Goal: Information Seeking & Learning: Learn about a topic

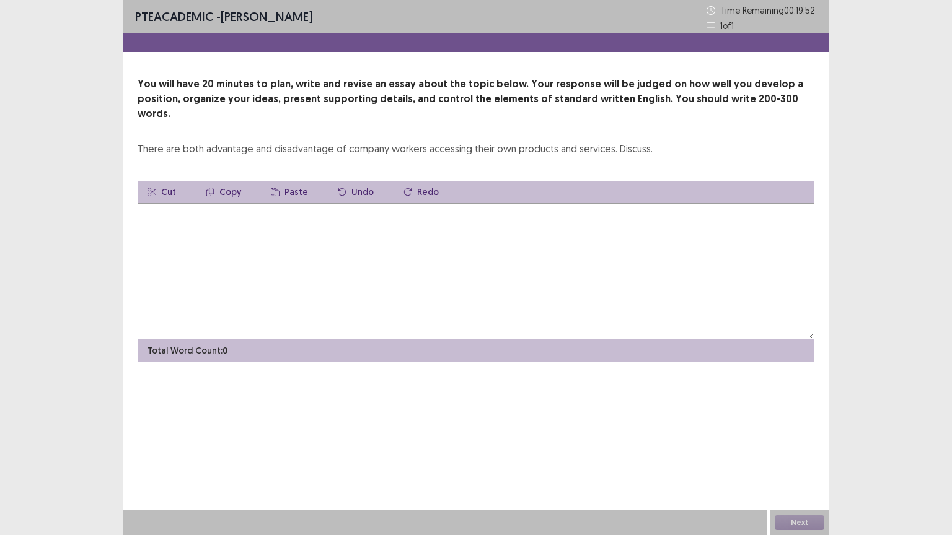
click at [174, 216] on textarea at bounding box center [476, 271] width 677 height 136
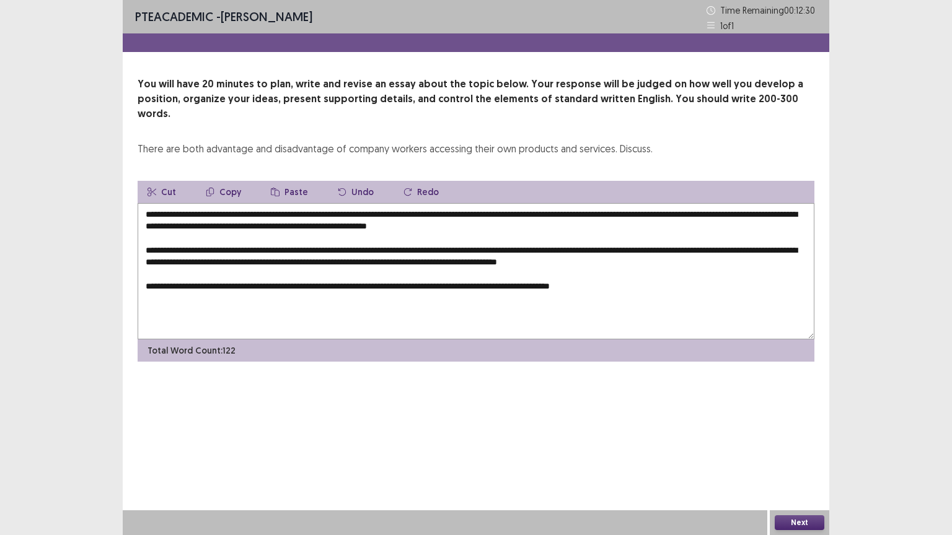
click at [561, 269] on textarea "**********" at bounding box center [476, 271] width 677 height 136
click at [660, 268] on textarea "**********" at bounding box center [476, 271] width 677 height 136
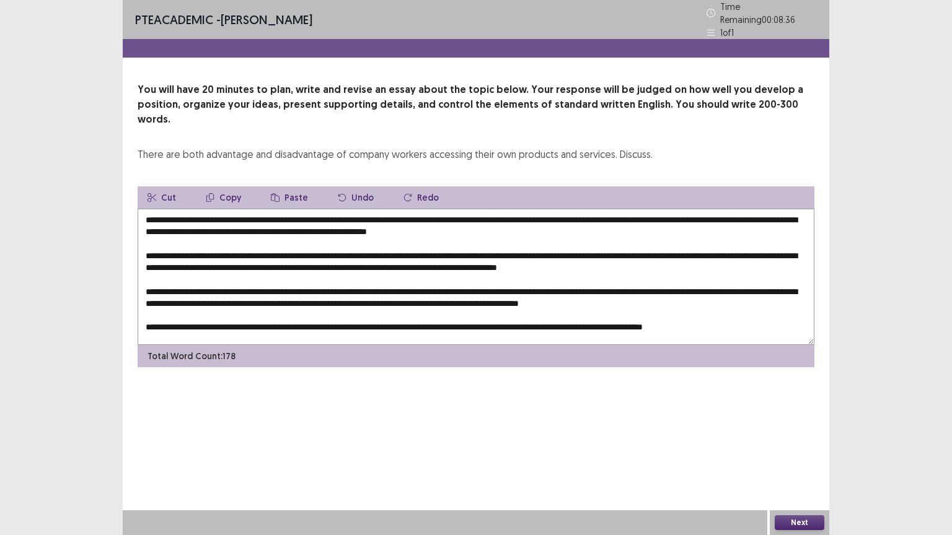
click at [201, 209] on textarea at bounding box center [476, 277] width 677 height 136
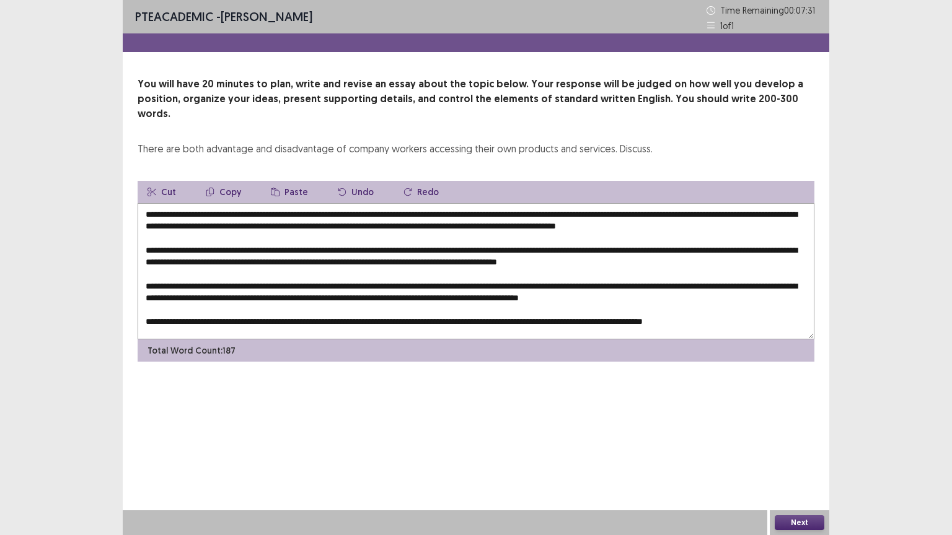
drag, startPoint x: 444, startPoint y: 198, endPoint x: 337, endPoint y: 203, distance: 106.7
click at [337, 203] on textarea at bounding box center [476, 271] width 677 height 136
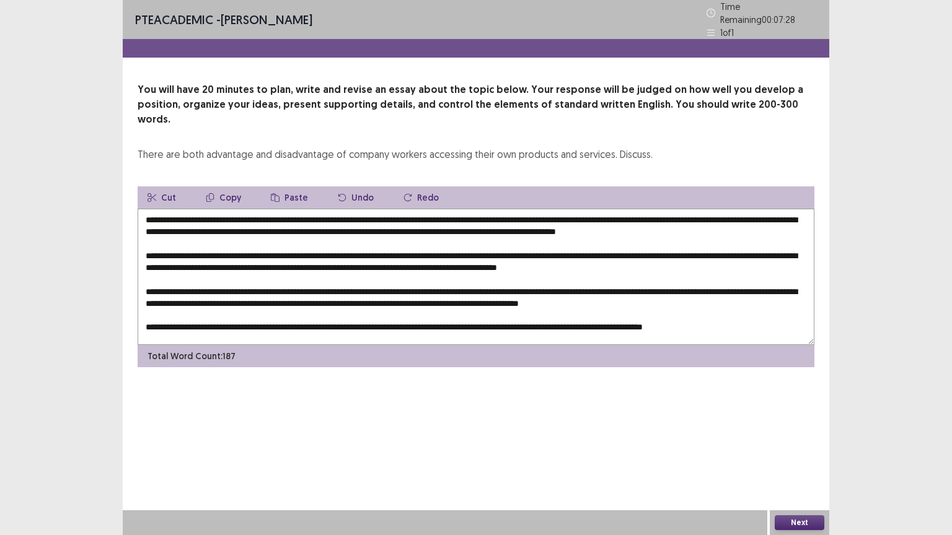
drag, startPoint x: 341, startPoint y: 200, endPoint x: 325, endPoint y: 200, distance: 15.5
click at [325, 209] on textarea at bounding box center [476, 277] width 677 height 136
drag, startPoint x: 581, startPoint y: 508, endPoint x: 597, endPoint y: 499, distance: 18.6
click at [587, 452] on div "PTE academic - [PERSON_NAME] Time Remaining 00 : 07 : 25 1 of 1 You will have 2…" at bounding box center [476, 267] width 706 height 535
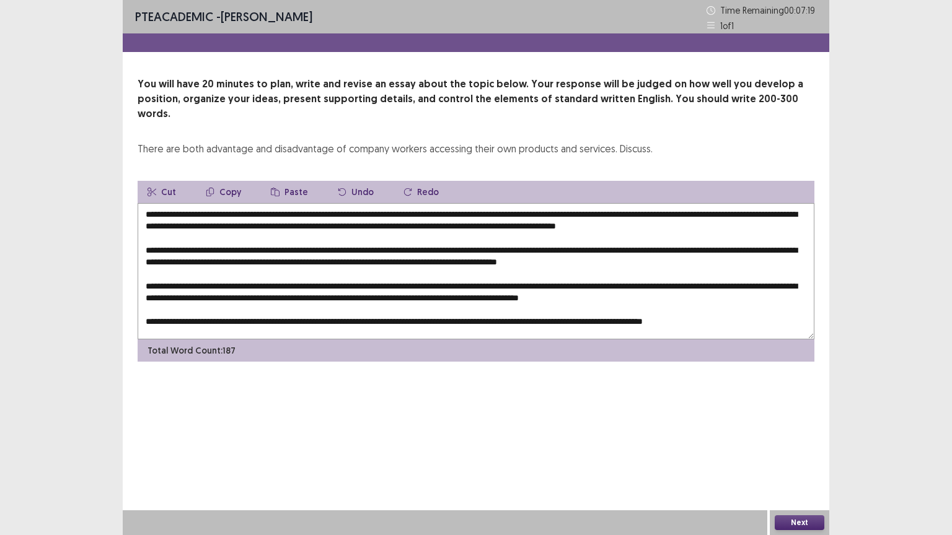
drag, startPoint x: 442, startPoint y: 204, endPoint x: 201, endPoint y: 196, distance: 241.8
click at [201, 203] on textarea at bounding box center [476, 271] width 677 height 136
click at [223, 181] on button "Copy" at bounding box center [223, 192] width 55 height 22
click at [322, 248] on textarea at bounding box center [476, 271] width 677 height 136
click at [282, 181] on button "Paste" at bounding box center [289, 192] width 57 height 22
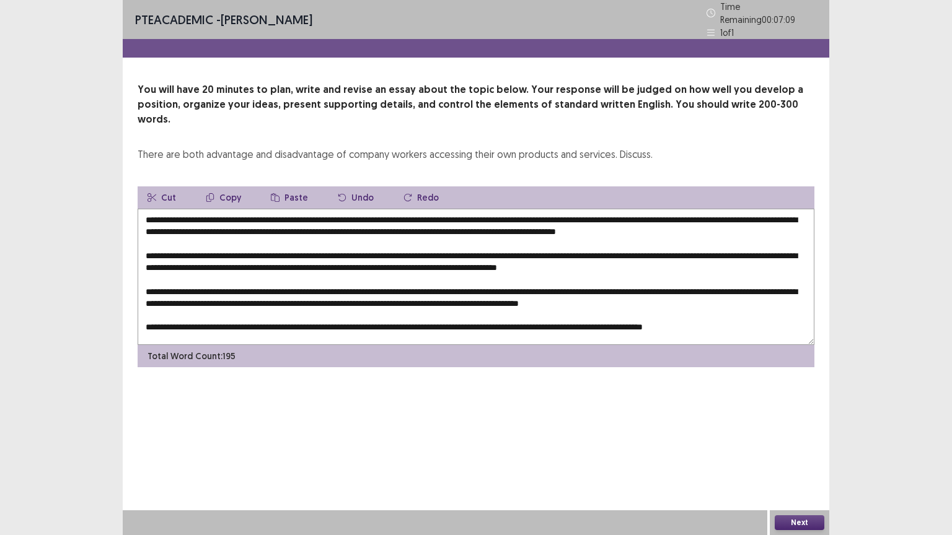
click at [322, 248] on textarea at bounding box center [476, 277] width 677 height 136
click at [464, 209] on textarea at bounding box center [476, 277] width 677 height 136
click at [319, 237] on textarea at bounding box center [476, 277] width 677 height 136
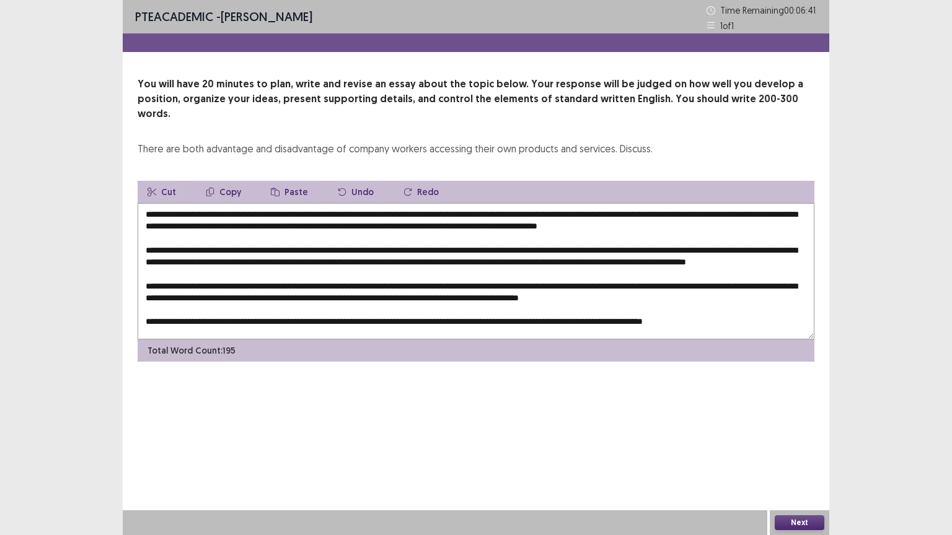
click at [319, 237] on textarea at bounding box center [476, 271] width 677 height 136
click at [320, 235] on textarea at bounding box center [476, 271] width 677 height 136
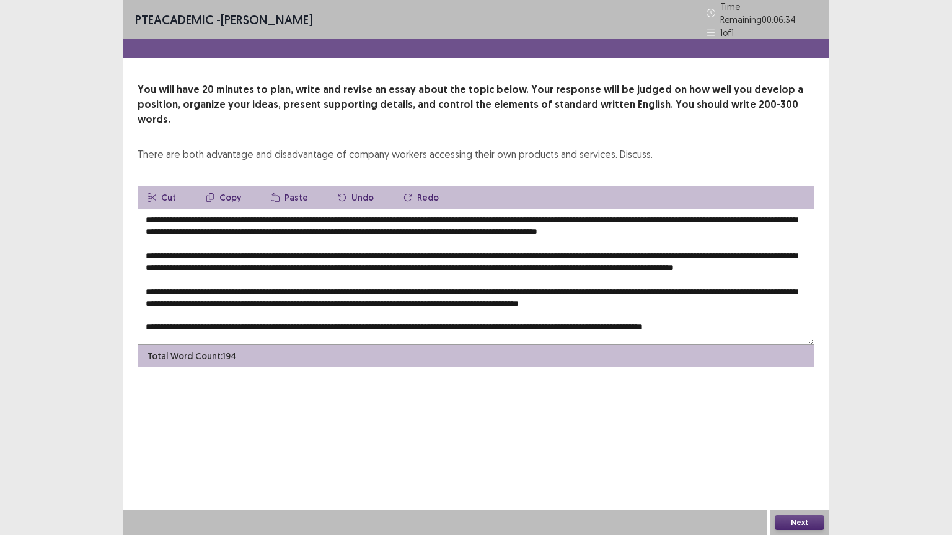
click at [569, 235] on textarea at bounding box center [476, 277] width 677 height 136
click at [163, 260] on textarea at bounding box center [476, 277] width 677 height 136
click at [278, 187] on button "Paste" at bounding box center [289, 198] width 57 height 22
click at [165, 260] on textarea at bounding box center [476, 277] width 677 height 136
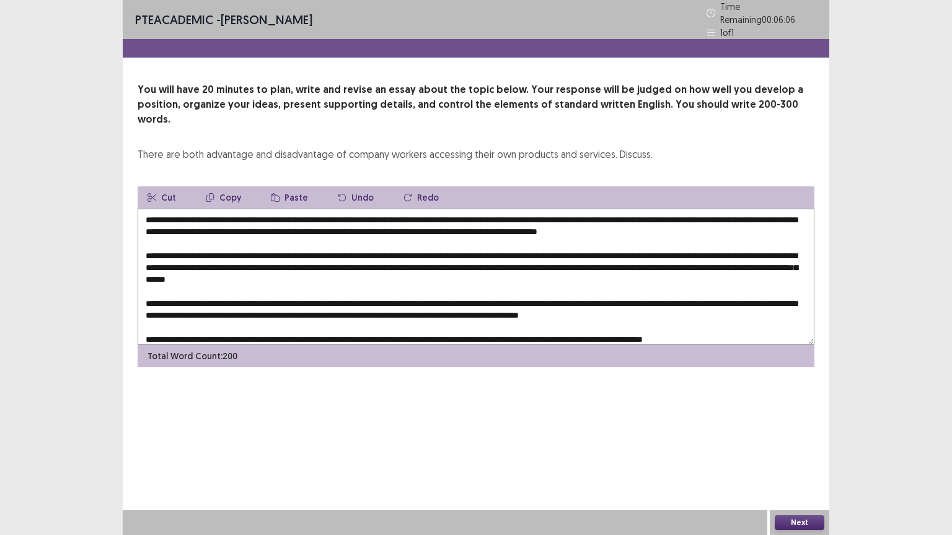
scroll to position [6, 0]
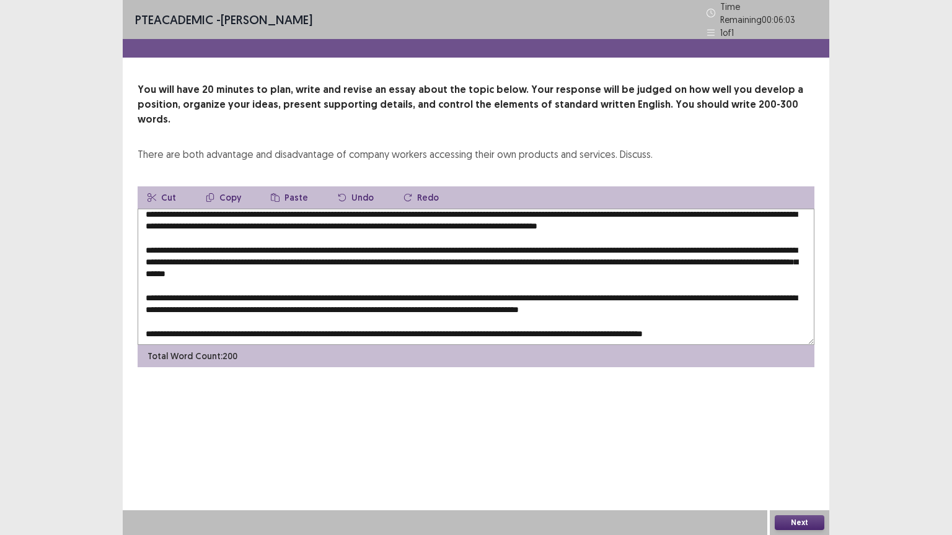
click at [347, 276] on textarea at bounding box center [476, 277] width 677 height 136
click at [289, 187] on button "Paste" at bounding box center [289, 198] width 57 height 22
click at [348, 277] on textarea at bounding box center [476, 277] width 677 height 136
click at [355, 278] on textarea at bounding box center [476, 277] width 677 height 136
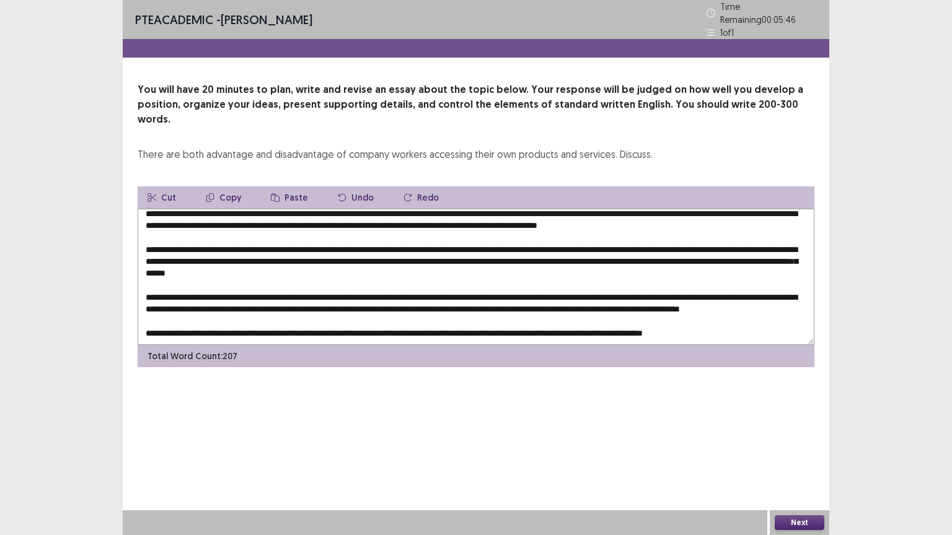
click at [247, 290] on textarea at bounding box center [476, 277] width 677 height 136
click at [248, 288] on textarea at bounding box center [476, 277] width 677 height 136
click at [285, 187] on button "Paste" at bounding box center [289, 198] width 57 height 22
click at [257, 289] on textarea at bounding box center [476, 277] width 677 height 136
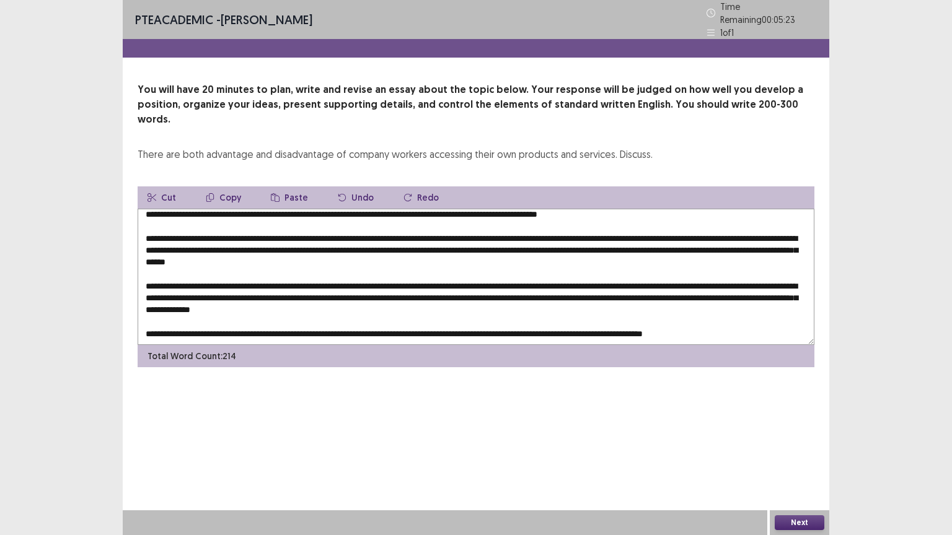
click at [455, 312] on textarea at bounding box center [476, 277] width 677 height 136
click at [283, 187] on button "Paste" at bounding box center [289, 198] width 57 height 22
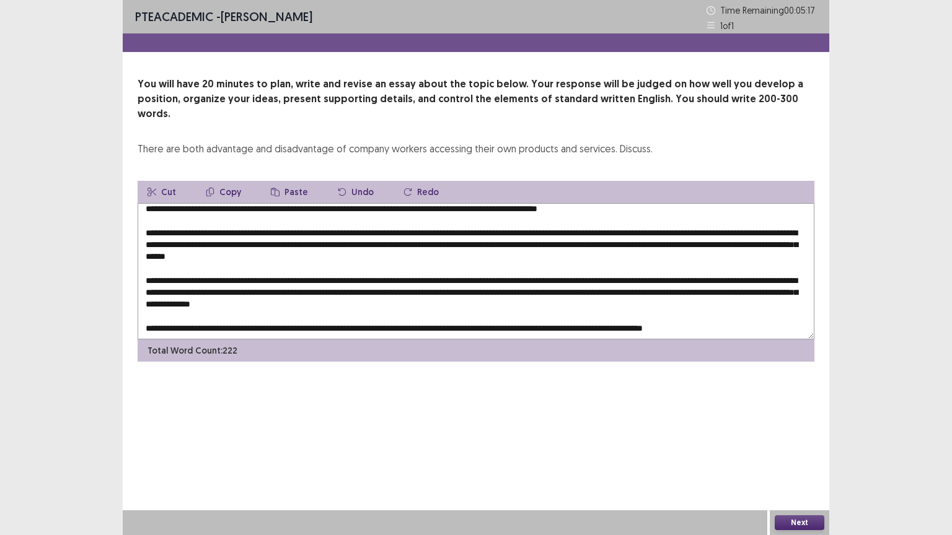
click at [462, 312] on textarea at bounding box center [476, 271] width 677 height 136
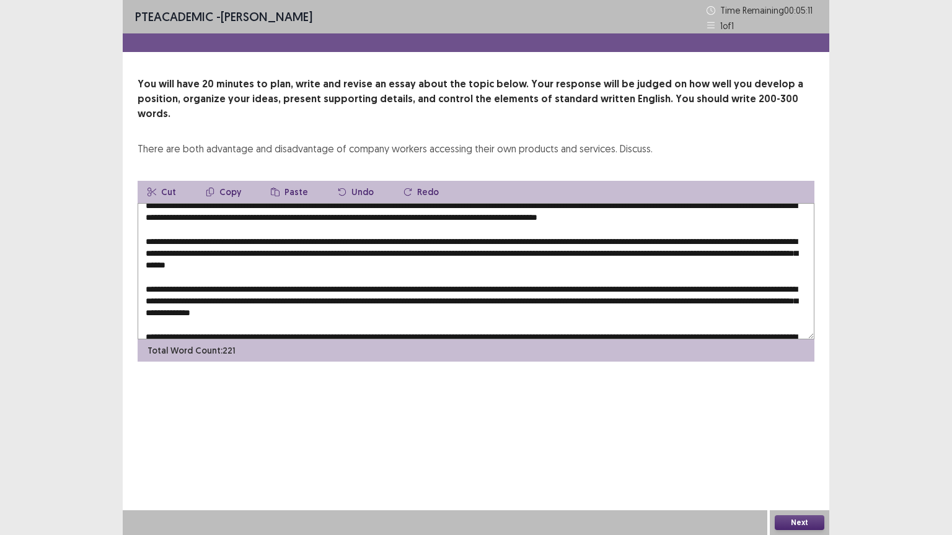
scroll to position [0, 0]
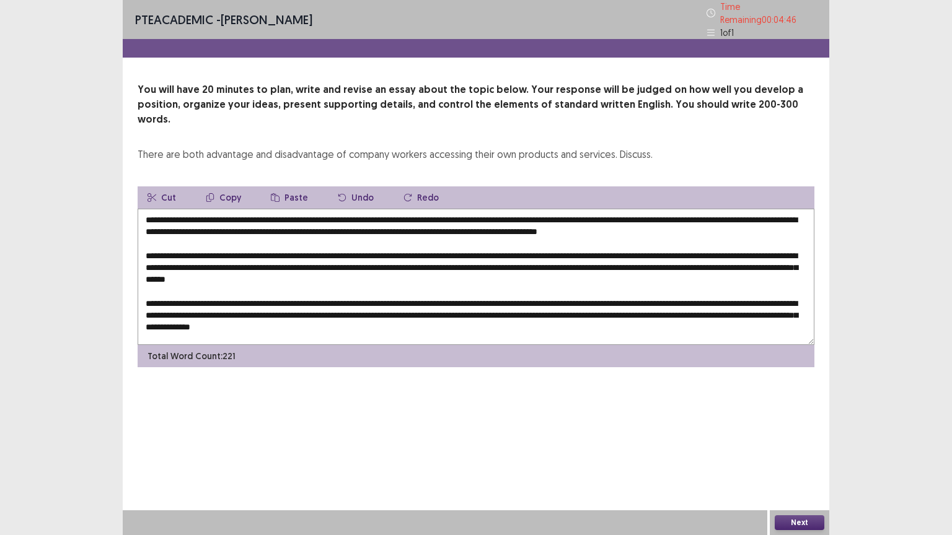
click at [602, 213] on textarea at bounding box center [476, 277] width 677 height 136
drag, startPoint x: 698, startPoint y: 211, endPoint x: 603, endPoint y: 215, distance: 95.5
click at [603, 215] on textarea at bounding box center [476, 277] width 677 height 136
click at [225, 187] on button "Copy" at bounding box center [223, 198] width 55 height 22
click at [196, 262] on textarea at bounding box center [476, 277] width 677 height 136
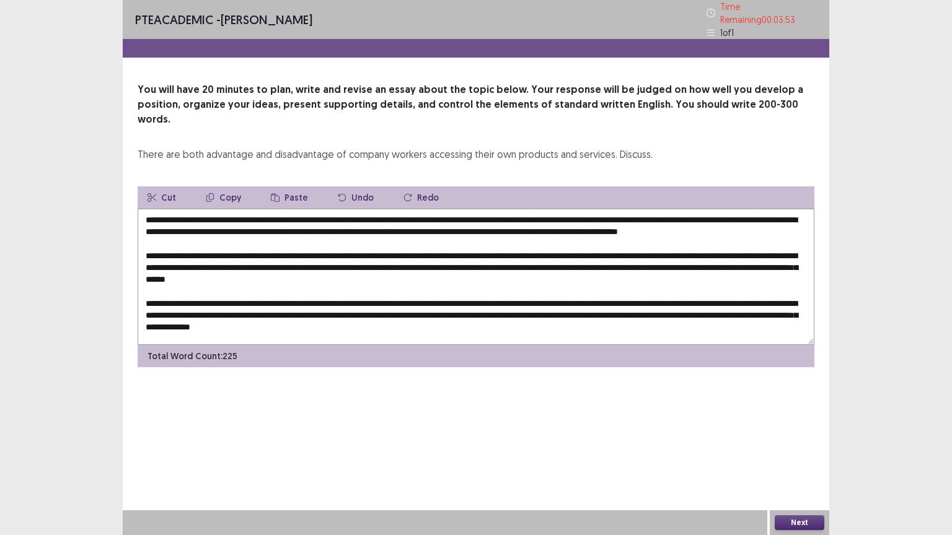
click at [197, 260] on textarea at bounding box center [476, 277] width 677 height 136
click at [276, 193] on icon "button" at bounding box center [275, 197] width 9 height 9
click at [196, 260] on textarea at bounding box center [476, 277] width 677 height 136
click at [602, 213] on textarea at bounding box center [476, 277] width 677 height 136
click at [741, 211] on textarea at bounding box center [476, 277] width 677 height 136
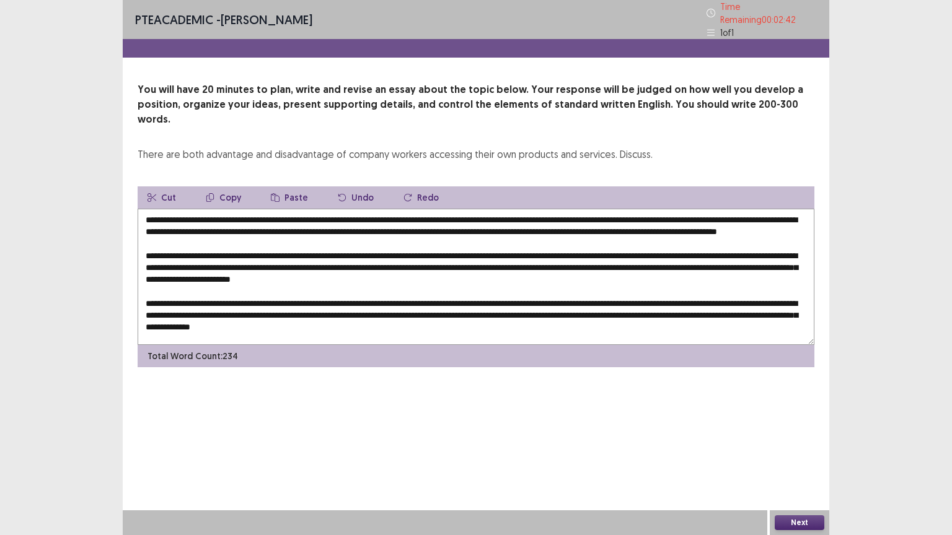
drag, startPoint x: 246, startPoint y: 223, endPoint x: 736, endPoint y: 216, distance: 489.6
click at [736, 216] on textarea at bounding box center [476, 277] width 677 height 136
click at [232, 187] on button "Copy" at bounding box center [223, 198] width 55 height 22
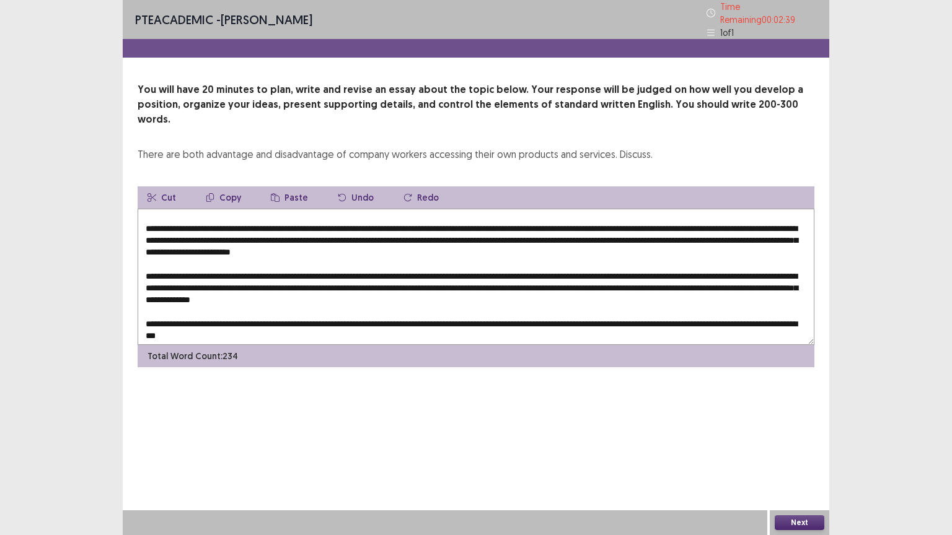
scroll to position [42, 0]
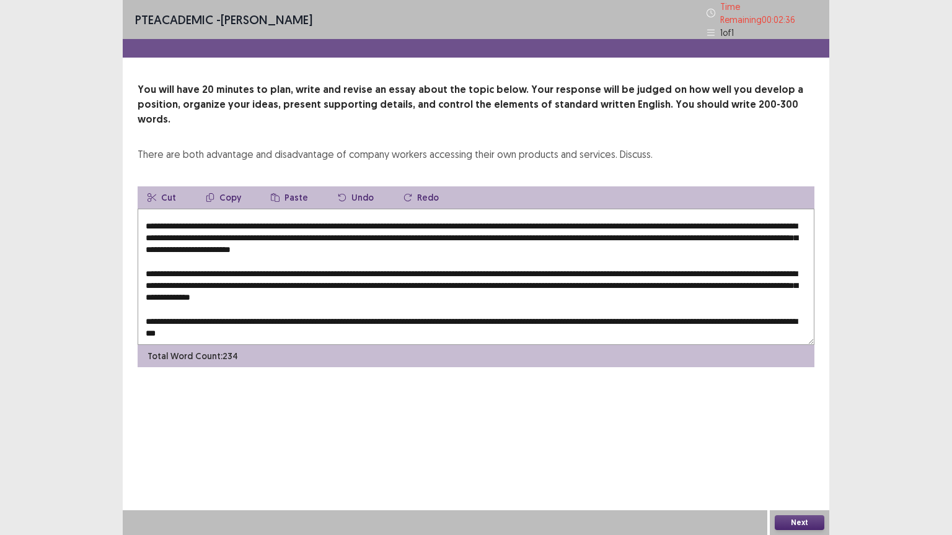
click at [347, 265] on textarea at bounding box center [476, 277] width 677 height 136
click at [286, 187] on button "Paste" at bounding box center [289, 198] width 57 height 22
click at [346, 267] on textarea at bounding box center [476, 277] width 677 height 136
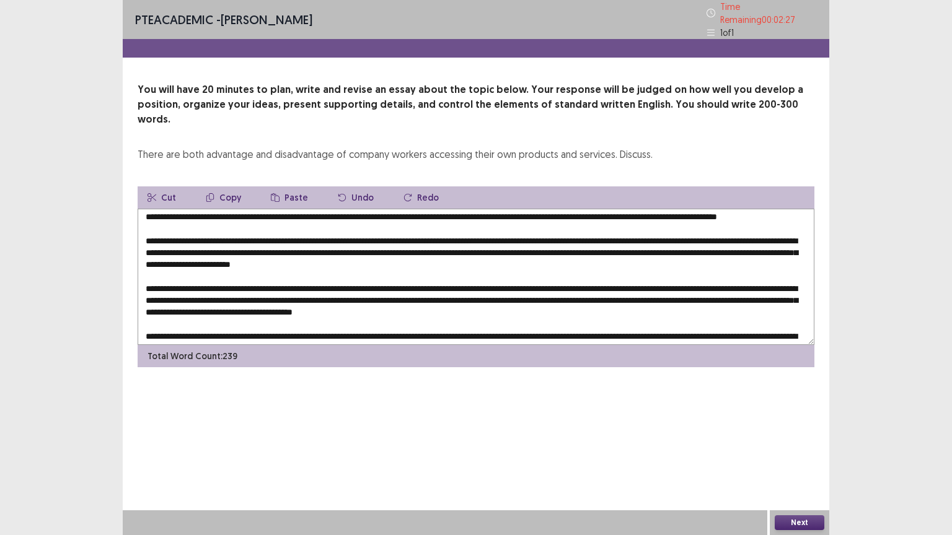
scroll to position [0, 0]
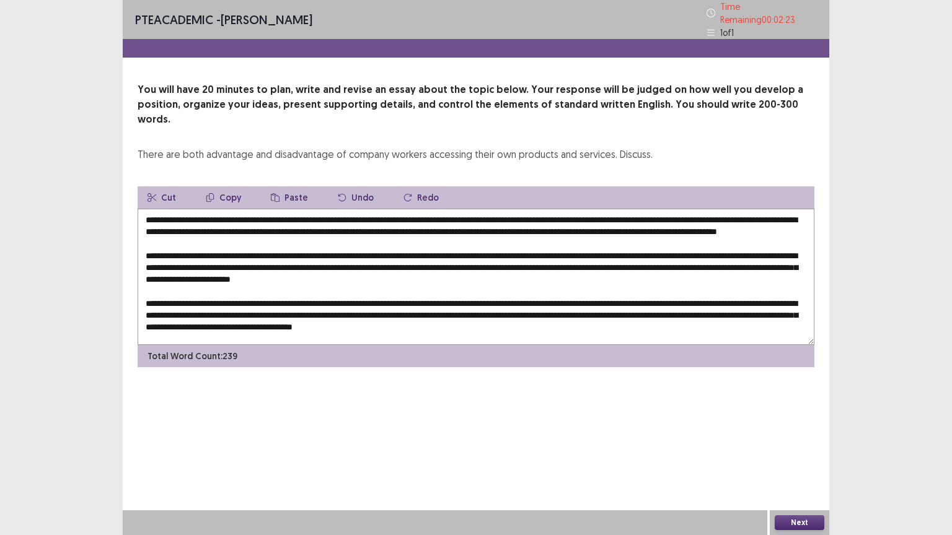
click at [734, 211] on textarea at bounding box center [476, 277] width 677 height 136
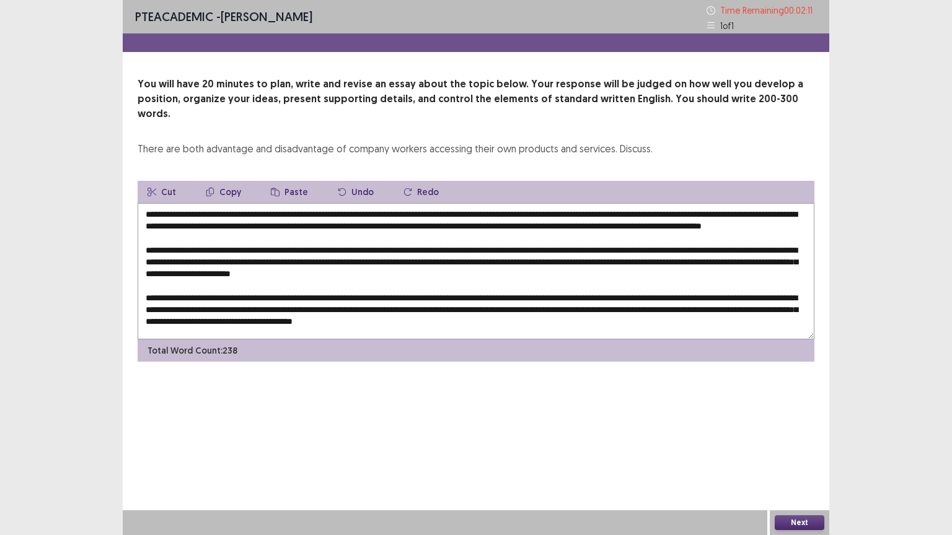
click at [683, 260] on textarea at bounding box center [476, 271] width 677 height 136
drag, startPoint x: 275, startPoint y: 271, endPoint x: 685, endPoint y: 261, distance: 410.4
click at [685, 261] on textarea at bounding box center [476, 271] width 677 height 136
click at [226, 181] on button "Copy" at bounding box center [223, 192] width 55 height 22
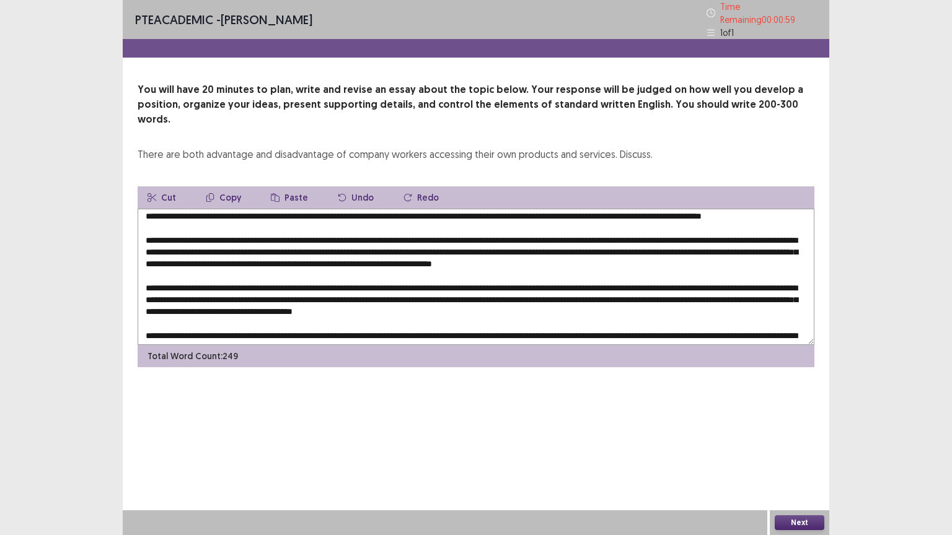
scroll to position [42, 0]
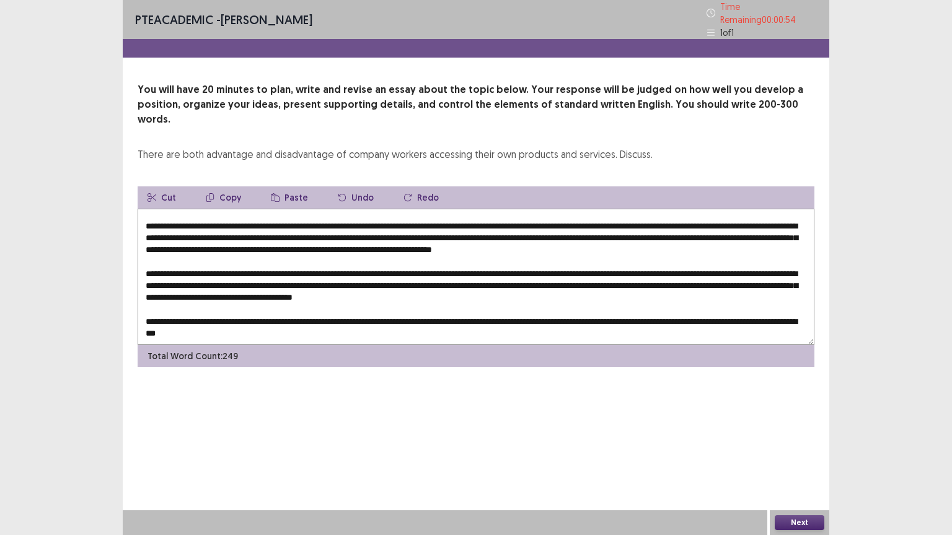
click at [218, 279] on textarea at bounding box center [476, 277] width 677 height 136
click at [284, 187] on button "Paste" at bounding box center [289, 198] width 57 height 22
click at [219, 276] on textarea at bounding box center [476, 277] width 677 height 136
click at [311, 229] on textarea at bounding box center [476, 277] width 677 height 136
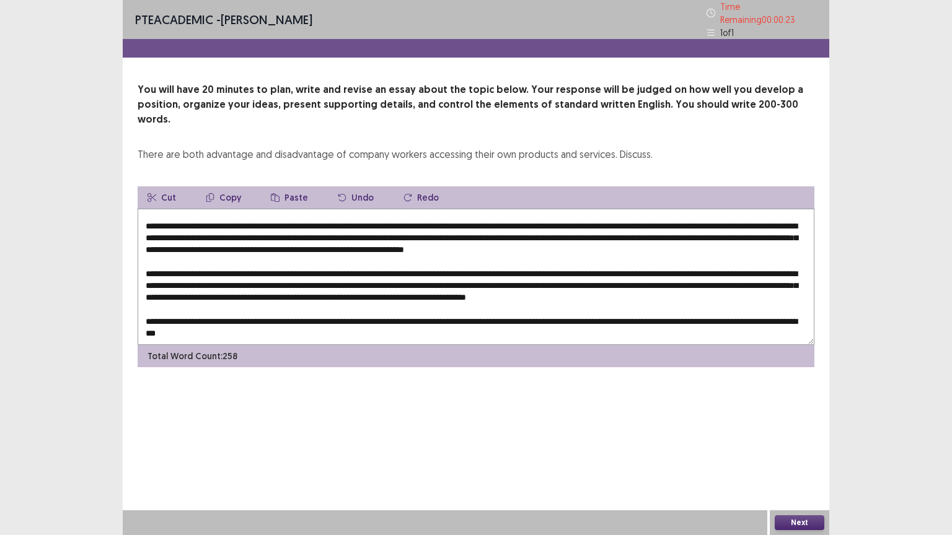
type textarea "**********"
click at [802, 452] on button "Next" at bounding box center [800, 523] width 50 height 15
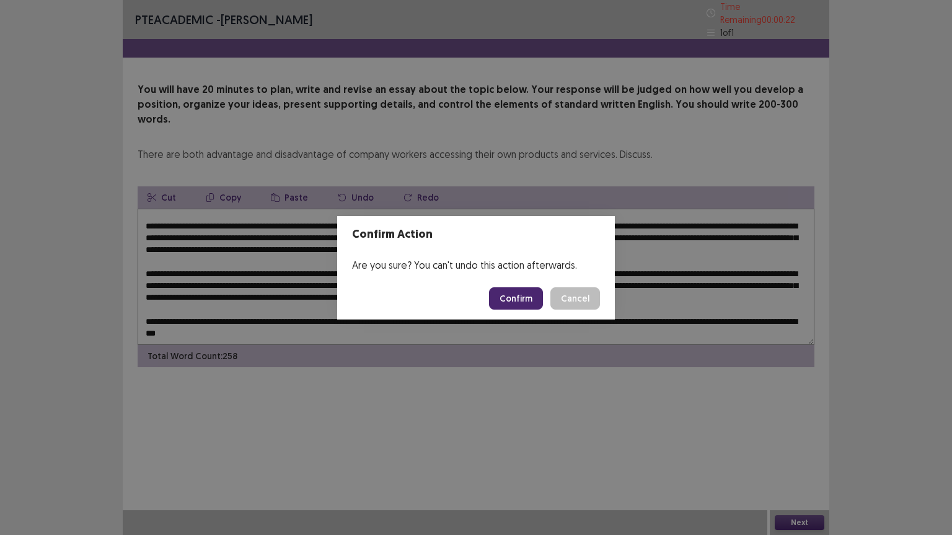
click at [519, 297] on button "Confirm" at bounding box center [516, 299] width 54 height 22
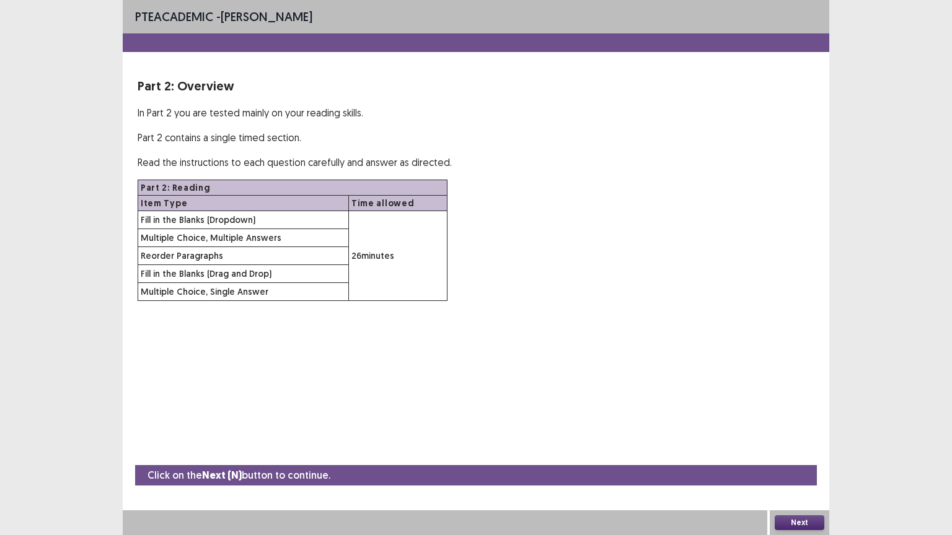
click at [519, 297] on div "Part 2: Reading Item Type Time allowed Fill in the Blanks (Dropdown) 26 minutes…" at bounding box center [476, 240] width 677 height 121
click at [791, 452] on button "Next" at bounding box center [800, 523] width 50 height 15
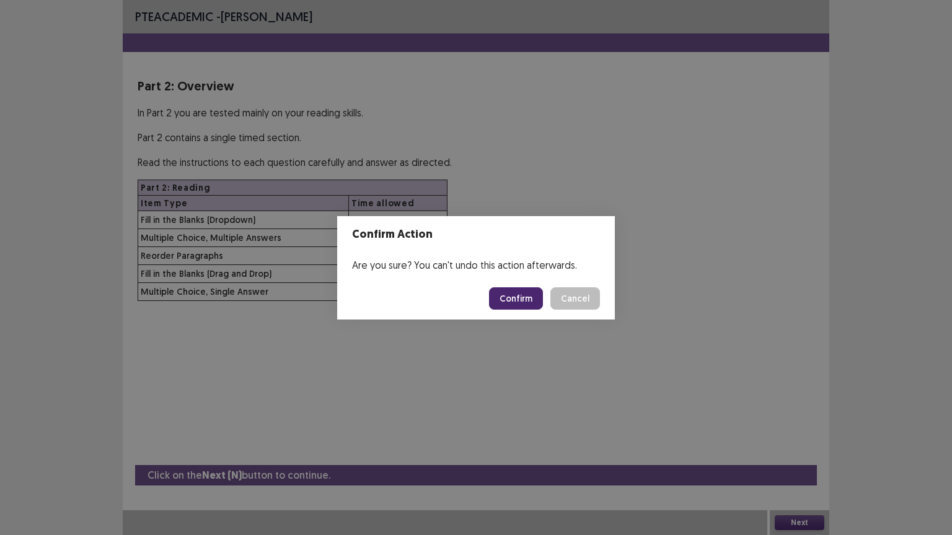
click at [517, 296] on button "Confirm" at bounding box center [516, 299] width 54 height 22
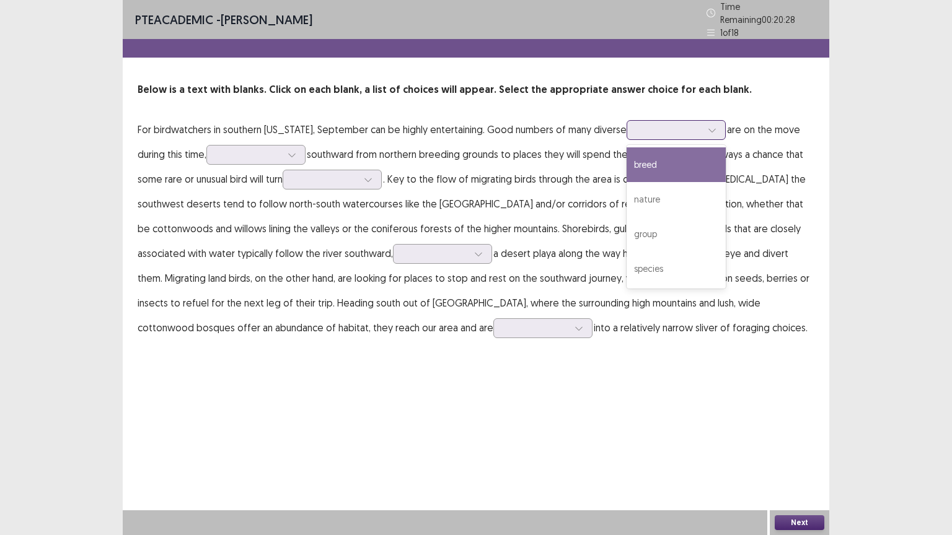
click at [716, 126] on icon at bounding box center [712, 130] width 9 height 9
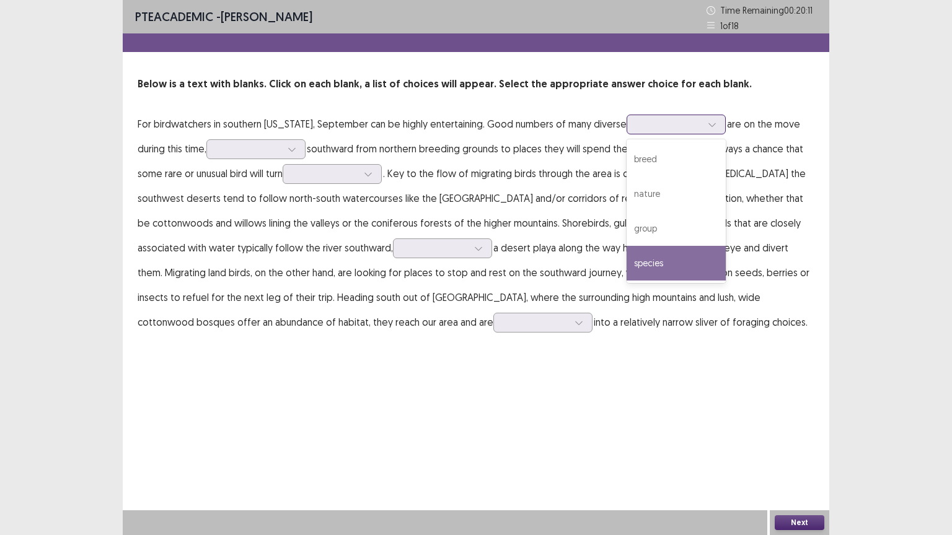
click at [689, 258] on div "species" at bounding box center [676, 263] width 99 height 35
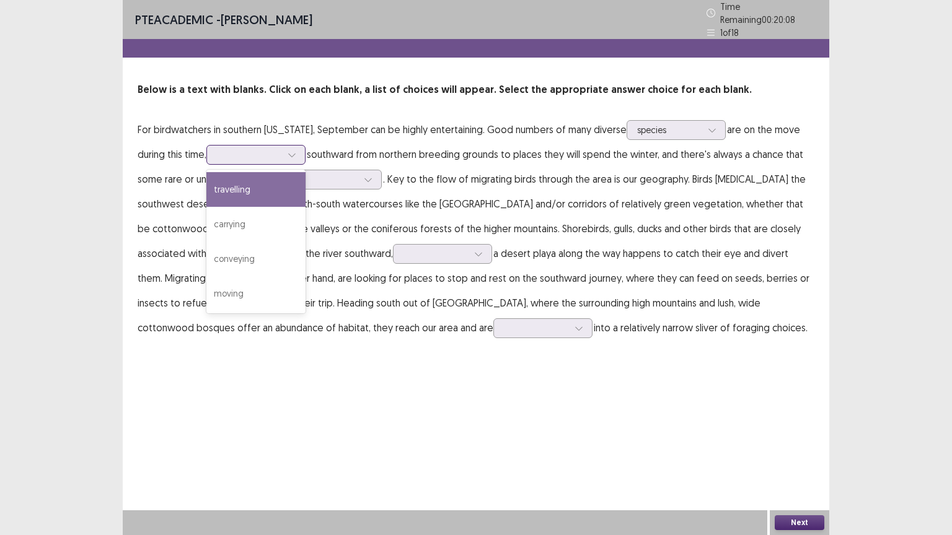
click at [293, 151] on icon at bounding box center [292, 155] width 9 height 9
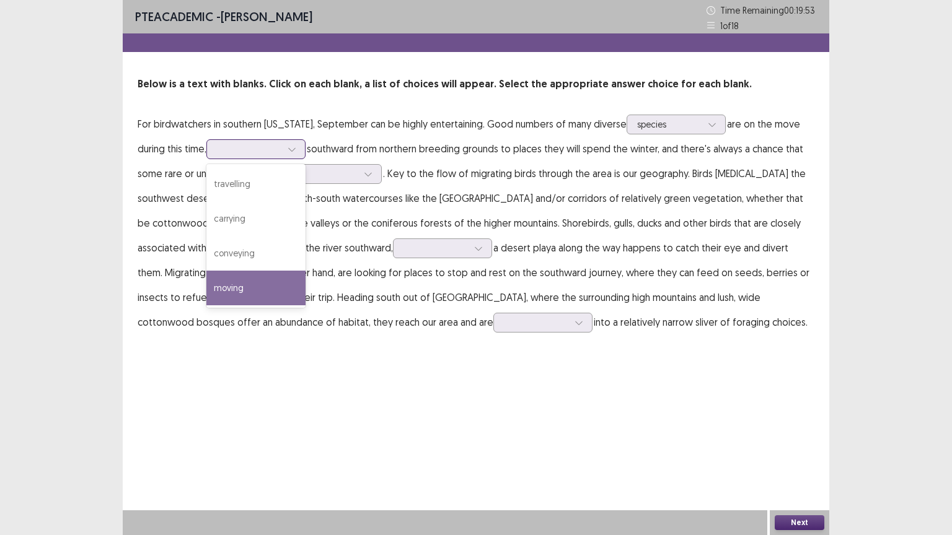
click at [267, 278] on div "moving" at bounding box center [255, 288] width 99 height 35
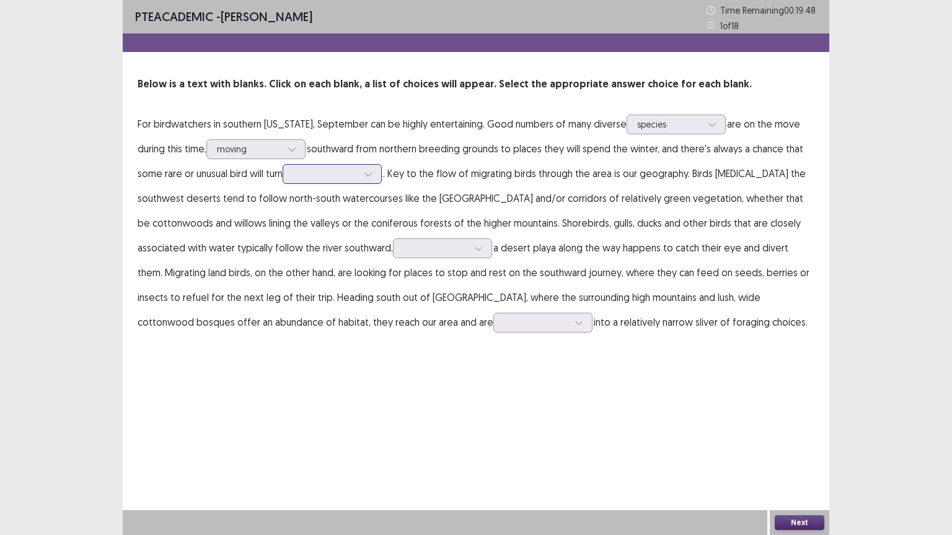
click at [369, 174] on icon at bounding box center [368, 174] width 9 height 9
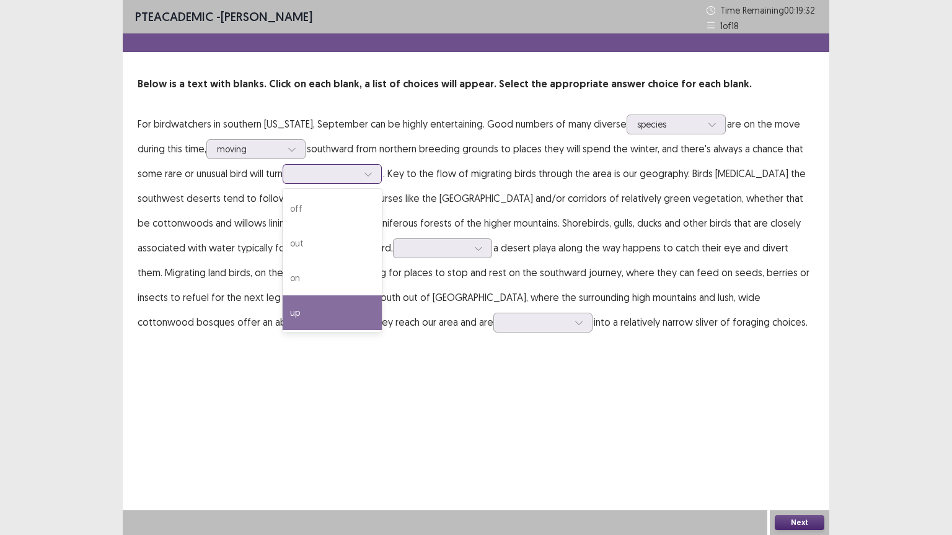
click at [319, 312] on div "up" at bounding box center [332, 313] width 99 height 35
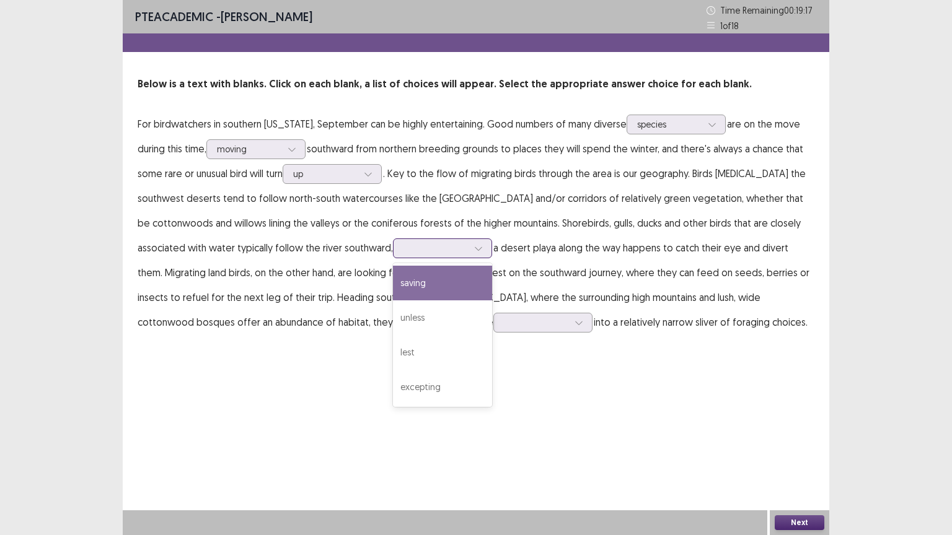
click at [476, 247] on icon at bounding box center [478, 248] width 9 height 9
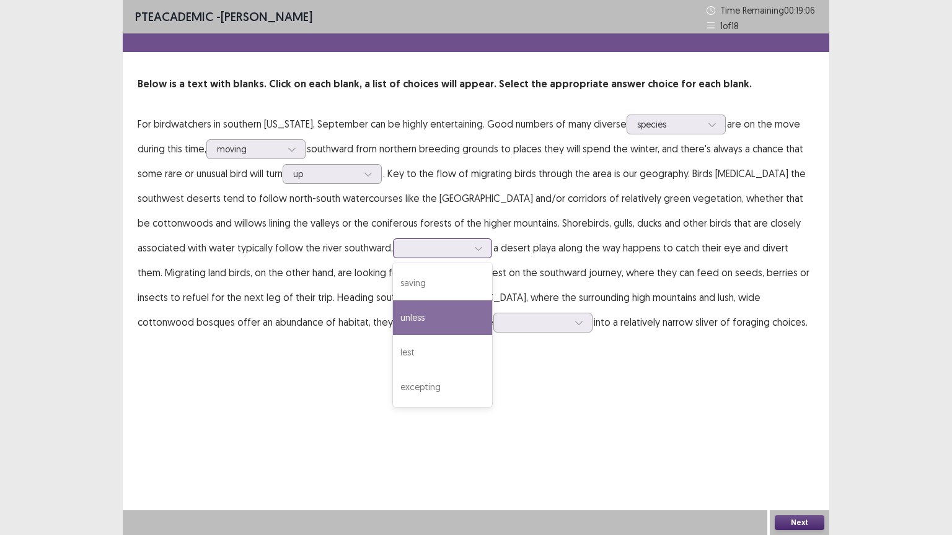
click at [446, 317] on div "unless" at bounding box center [442, 318] width 99 height 35
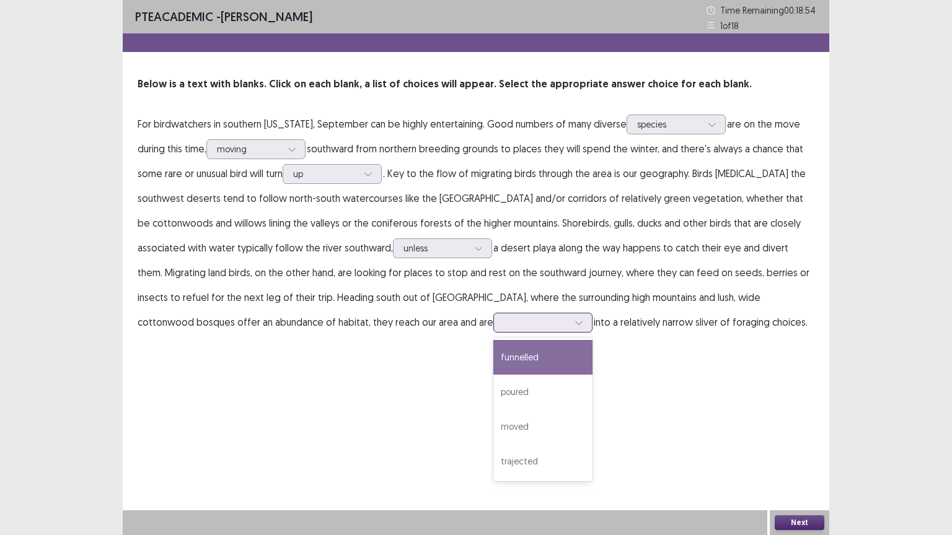
click at [574, 325] on icon at bounding box center [578, 323] width 9 height 9
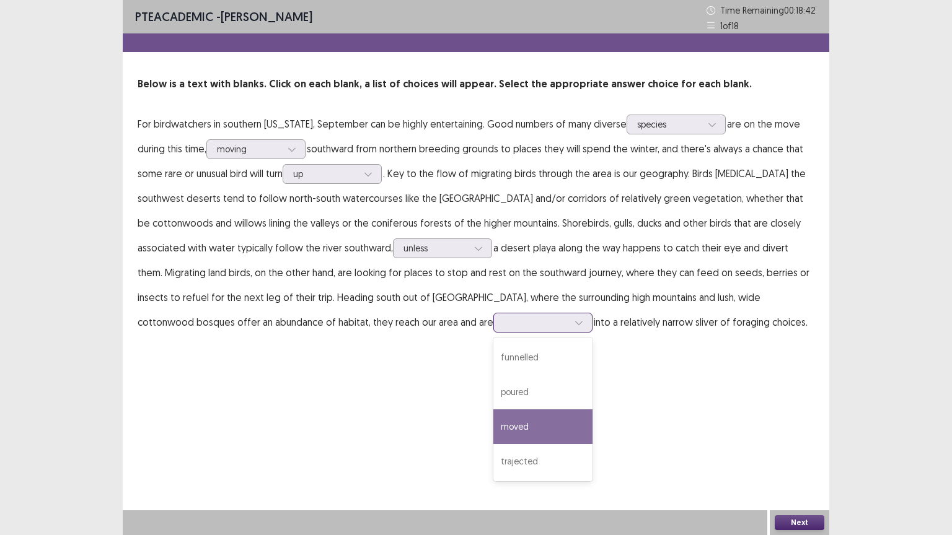
click at [493, 426] on div "moved" at bounding box center [542, 427] width 99 height 35
click at [792, 452] on button "Next" at bounding box center [800, 523] width 50 height 15
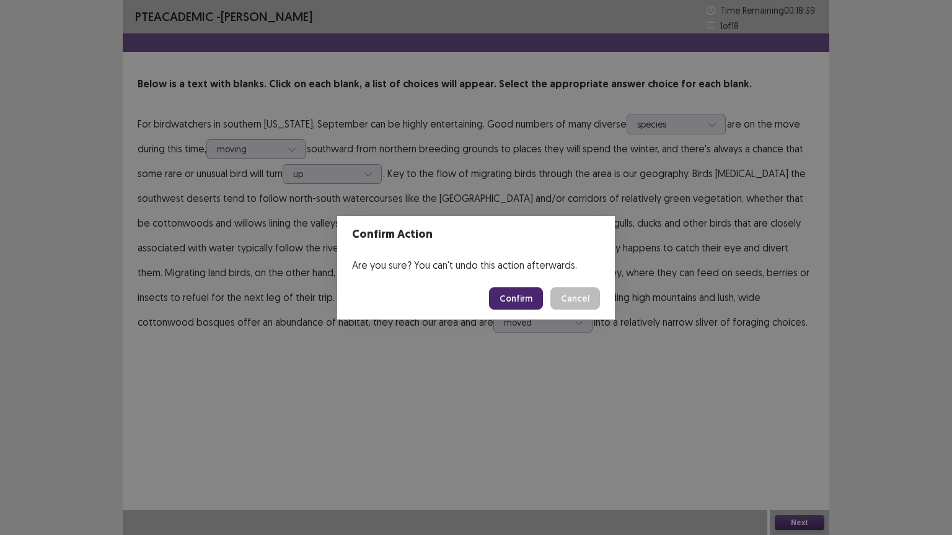
click at [509, 297] on button "Confirm" at bounding box center [516, 299] width 54 height 22
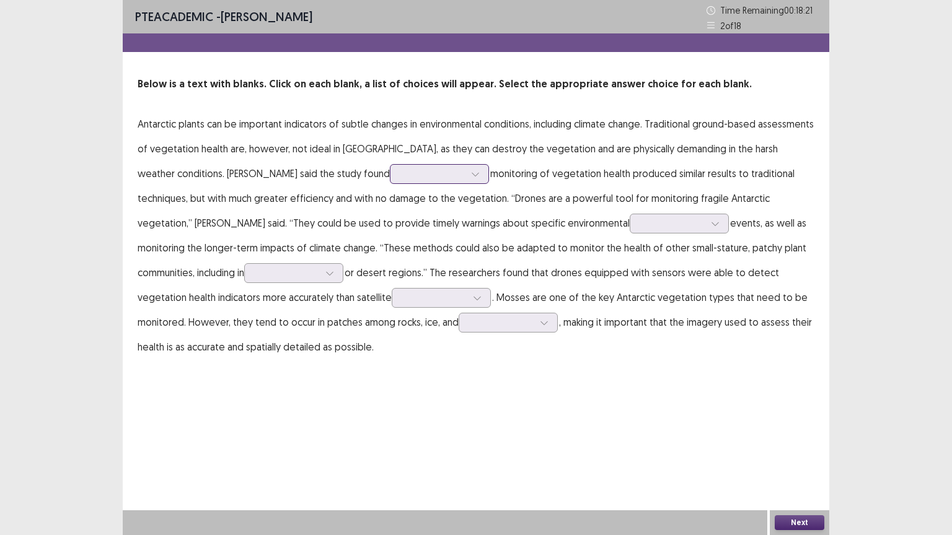
click at [471, 174] on icon at bounding box center [475, 174] width 9 height 9
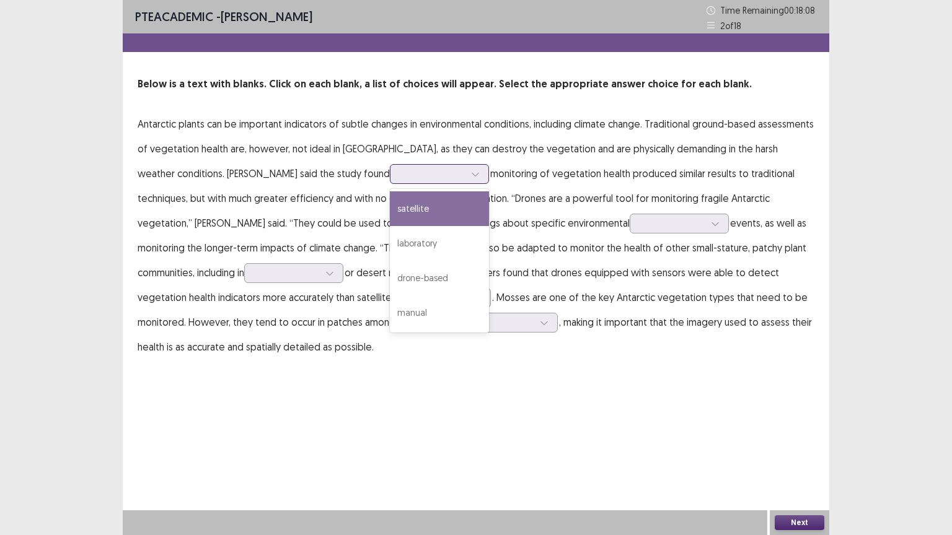
click at [390, 216] on div "satellite" at bounding box center [439, 208] width 99 height 35
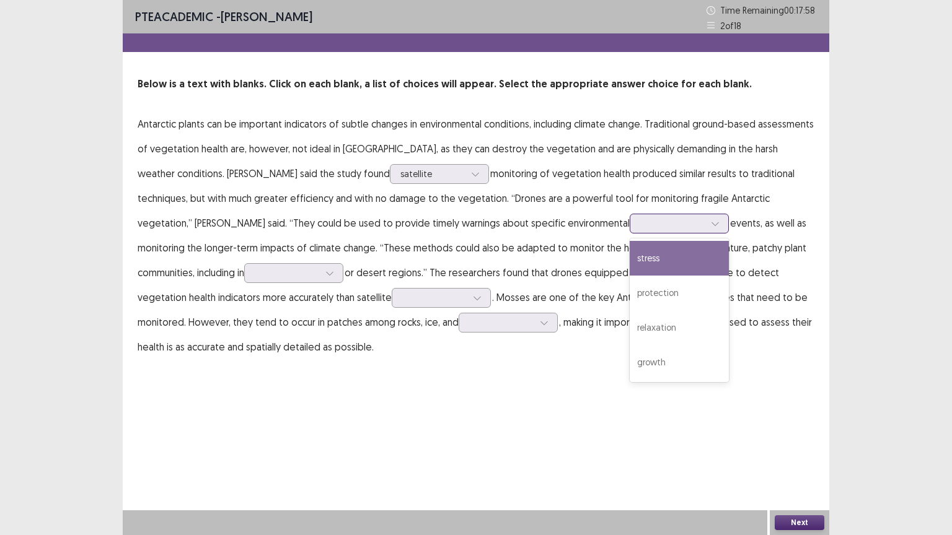
click at [706, 231] on div at bounding box center [715, 223] width 19 height 19
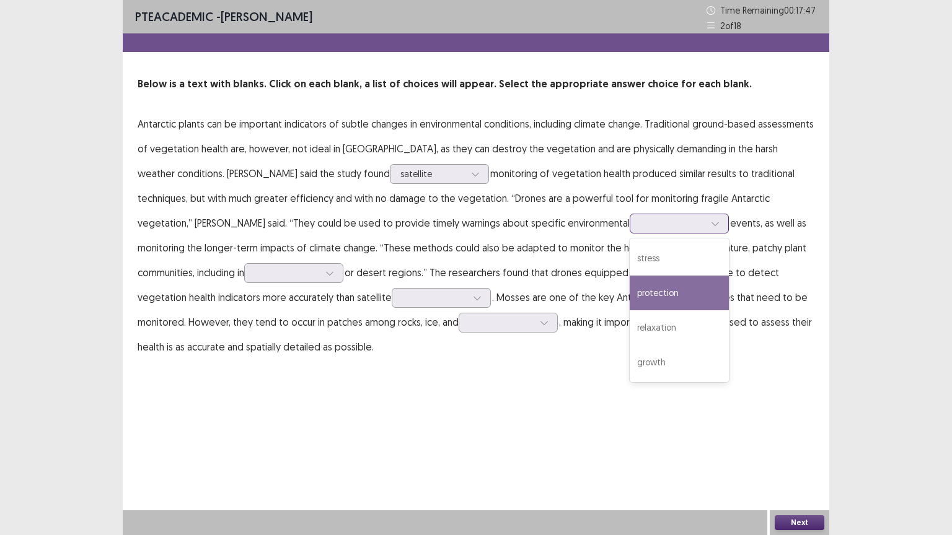
click at [630, 294] on div "protection" at bounding box center [679, 293] width 99 height 35
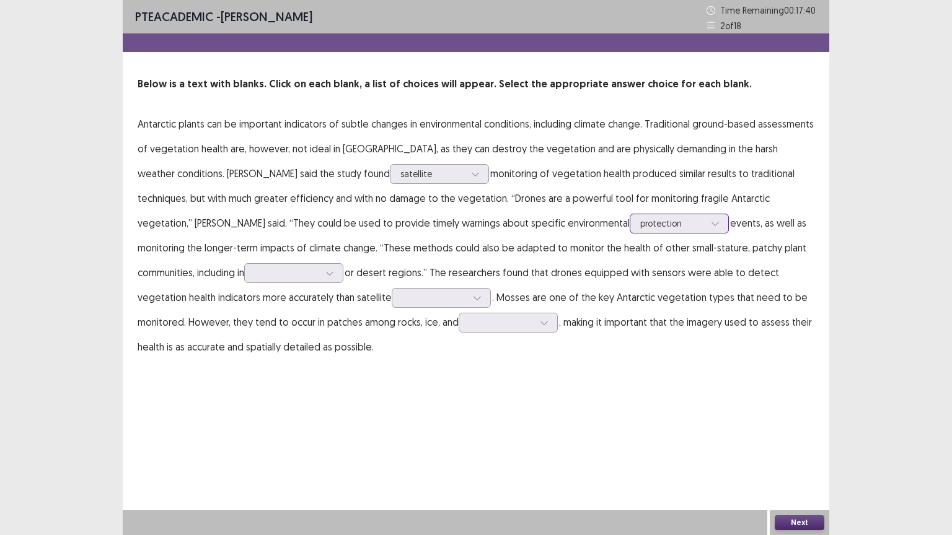
click at [711, 221] on icon at bounding box center [715, 223] width 9 height 9
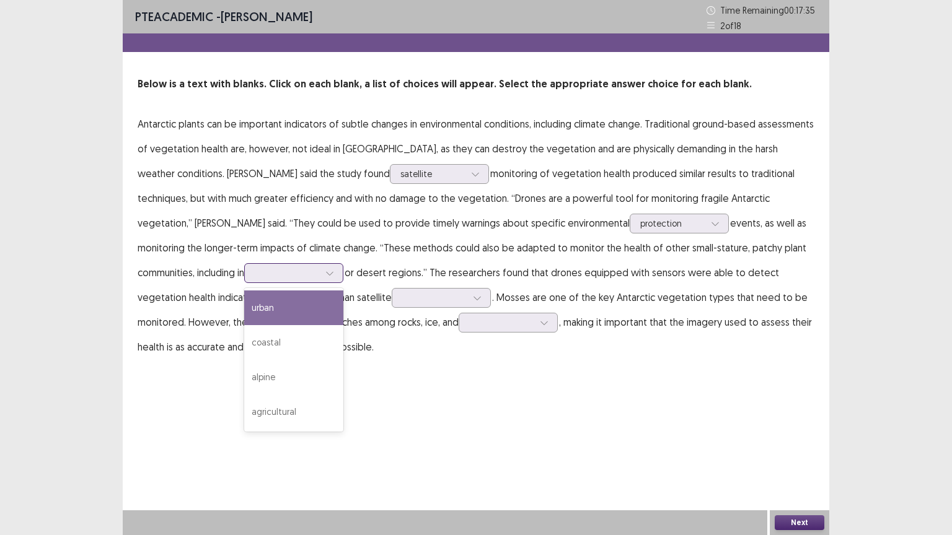
click at [325, 274] on icon at bounding box center [329, 273] width 9 height 9
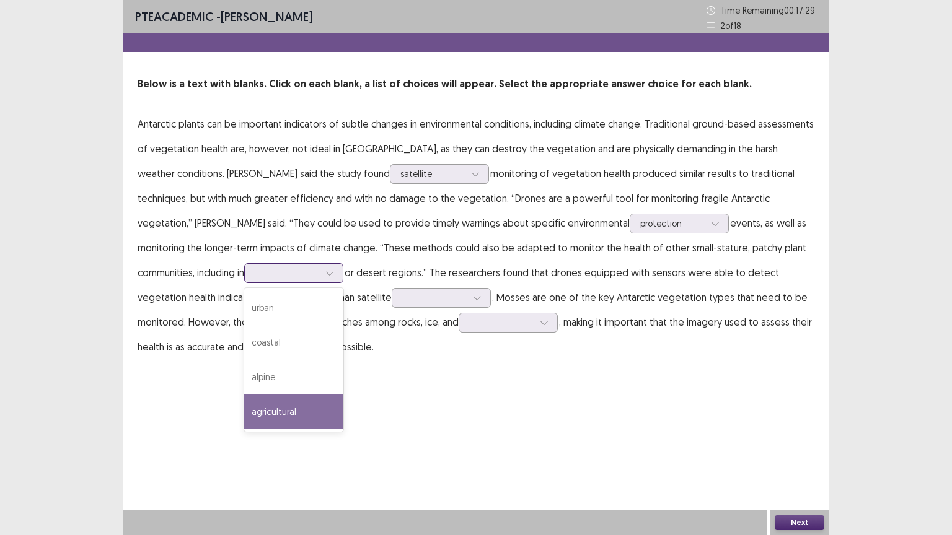
click at [244, 411] on div "agricultural" at bounding box center [293, 412] width 99 height 35
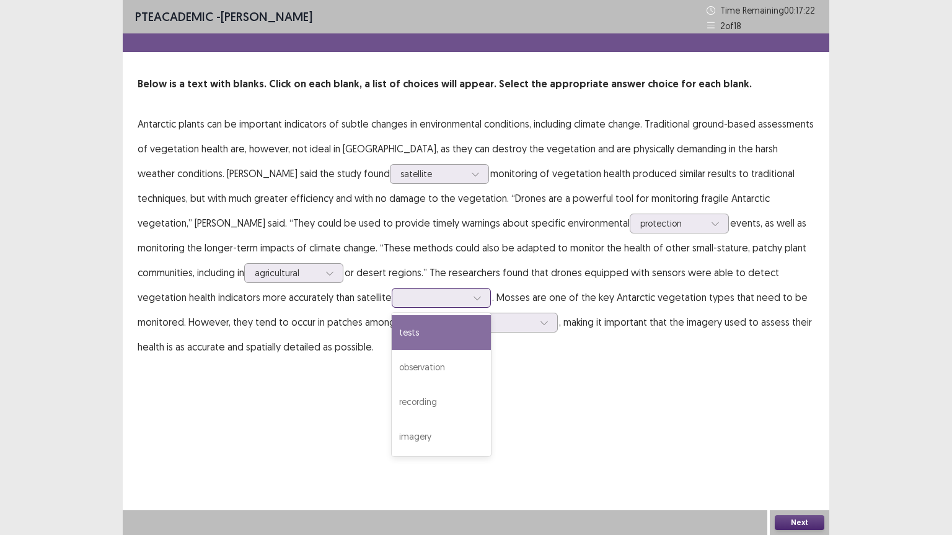
click at [473, 296] on icon at bounding box center [477, 298] width 9 height 9
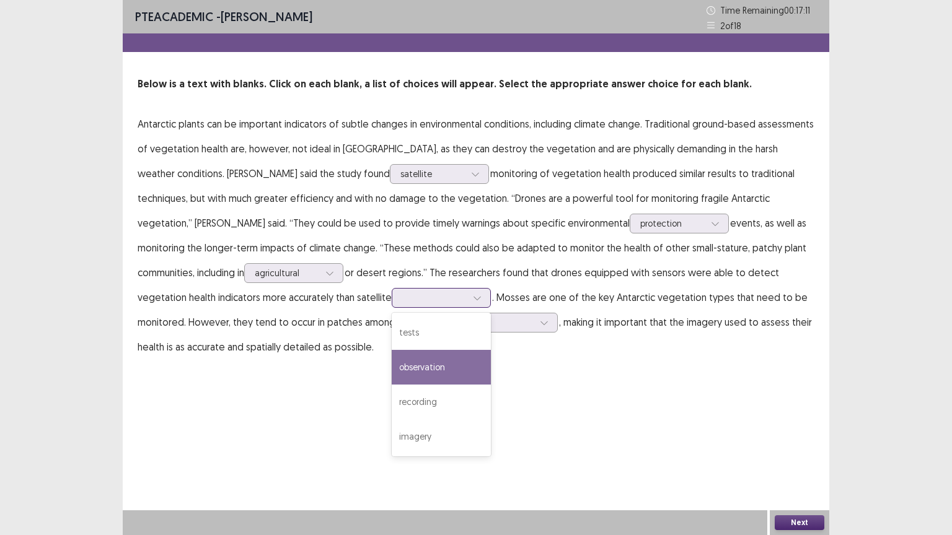
click at [392, 360] on div "observation" at bounding box center [441, 367] width 99 height 35
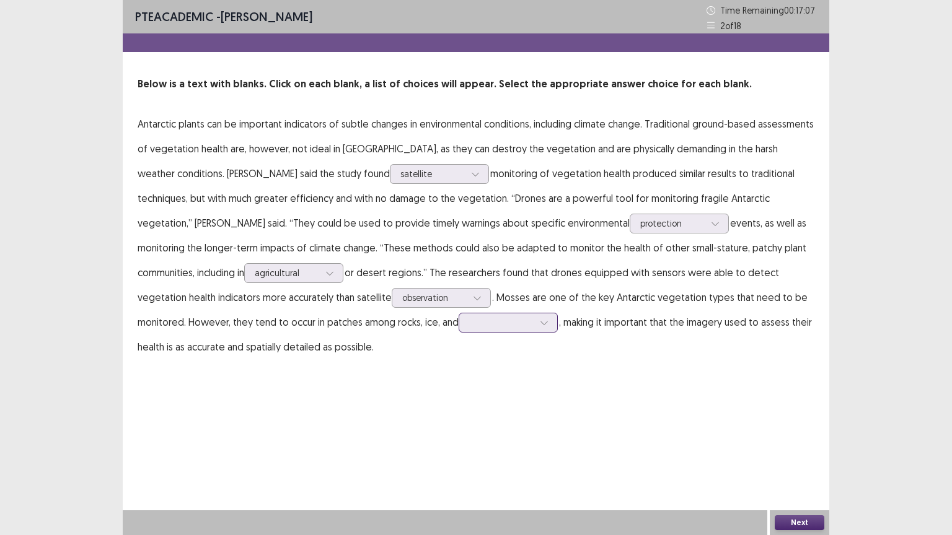
click at [540, 320] on icon at bounding box center [544, 323] width 9 height 9
click at [459, 356] on div "soil" at bounding box center [508, 357] width 99 height 35
click at [809, 452] on button "Next" at bounding box center [800, 523] width 50 height 15
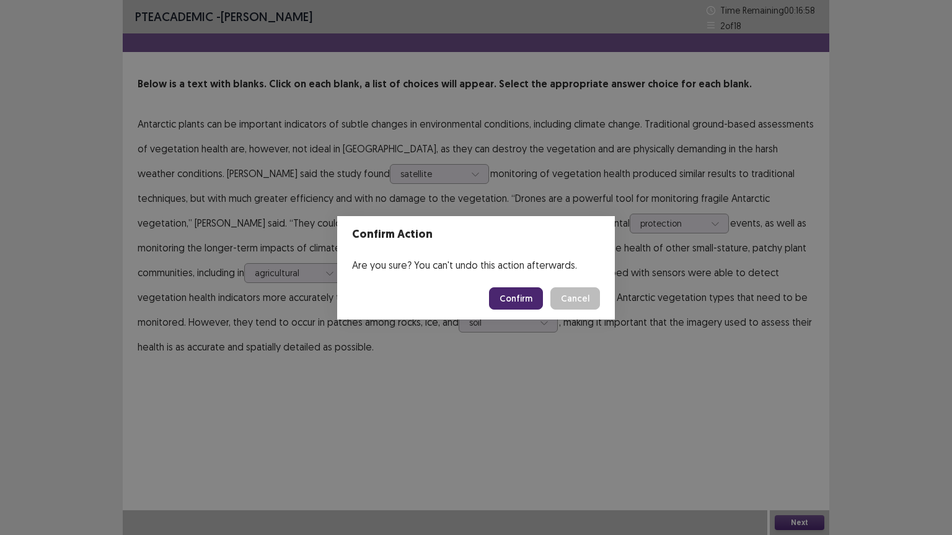
click at [521, 293] on button "Confirm" at bounding box center [516, 299] width 54 height 22
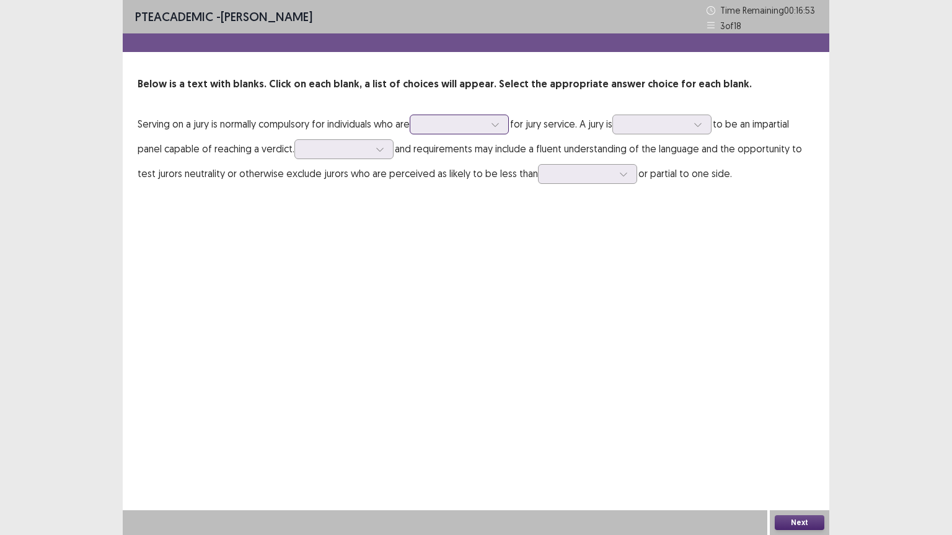
click at [501, 131] on div at bounding box center [495, 124] width 19 height 19
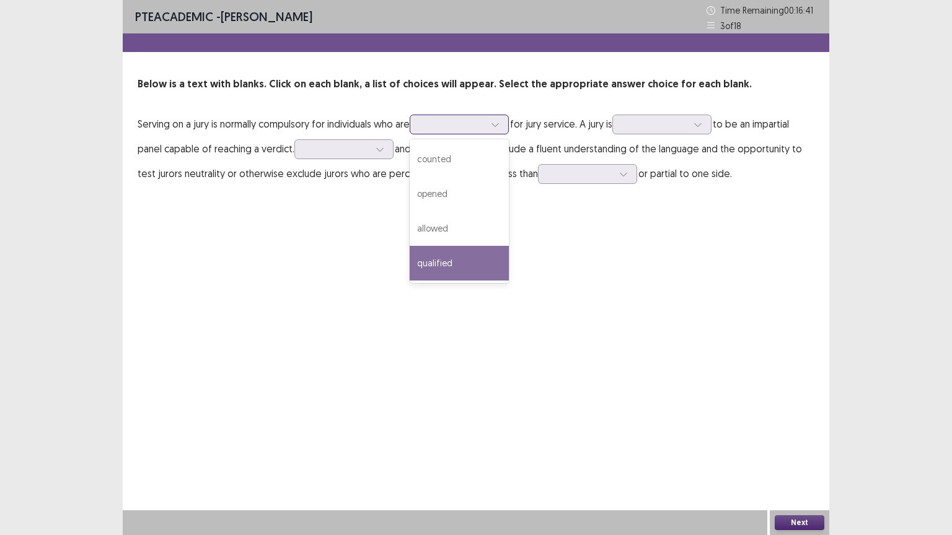
drag, startPoint x: 478, startPoint y: 255, endPoint x: 495, endPoint y: 228, distance: 31.7
click at [482, 252] on div "qualified" at bounding box center [459, 263] width 99 height 35
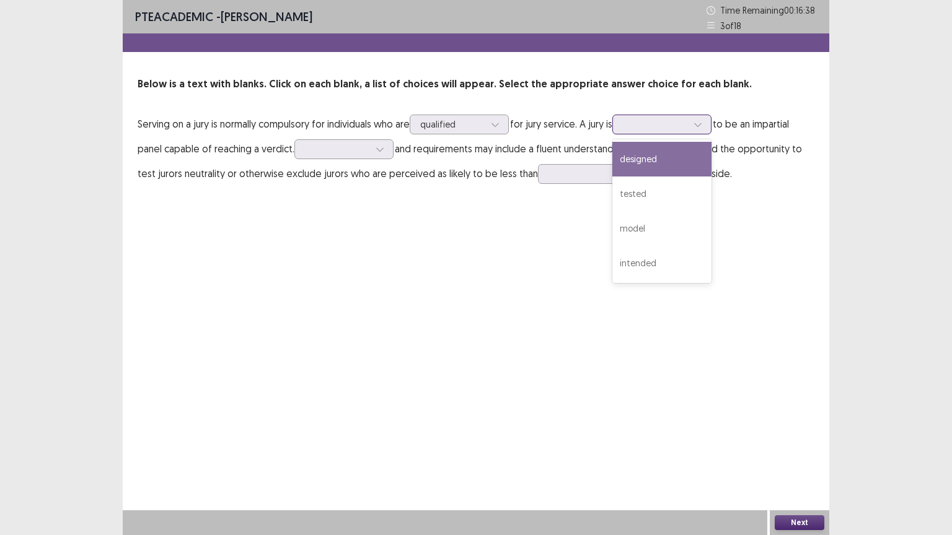
click at [702, 127] on icon at bounding box center [697, 124] width 9 height 9
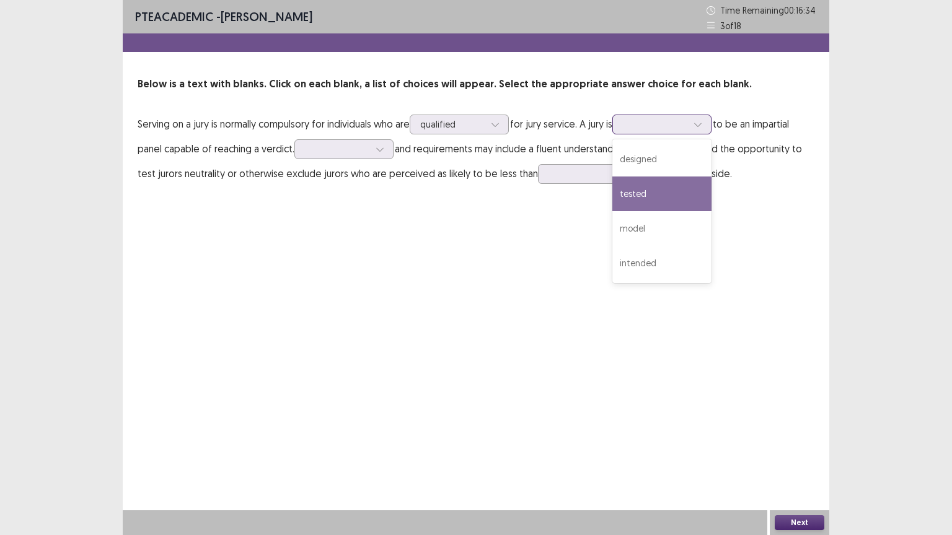
click at [672, 200] on div "tested" at bounding box center [661, 194] width 99 height 35
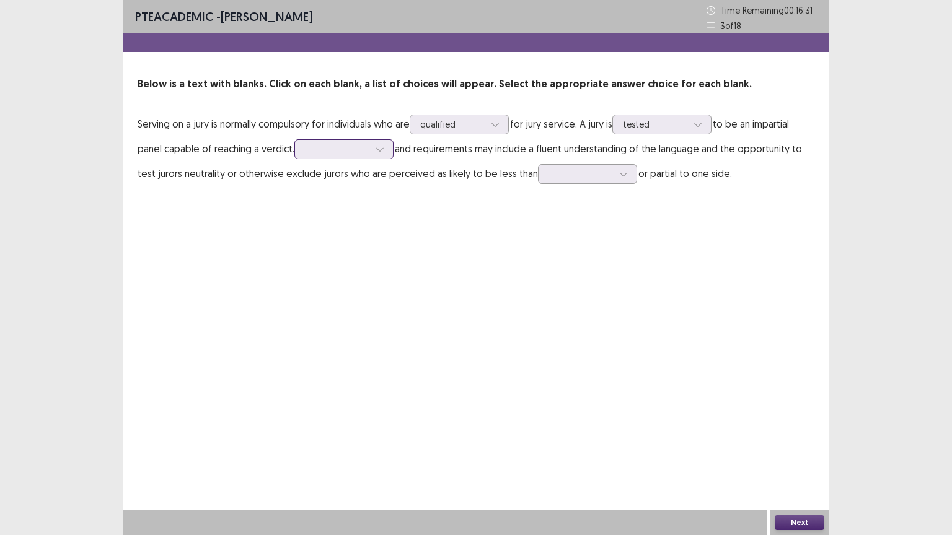
click at [379, 156] on div at bounding box center [380, 149] width 19 height 19
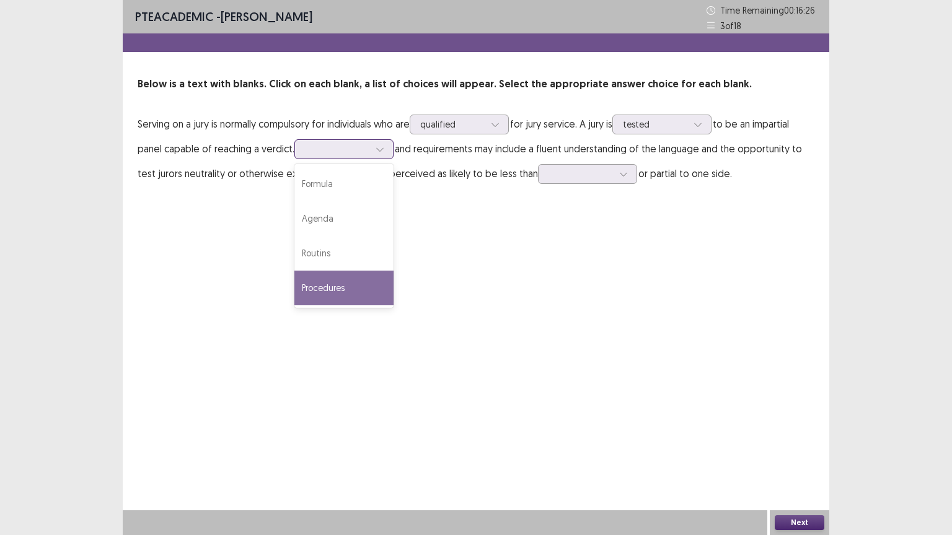
click at [343, 277] on div "Procedures" at bounding box center [343, 288] width 99 height 35
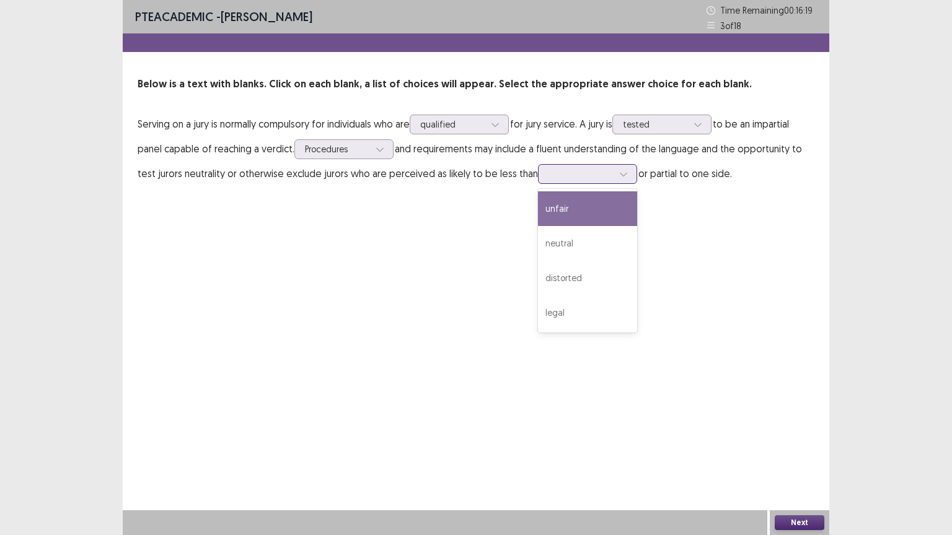
click at [622, 180] on div at bounding box center [623, 174] width 19 height 19
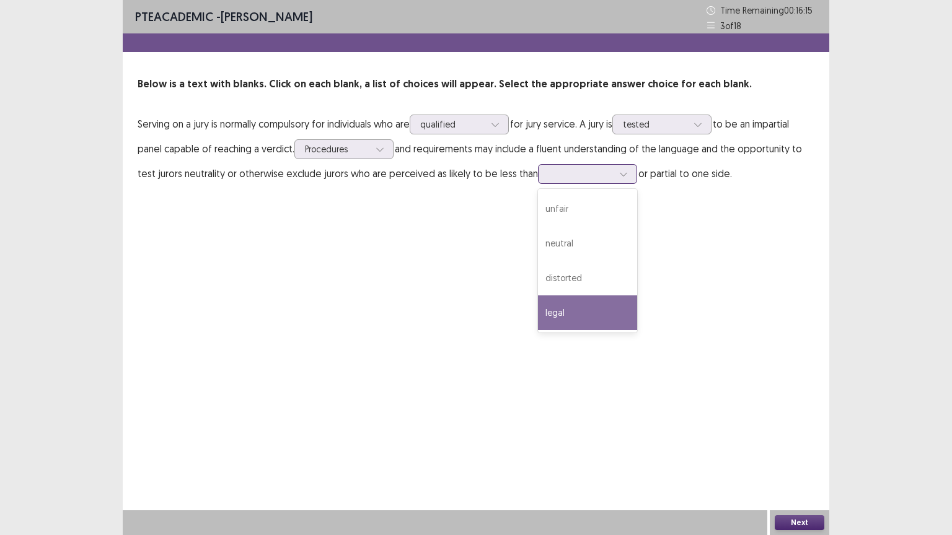
click at [560, 312] on div "legal" at bounding box center [587, 313] width 99 height 35
drag, startPoint x: 778, startPoint y: 520, endPoint x: 761, endPoint y: 489, distance: 35.2
click at [775, 452] on div "Next" at bounding box center [799, 523] width 59 height 25
click at [810, 452] on button "Next" at bounding box center [800, 523] width 50 height 15
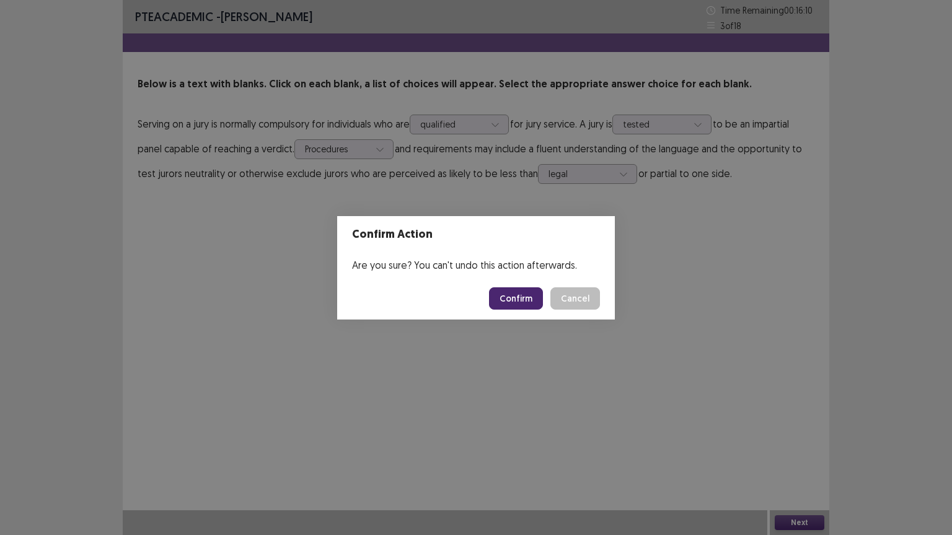
click at [526, 288] on button "Confirm" at bounding box center [516, 299] width 54 height 22
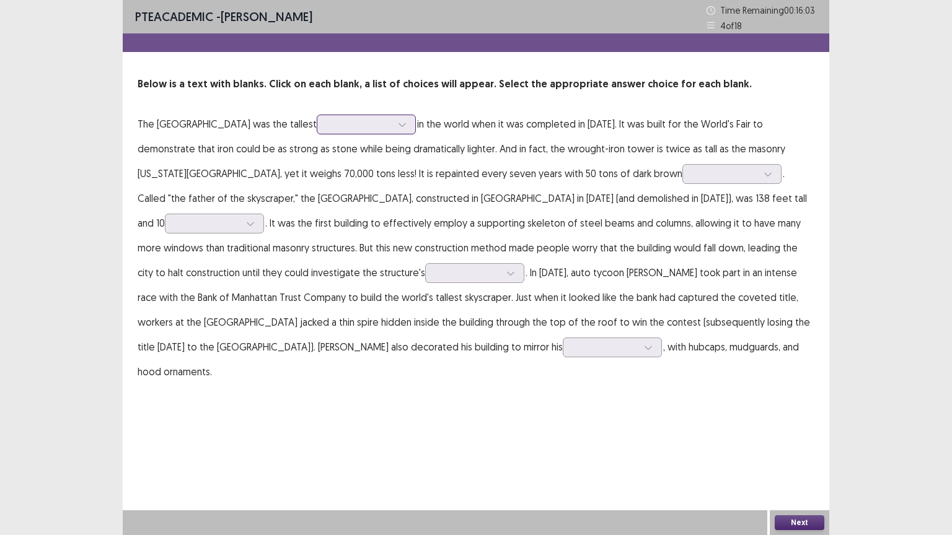
click at [393, 131] on div at bounding box center [402, 124] width 19 height 19
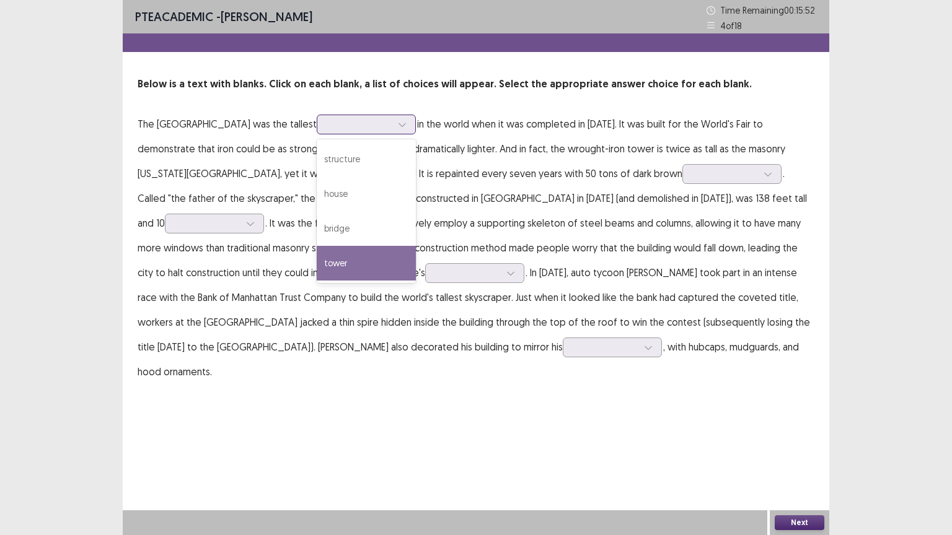
click at [328, 253] on div "tower" at bounding box center [366, 263] width 99 height 35
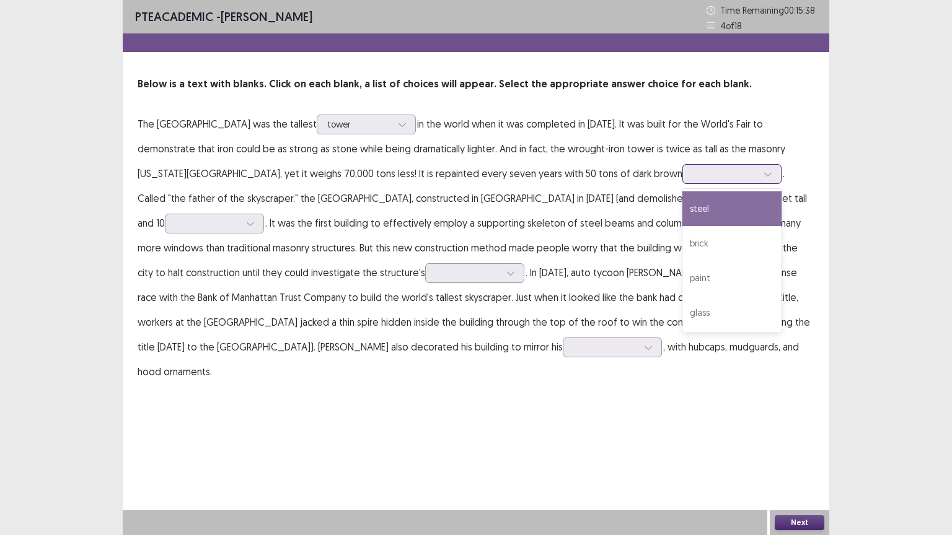
click at [763, 177] on icon at bounding box center [767, 174] width 9 height 9
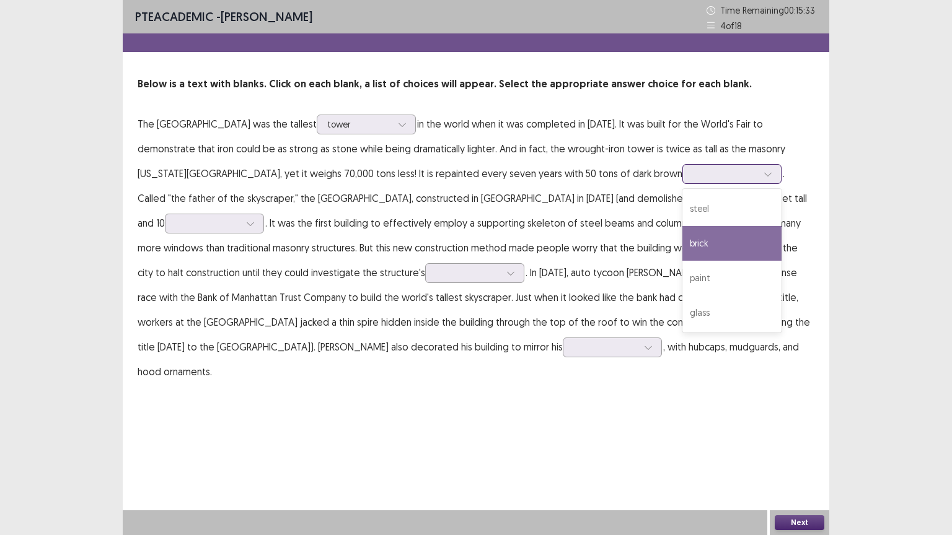
click at [682, 240] on div "brick" at bounding box center [731, 243] width 99 height 35
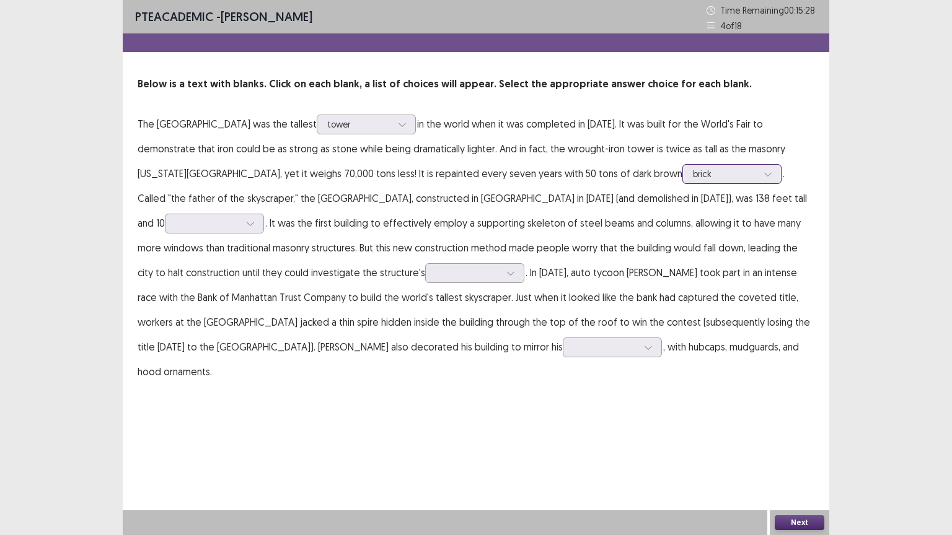
click at [764, 173] on icon at bounding box center [767, 175] width 7 height 4
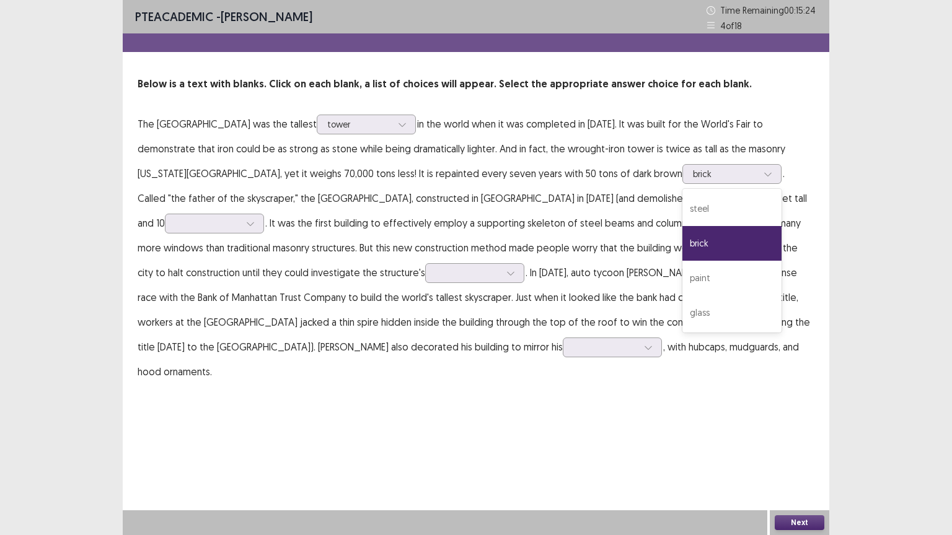
click at [41, 207] on div "PTE academic - [PERSON_NAME] Time Remaining 00 : 15 : 24 4 of 18 Below is a tex…" at bounding box center [476, 267] width 952 height 535
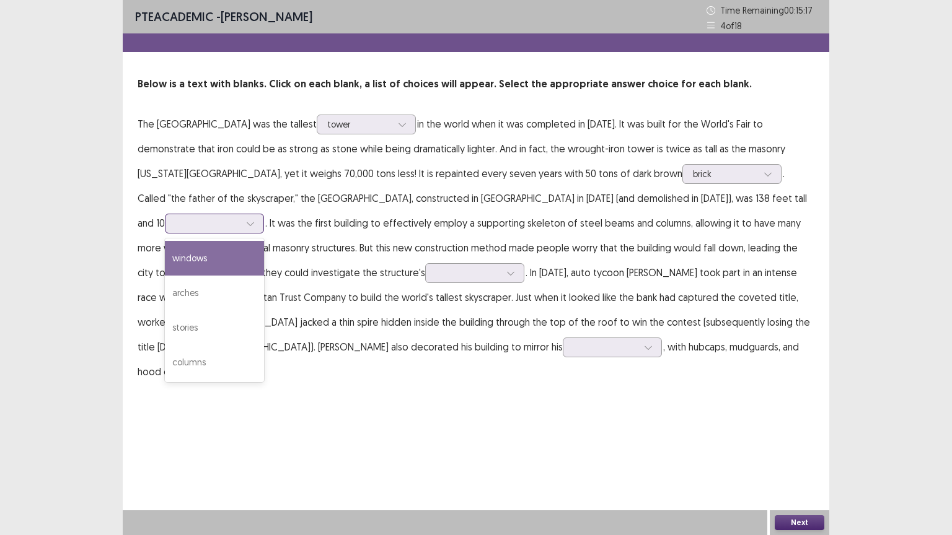
click at [255, 219] on icon at bounding box center [250, 223] width 9 height 9
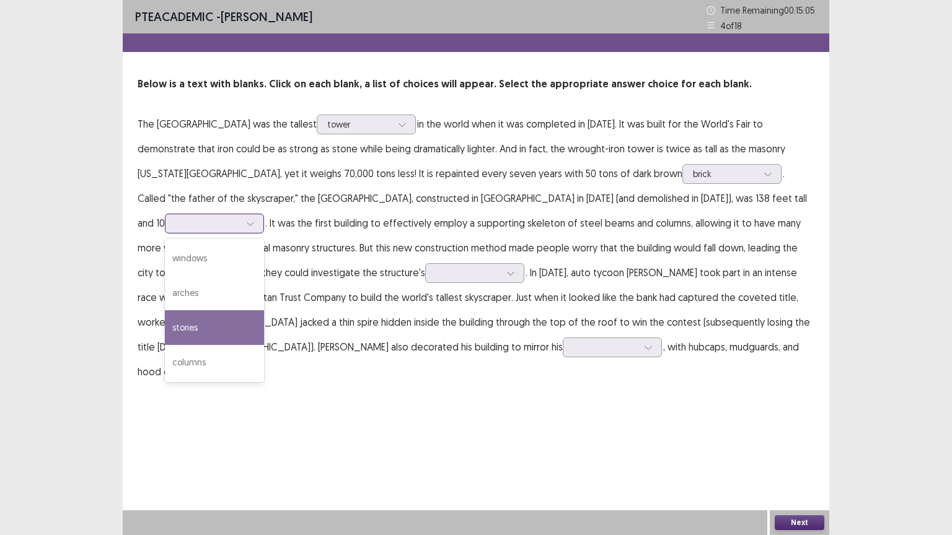
click at [264, 310] on div "stories" at bounding box center [214, 327] width 99 height 35
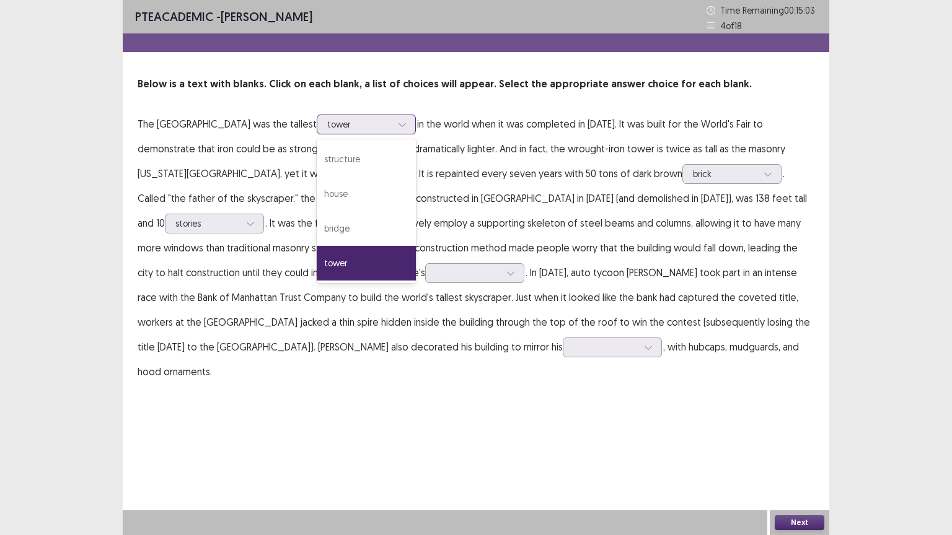
click at [398, 121] on icon at bounding box center [402, 124] width 9 height 9
click at [317, 152] on div "structure" at bounding box center [366, 159] width 99 height 35
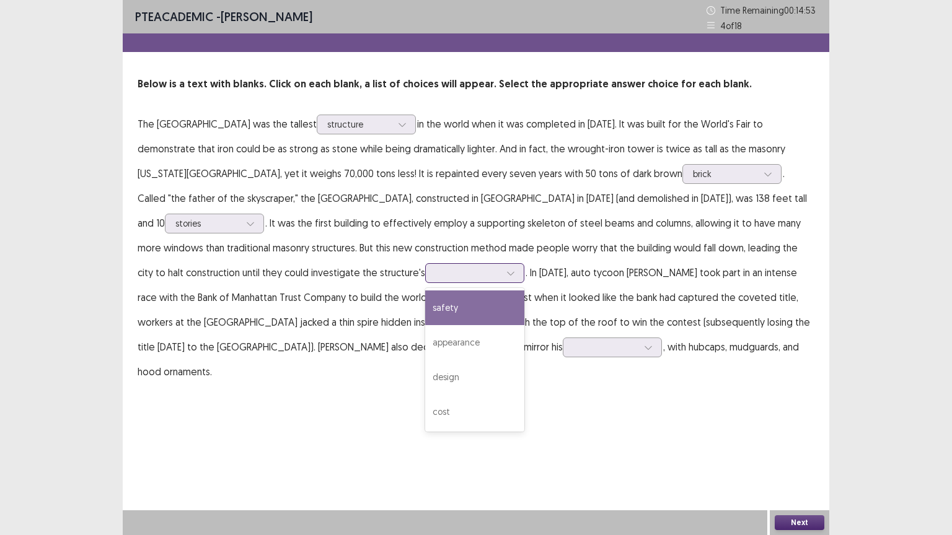
click at [506, 272] on icon at bounding box center [510, 273] width 9 height 9
click at [425, 301] on div "safety" at bounding box center [474, 308] width 99 height 35
click at [644, 351] on icon at bounding box center [648, 347] width 9 height 9
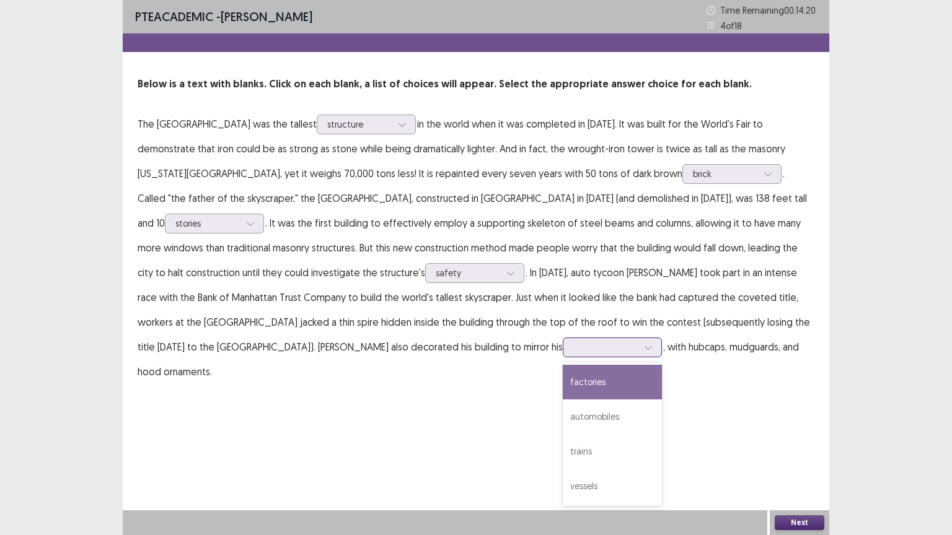
click at [563, 384] on div "factories" at bounding box center [612, 382] width 99 height 35
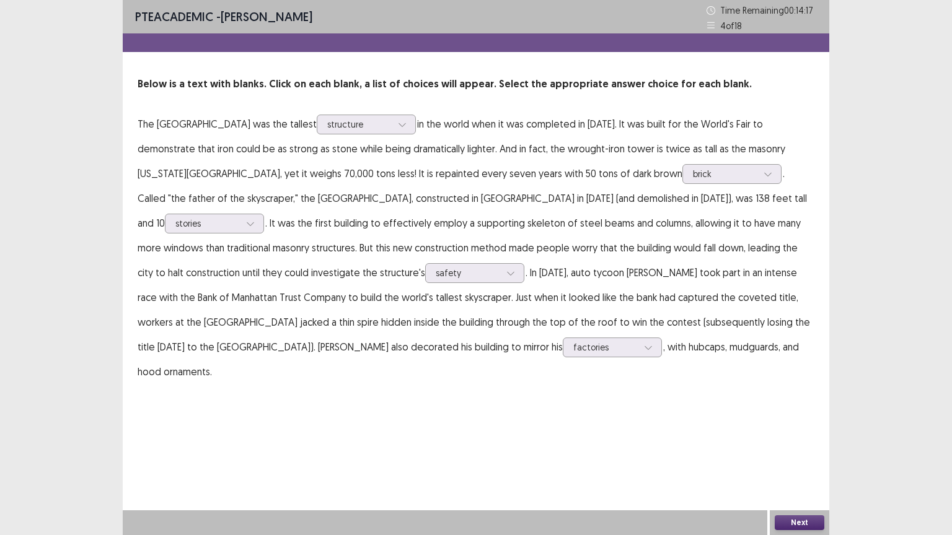
click at [794, 452] on button "Next" at bounding box center [800, 523] width 50 height 15
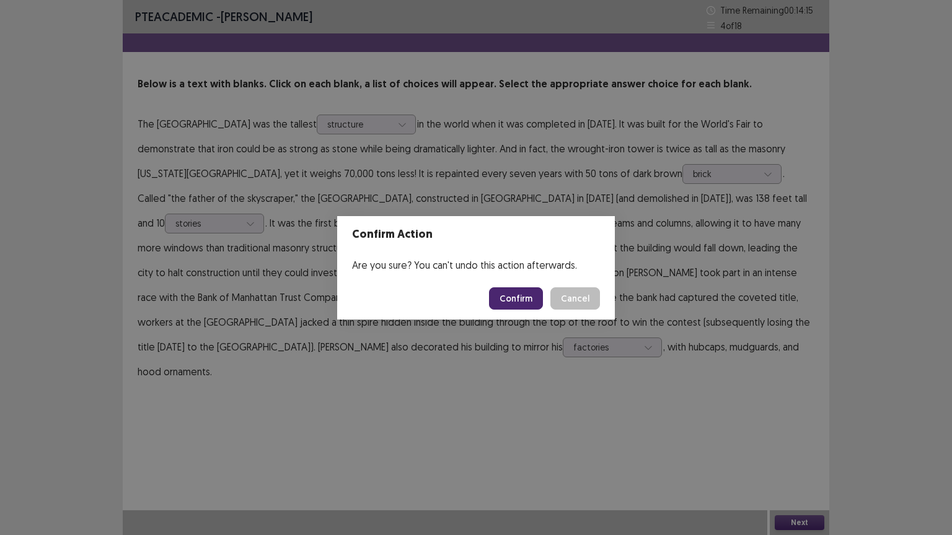
click at [513, 291] on button "Confirm" at bounding box center [516, 299] width 54 height 22
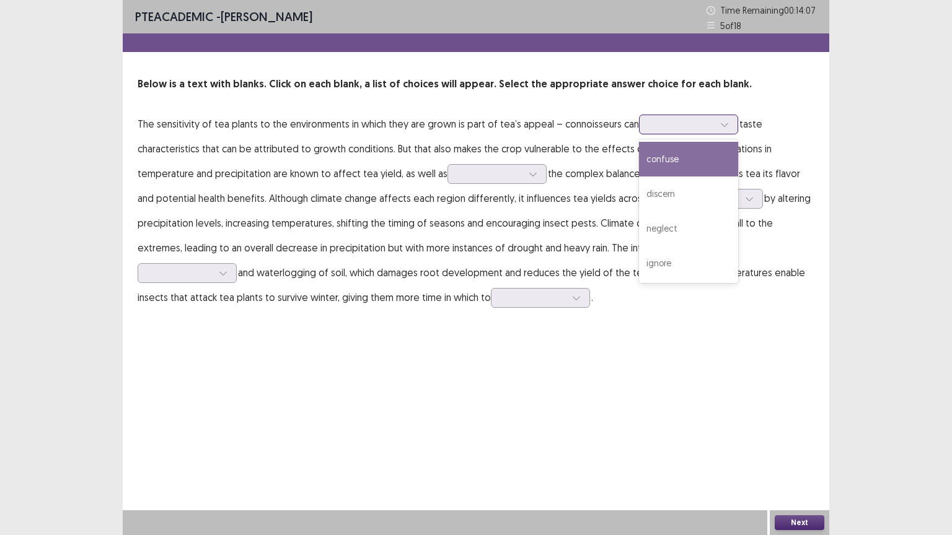
click at [722, 120] on icon at bounding box center [724, 124] width 9 height 9
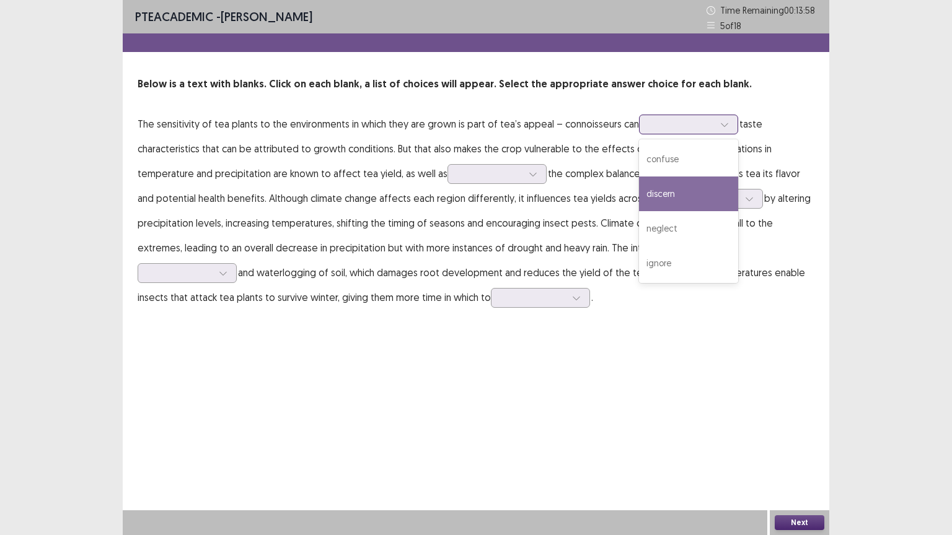
click at [659, 193] on div "discern" at bounding box center [688, 194] width 99 height 35
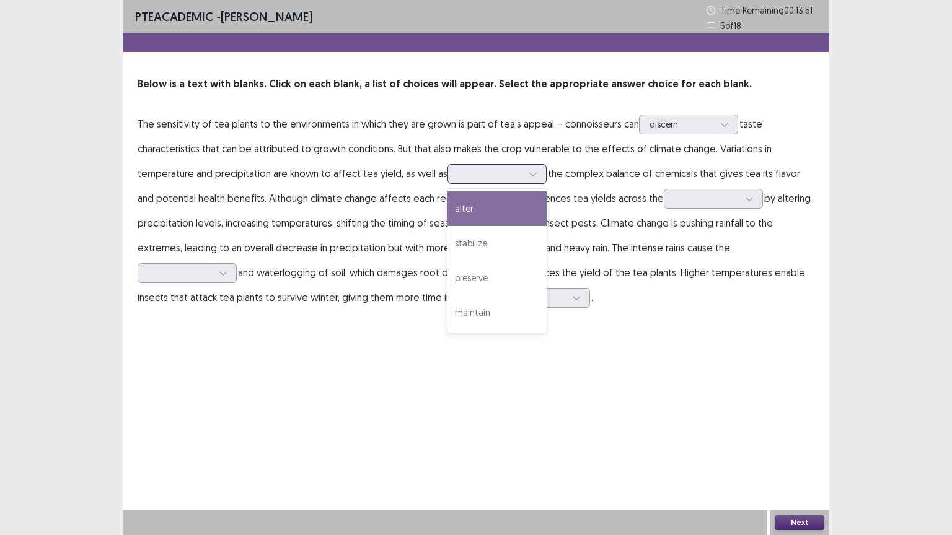
click at [529, 175] on icon at bounding box center [533, 174] width 9 height 9
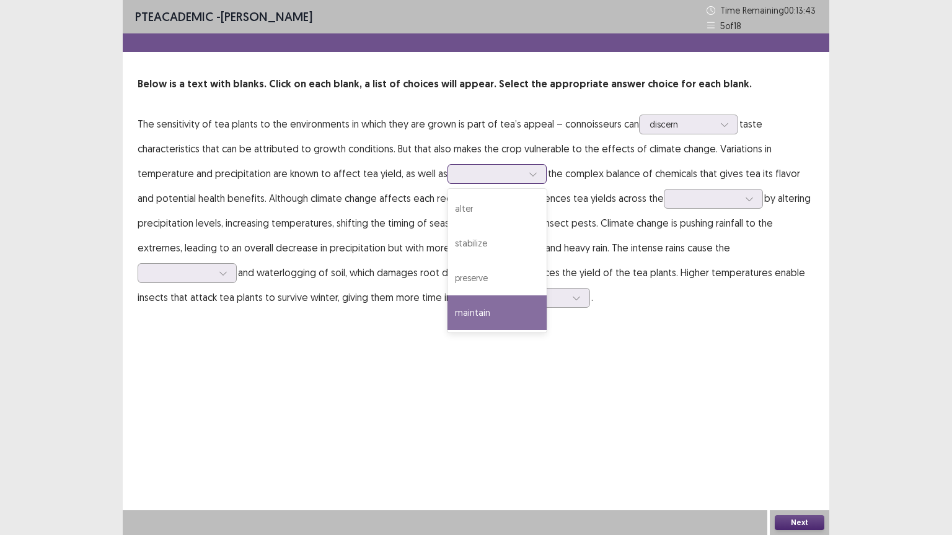
click at [485, 300] on div "maintain" at bounding box center [496, 313] width 99 height 35
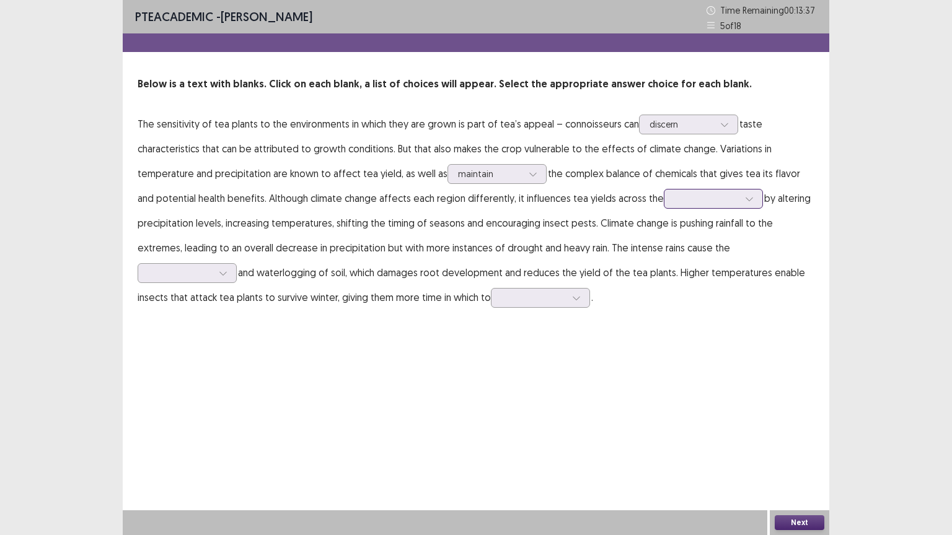
click at [745, 199] on icon at bounding box center [749, 199] width 9 height 9
click at [664, 226] on div "spectrum" at bounding box center [713, 233] width 99 height 35
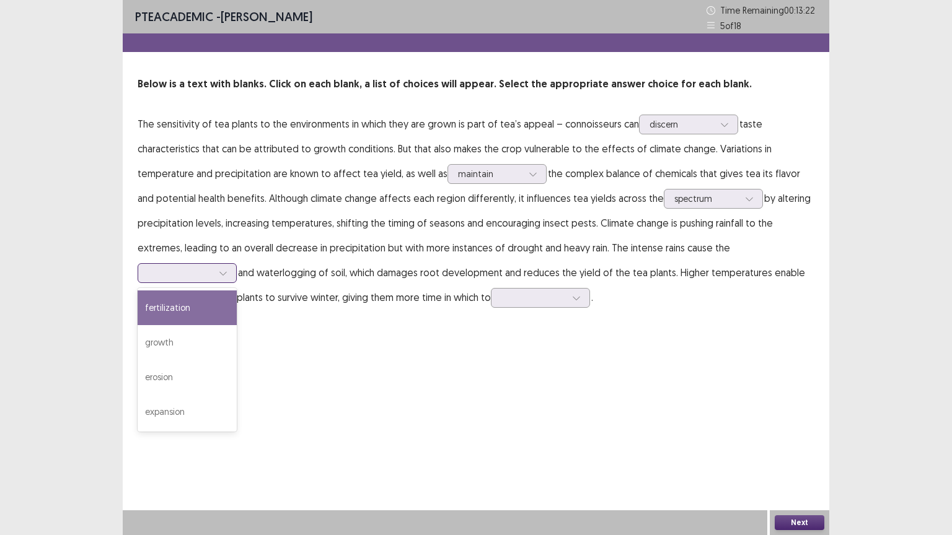
click at [232, 264] on div at bounding box center [223, 273] width 19 height 19
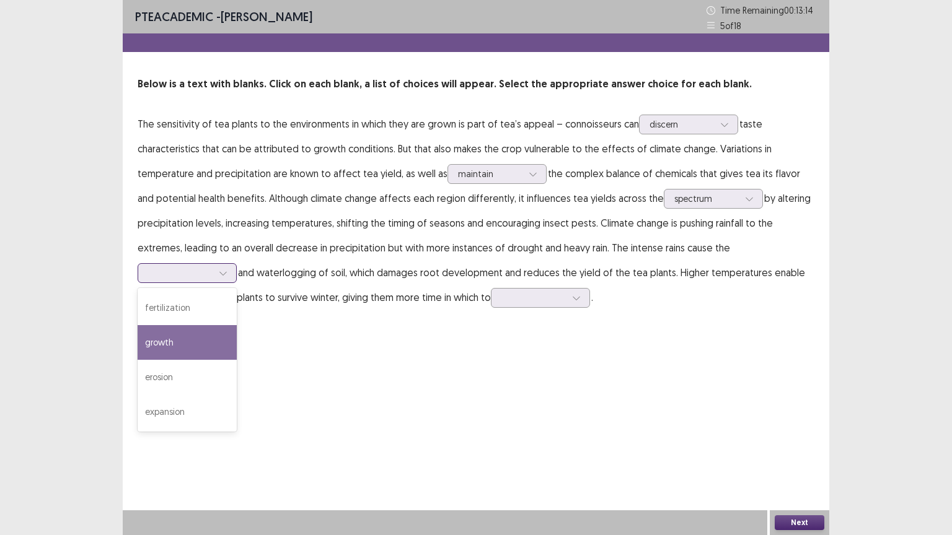
click at [237, 325] on div "growth" at bounding box center [187, 342] width 99 height 35
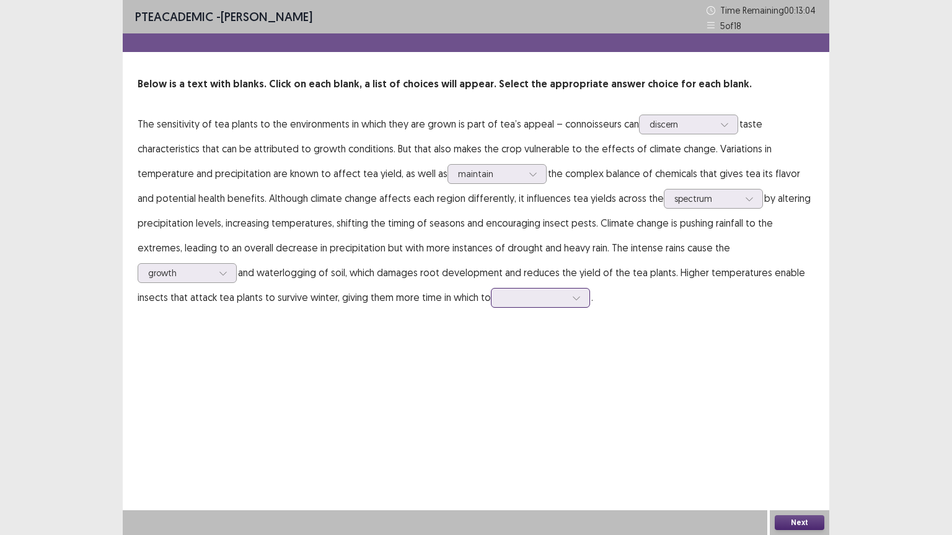
click at [572, 295] on icon at bounding box center [576, 298] width 9 height 9
click at [491, 439] on div "reproduce" at bounding box center [540, 437] width 99 height 35
drag, startPoint x: 804, startPoint y: 519, endPoint x: 798, endPoint y: 516, distance: 6.7
click at [798, 452] on button "Next" at bounding box center [800, 523] width 50 height 15
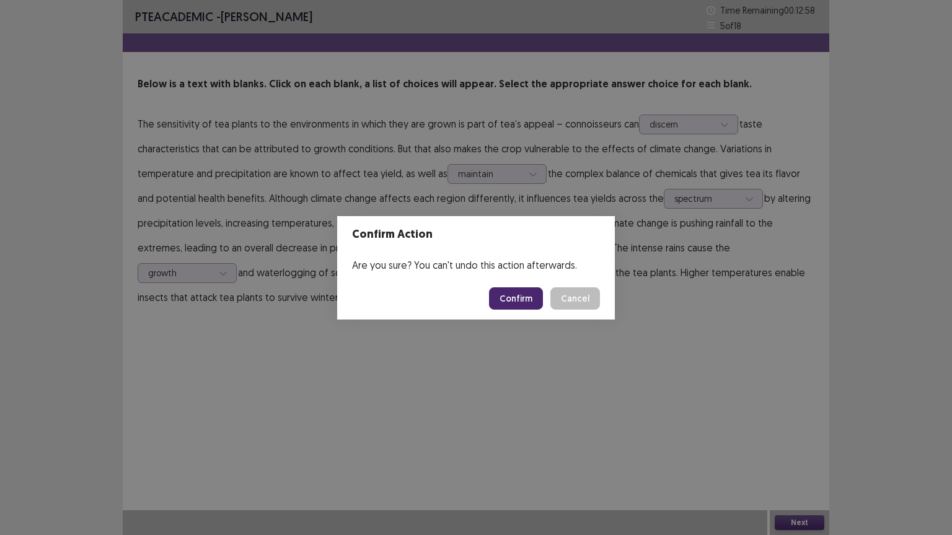
drag, startPoint x: 519, startPoint y: 294, endPoint x: 511, endPoint y: 288, distance: 10.7
click at [519, 294] on button "Confirm" at bounding box center [516, 299] width 54 height 22
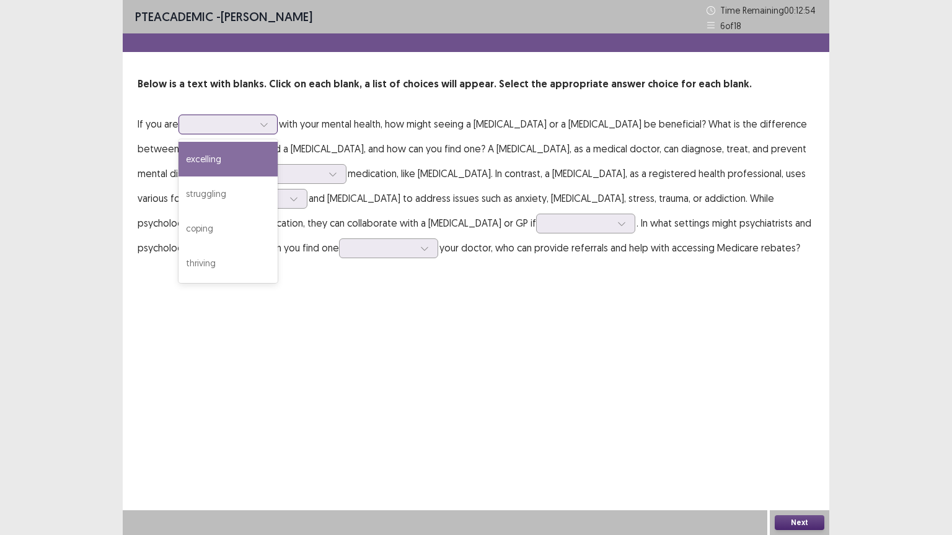
click at [271, 123] on div at bounding box center [264, 124] width 19 height 19
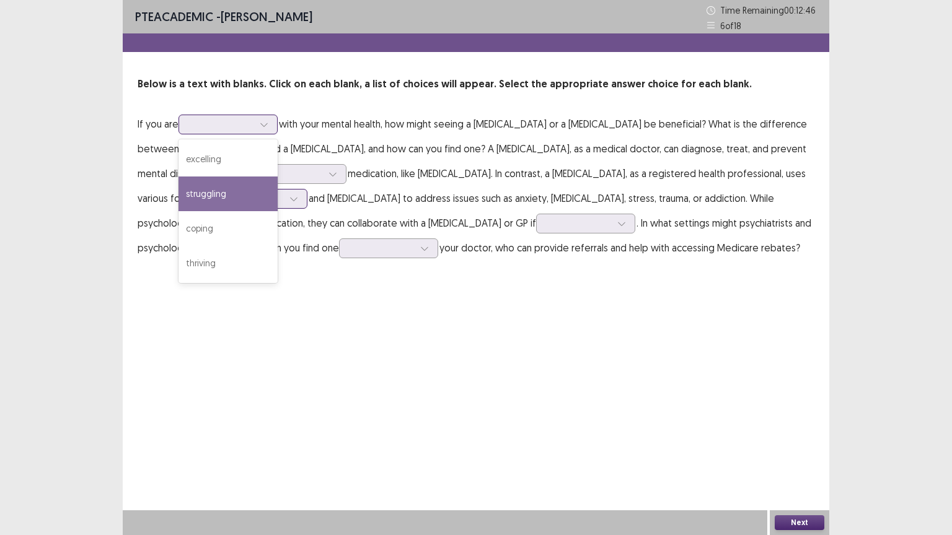
click at [227, 193] on div "struggling" at bounding box center [227, 194] width 99 height 35
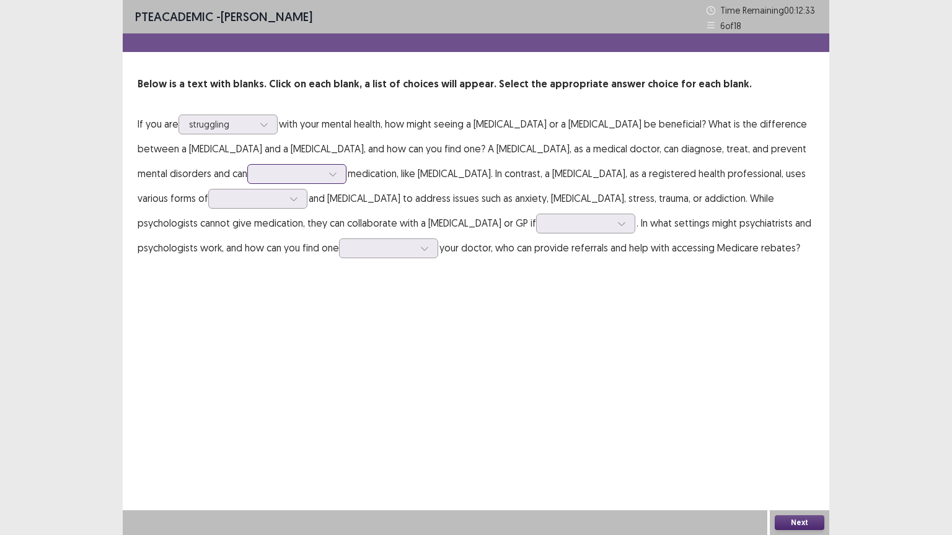
click at [328, 175] on icon at bounding box center [332, 174] width 9 height 9
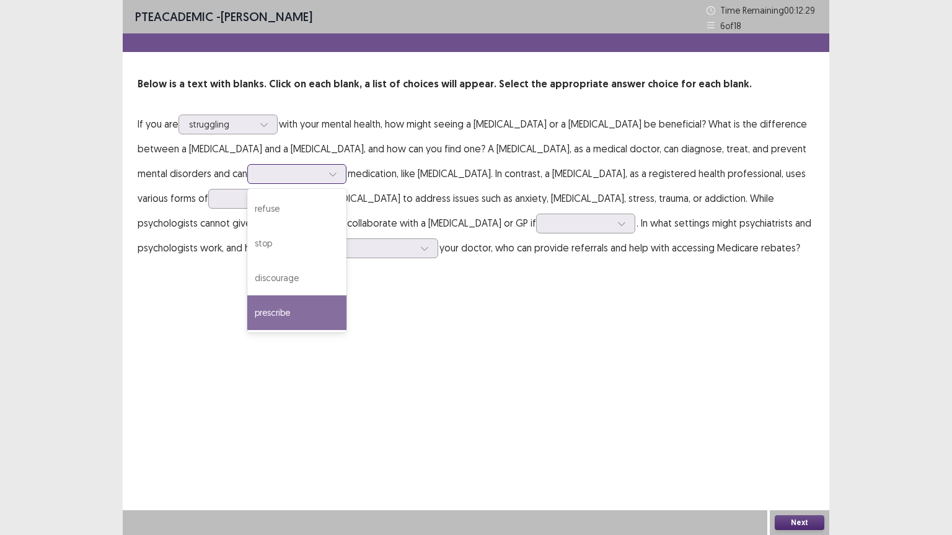
drag, startPoint x: 171, startPoint y: 312, endPoint x: 181, endPoint y: 290, distance: 24.4
click at [247, 312] on div "prescribe" at bounding box center [296, 313] width 99 height 35
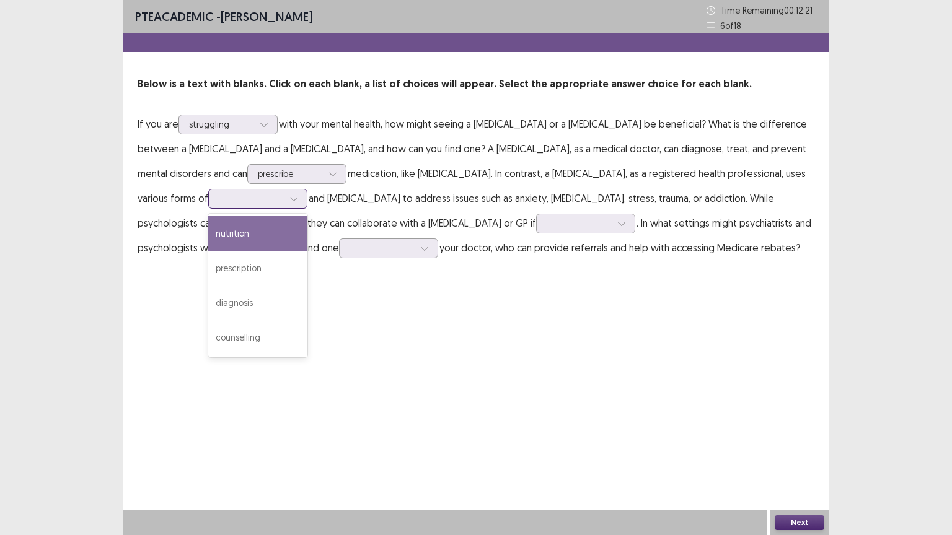
click at [284, 203] on div at bounding box center [293, 199] width 19 height 19
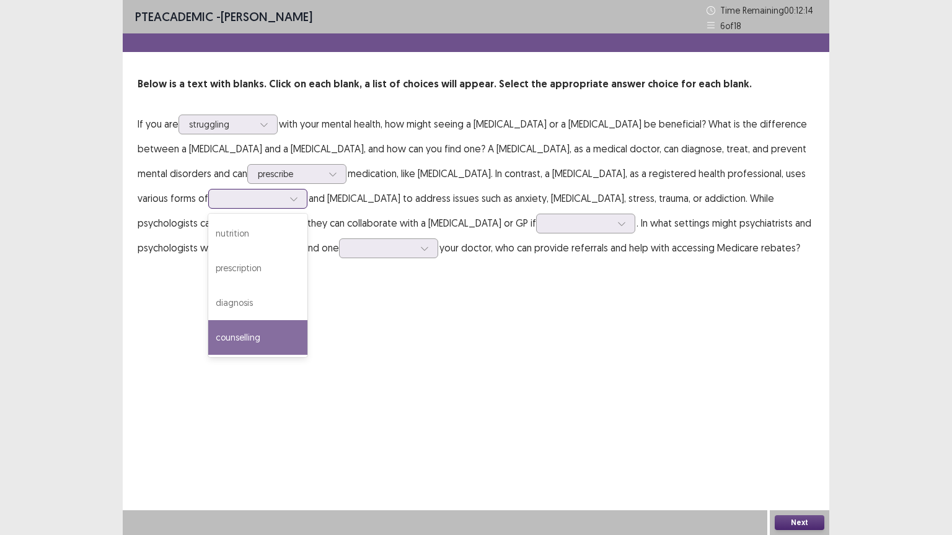
drag, startPoint x: 169, startPoint y: 332, endPoint x: 172, endPoint y: 322, distance: 10.0
click at [208, 325] on div "counselling" at bounding box center [257, 337] width 99 height 35
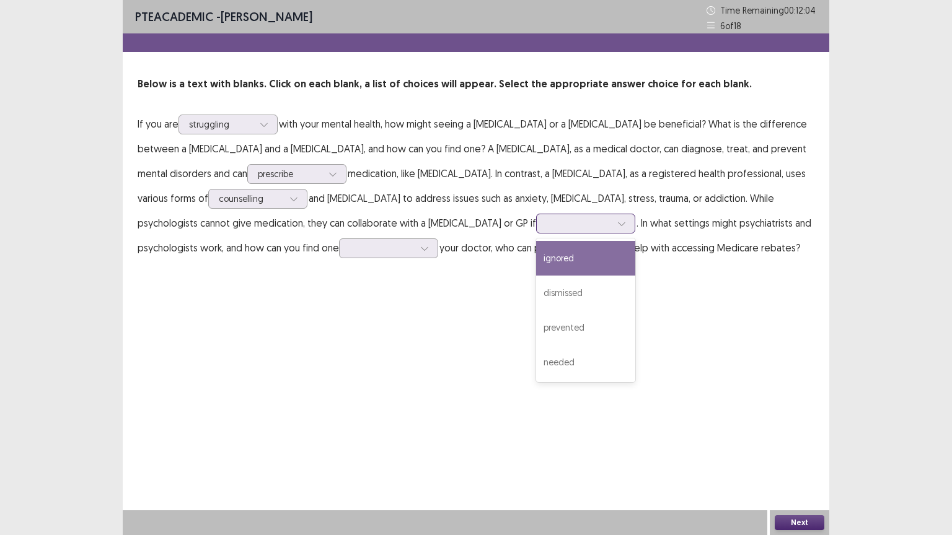
drag, startPoint x: 476, startPoint y: 227, endPoint x: 483, endPoint y: 227, distance: 6.8
click at [612, 227] on div at bounding box center [621, 223] width 19 height 19
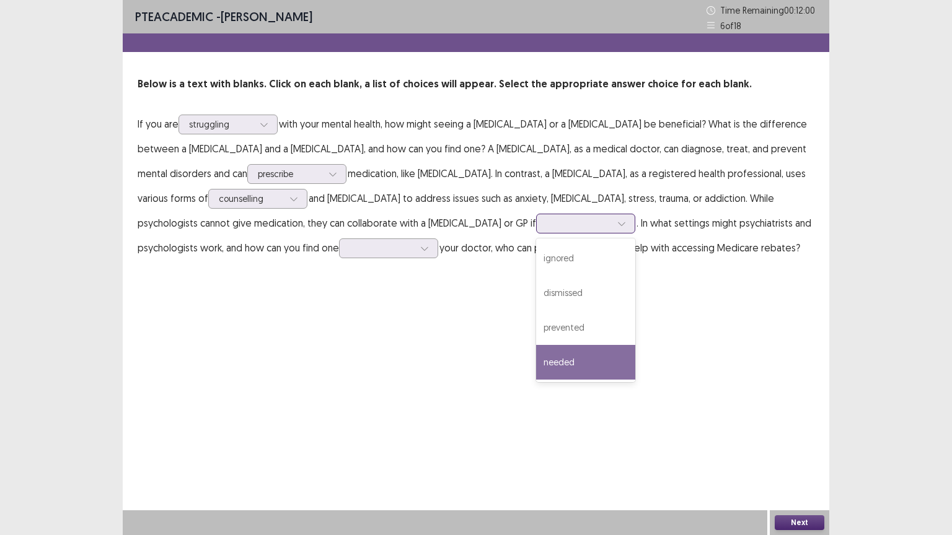
click at [536, 359] on div "needed" at bounding box center [585, 362] width 99 height 35
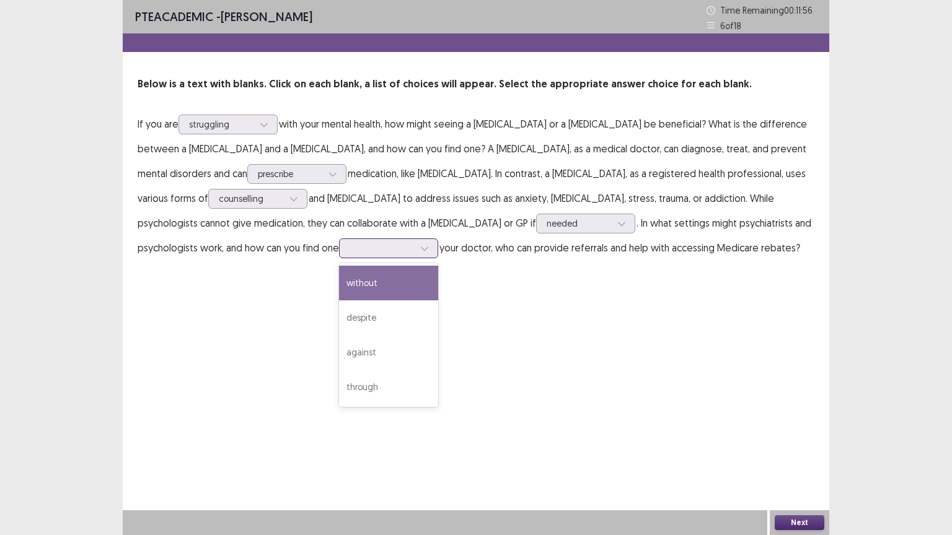
click at [420, 249] on icon at bounding box center [424, 248] width 9 height 9
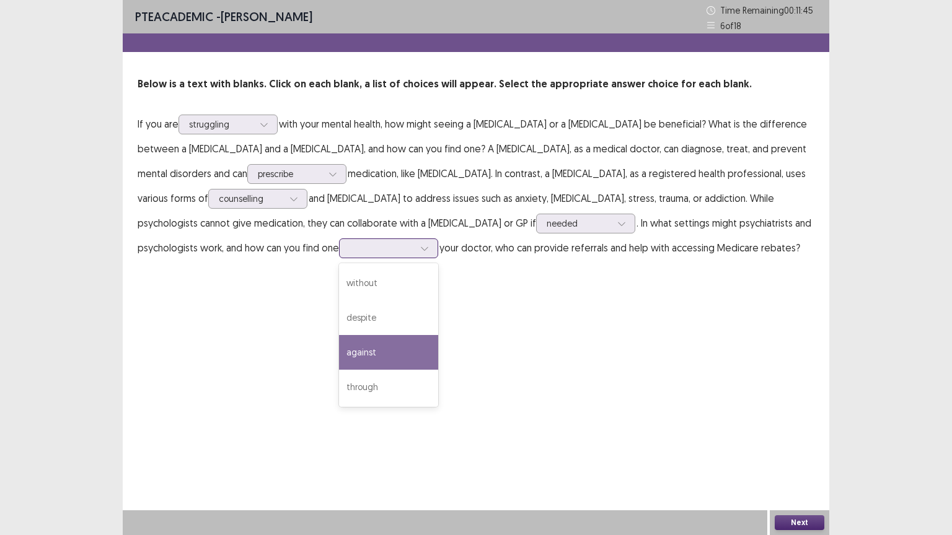
click at [339, 347] on div "against" at bounding box center [388, 352] width 99 height 35
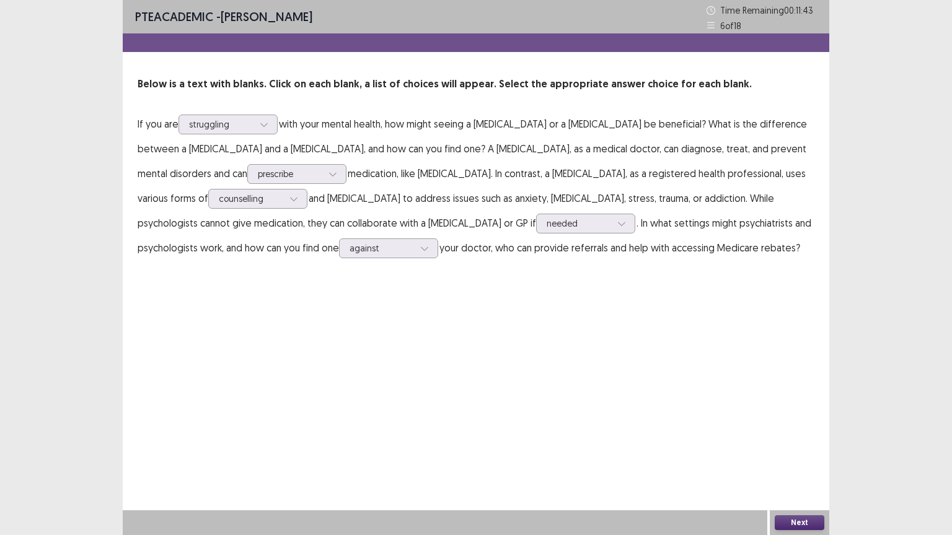
drag, startPoint x: 776, startPoint y: 520, endPoint x: 767, endPoint y: 506, distance: 16.7
click at [775, 452] on div "Next" at bounding box center [799, 523] width 59 height 25
click at [803, 452] on button "Next" at bounding box center [800, 523] width 50 height 15
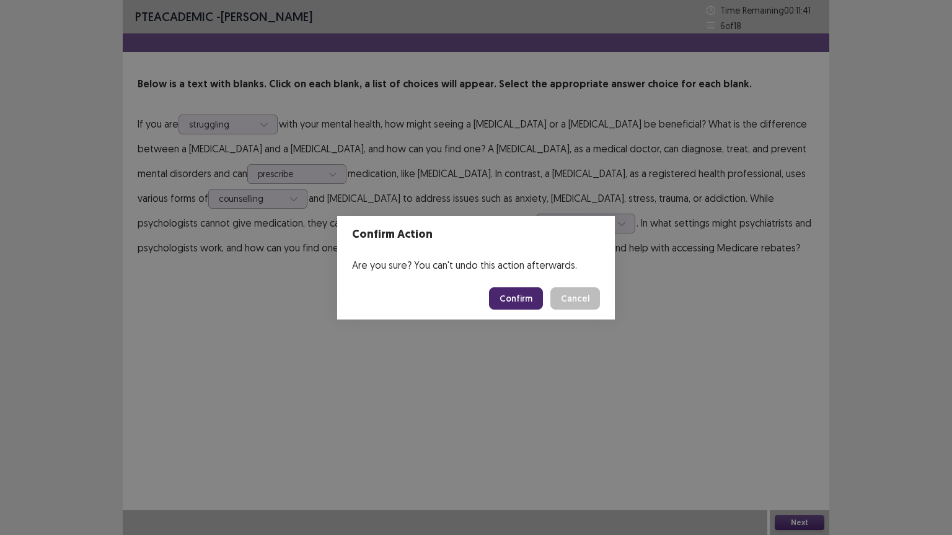
click at [525, 296] on button "Confirm" at bounding box center [516, 299] width 54 height 22
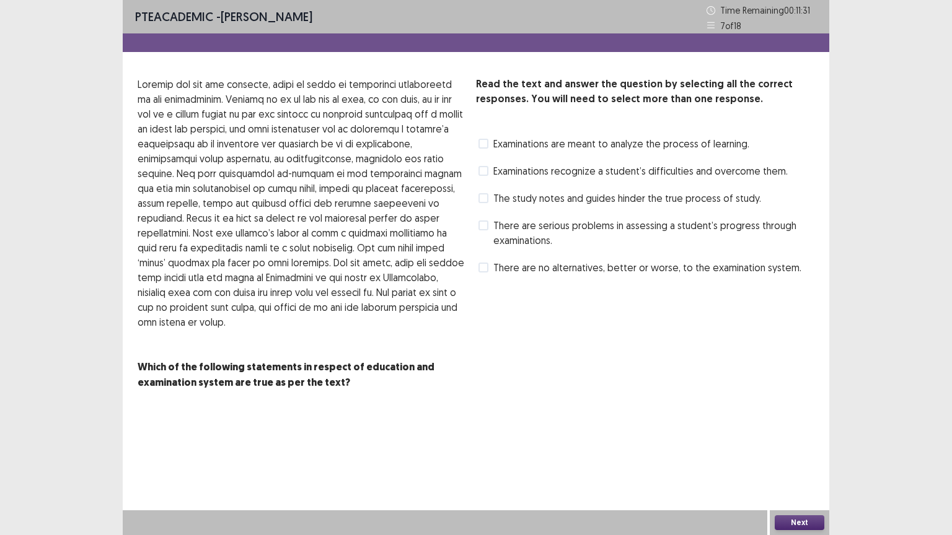
click at [483, 136] on label "Examinations are meant to analyze the process of learning." at bounding box center [613, 143] width 271 height 15
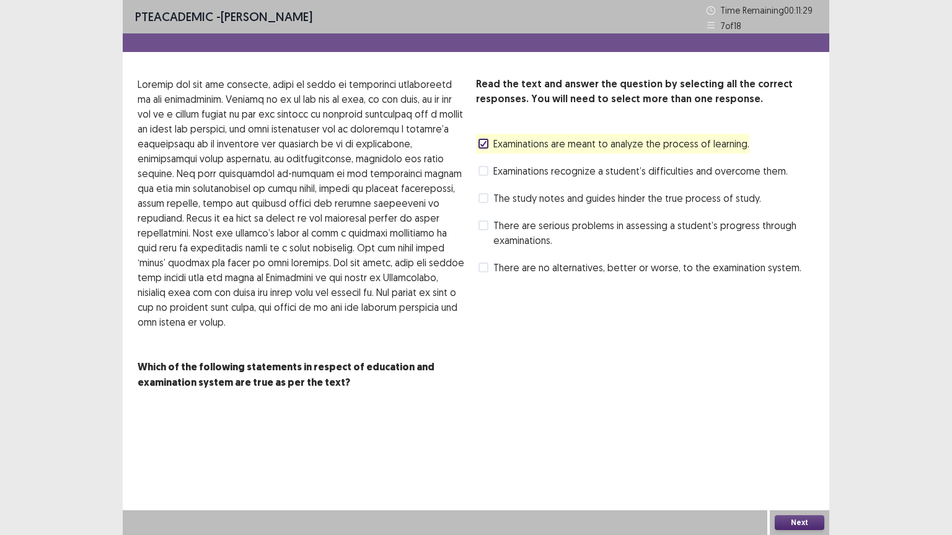
click at [792, 452] on button "Next" at bounding box center [800, 523] width 50 height 15
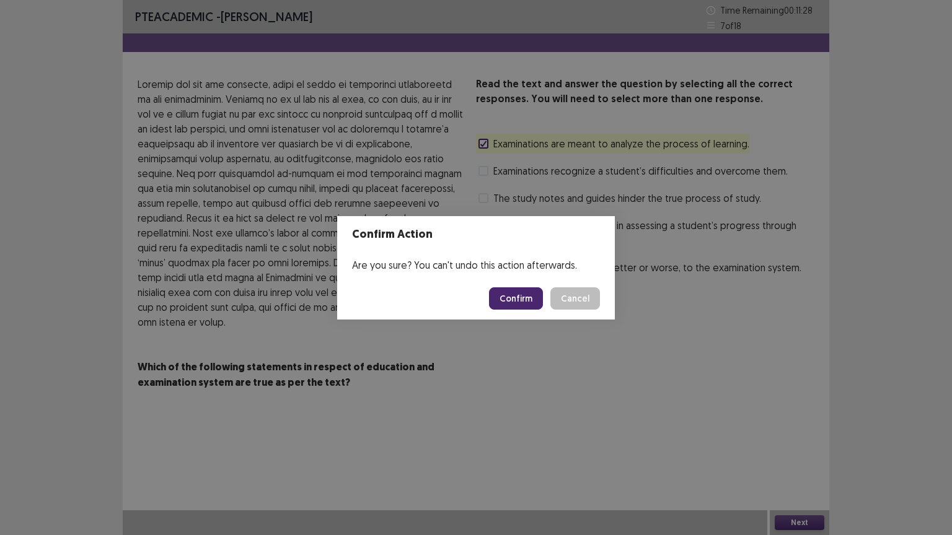
click at [516, 302] on button "Confirm" at bounding box center [516, 299] width 54 height 22
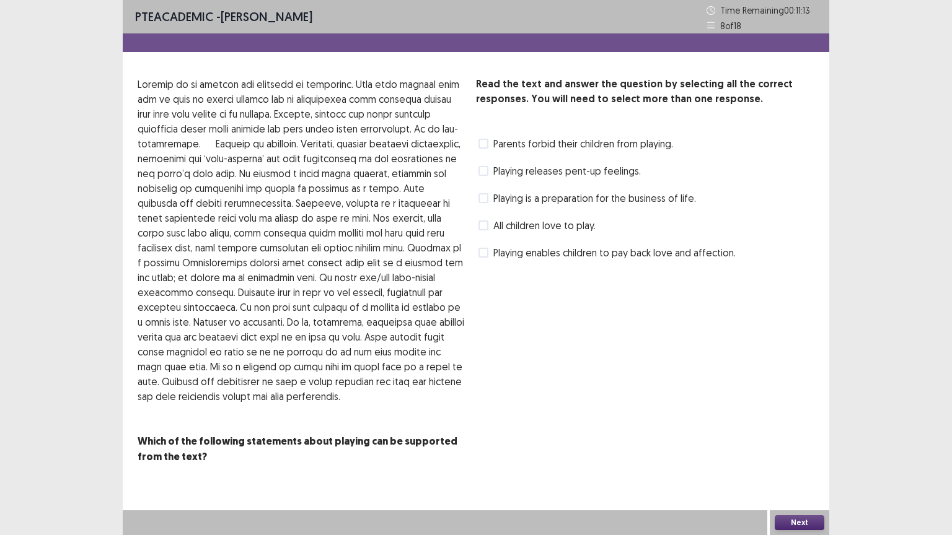
click at [480, 251] on span at bounding box center [483, 253] width 10 height 10
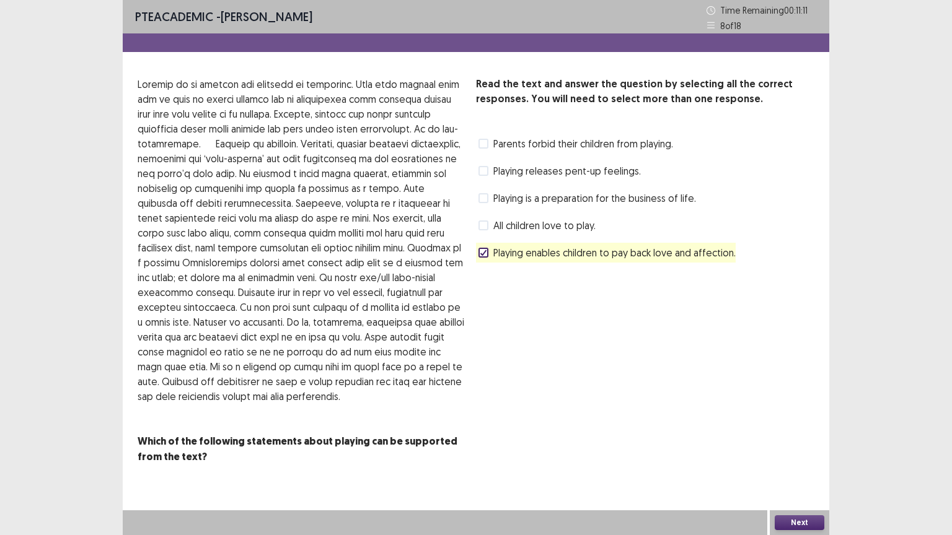
drag, startPoint x: 801, startPoint y: 526, endPoint x: 792, endPoint y: 501, distance: 26.5
click at [799, 452] on div "Next" at bounding box center [799, 523] width 59 height 25
click at [816, 452] on button "Next" at bounding box center [800, 523] width 50 height 15
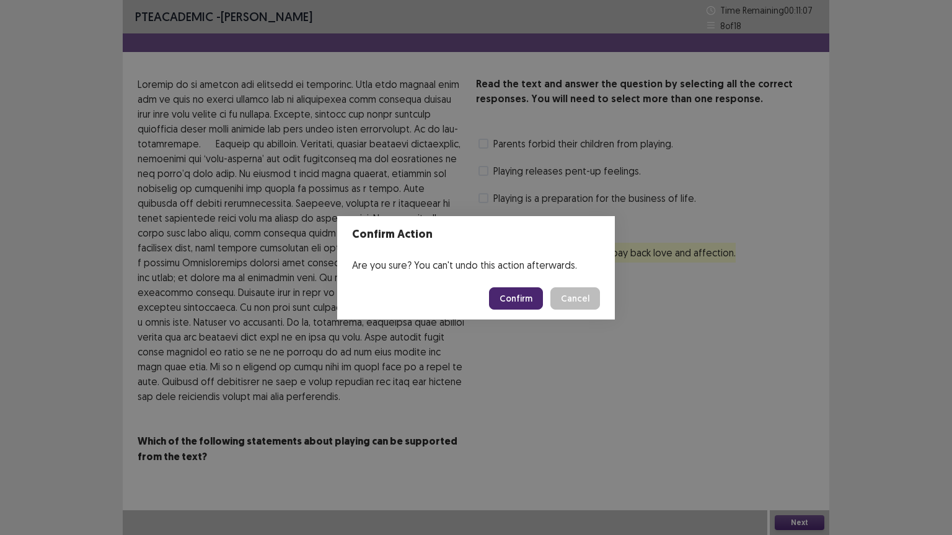
click at [526, 294] on button "Confirm" at bounding box center [516, 299] width 54 height 22
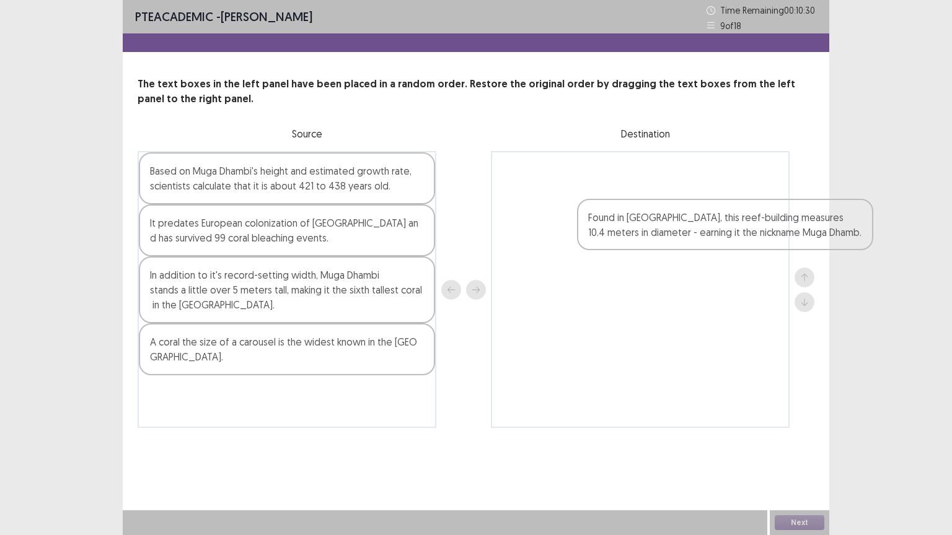
drag, startPoint x: 240, startPoint y: 184, endPoint x: 604, endPoint y: 193, distance: 363.3
click at [620, 209] on div "Found in [GEOGRAPHIC_DATA], this reef-building measures 10.4 meters in diameter…" at bounding box center [476, 289] width 677 height 277
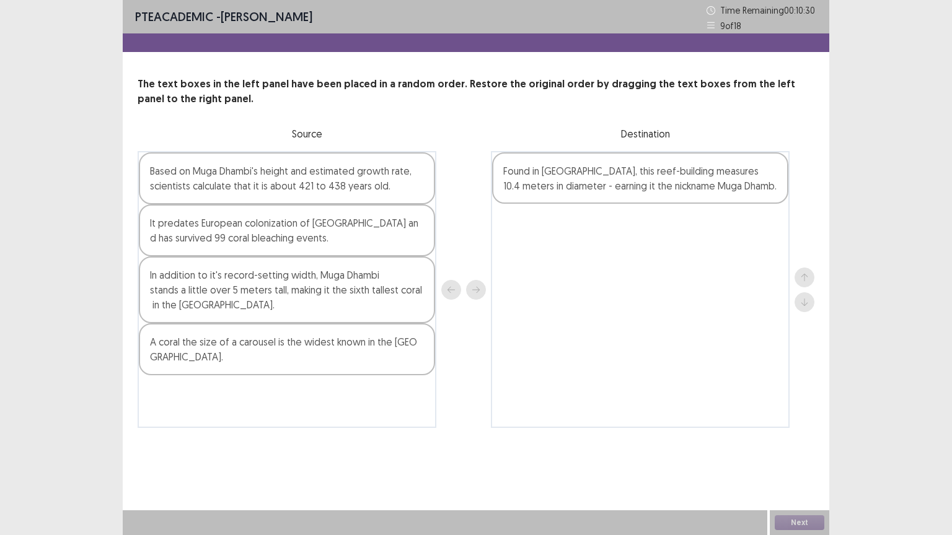
click at [595, 185] on div at bounding box center [640, 289] width 299 height 277
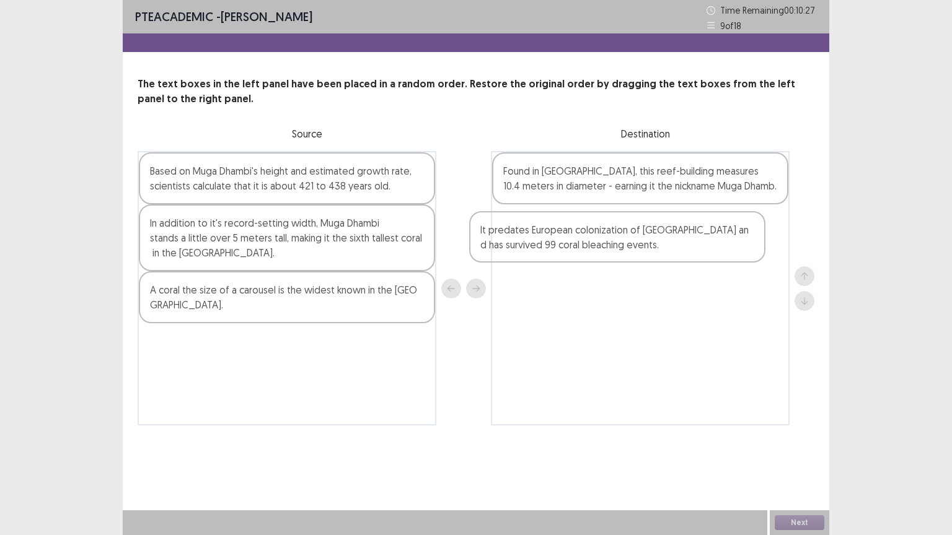
drag, startPoint x: 240, startPoint y: 242, endPoint x: 576, endPoint y: 249, distance: 336.6
click at [576, 249] on div "Based on Muga Dhambi's height and estimated growth rate, scientists calculate t…" at bounding box center [476, 288] width 677 height 275
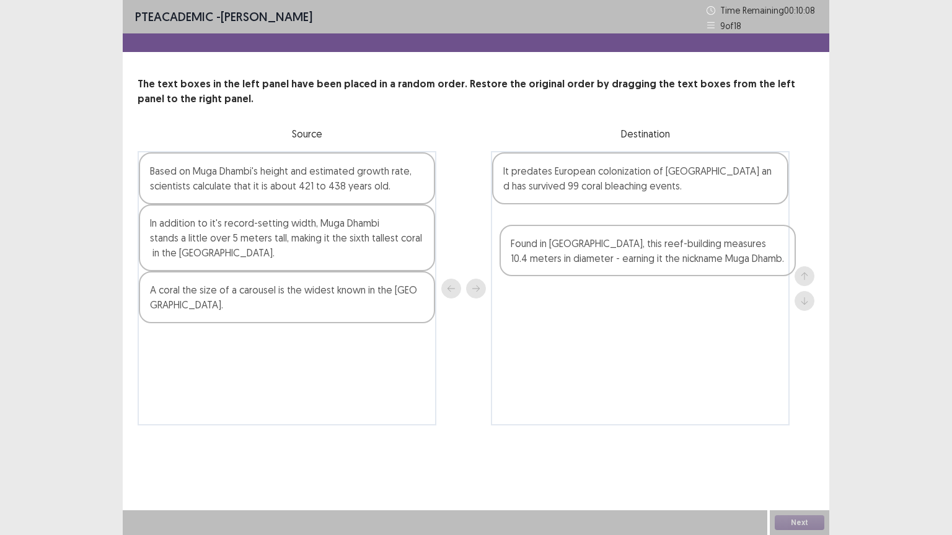
drag, startPoint x: 558, startPoint y: 183, endPoint x: 561, endPoint y: 245, distance: 61.4
click at [561, 245] on div "Found in [GEOGRAPHIC_DATA], this reef-building measures 10.4 meters in diameter…" at bounding box center [640, 288] width 299 height 275
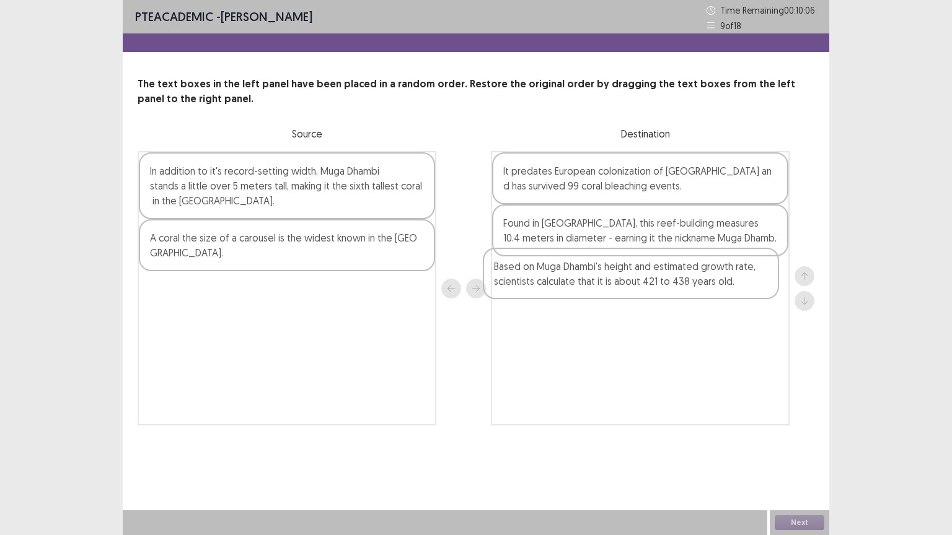
drag, startPoint x: 330, startPoint y: 175, endPoint x: 681, endPoint y: 278, distance: 366.0
click at [681, 278] on div "Based on Muga Dhambi's height and estimated growth rate, scientists calculate t…" at bounding box center [476, 288] width 677 height 275
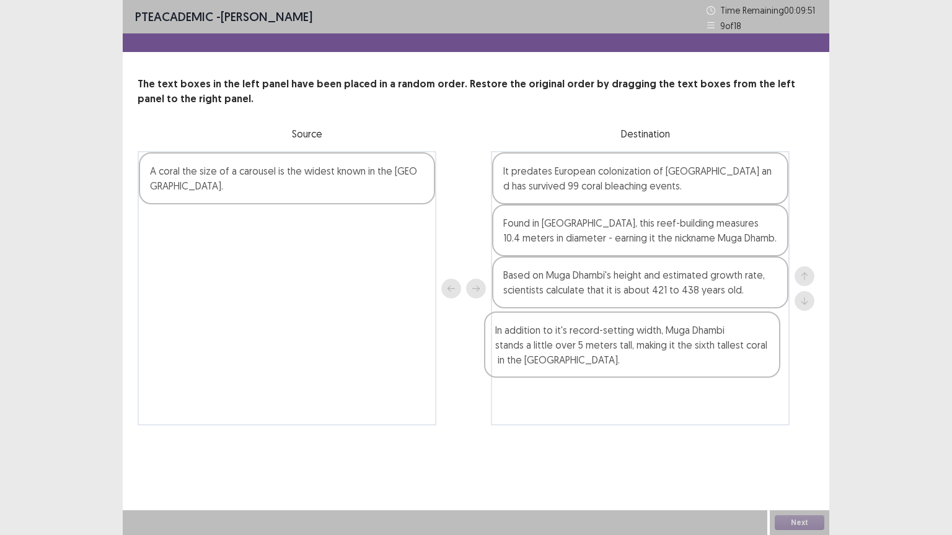
drag, startPoint x: 280, startPoint y: 200, endPoint x: 628, endPoint y: 364, distance: 384.8
click at [628, 364] on div "In addition to it's record-setting width, Muga Dhambi stands a little over 5 me…" at bounding box center [476, 288] width 677 height 275
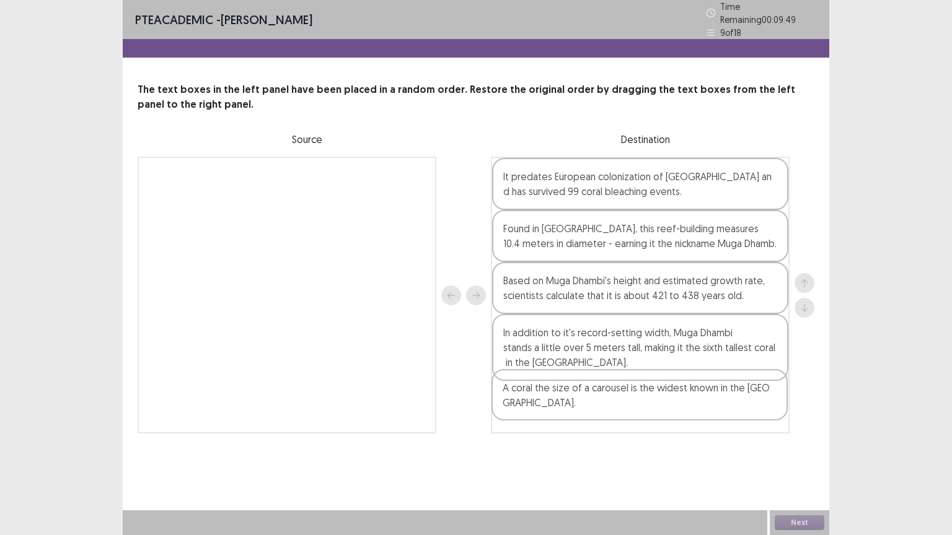
drag, startPoint x: 190, startPoint y: 176, endPoint x: 545, endPoint y: 399, distance: 419.9
click at [545, 399] on div "A coral the size of a carousel is the widest known in the [GEOGRAPHIC_DATA]. It…" at bounding box center [476, 295] width 677 height 277
click at [785, 452] on button "Next" at bounding box center [800, 523] width 50 height 15
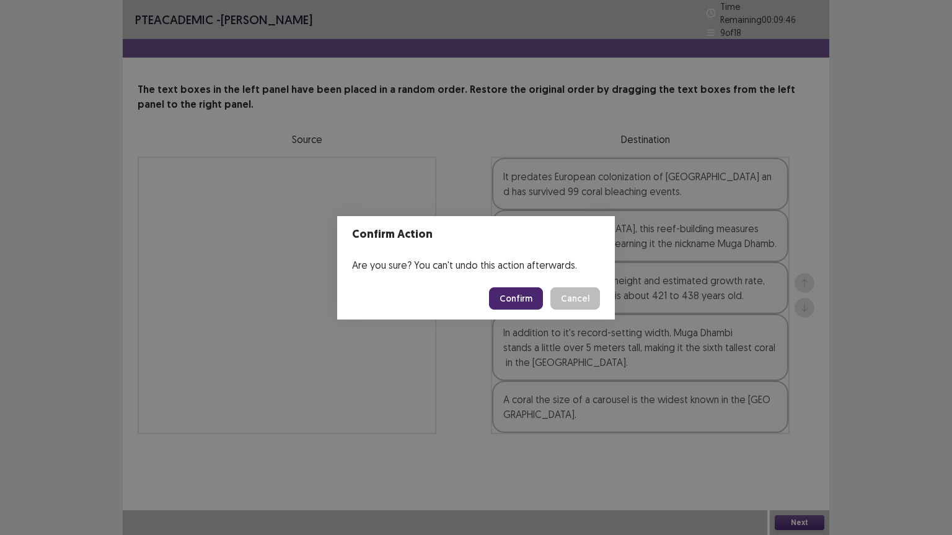
click at [521, 303] on button "Confirm" at bounding box center [516, 299] width 54 height 22
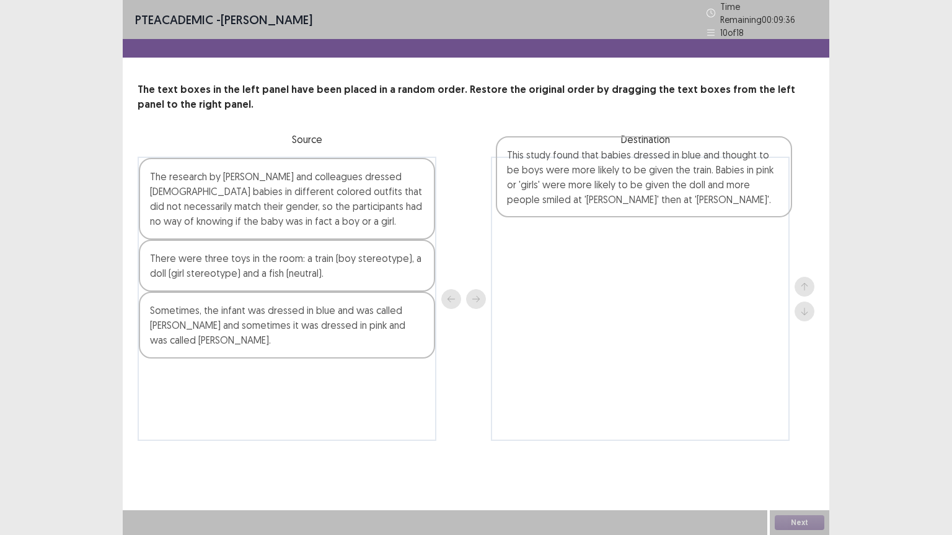
drag, startPoint x: 211, startPoint y: 286, endPoint x: 573, endPoint y: 190, distance: 373.7
click at [573, 190] on div "The research by [PERSON_NAME] and colleagues dressed [DEMOGRAPHIC_DATA] babies …" at bounding box center [476, 299] width 677 height 284
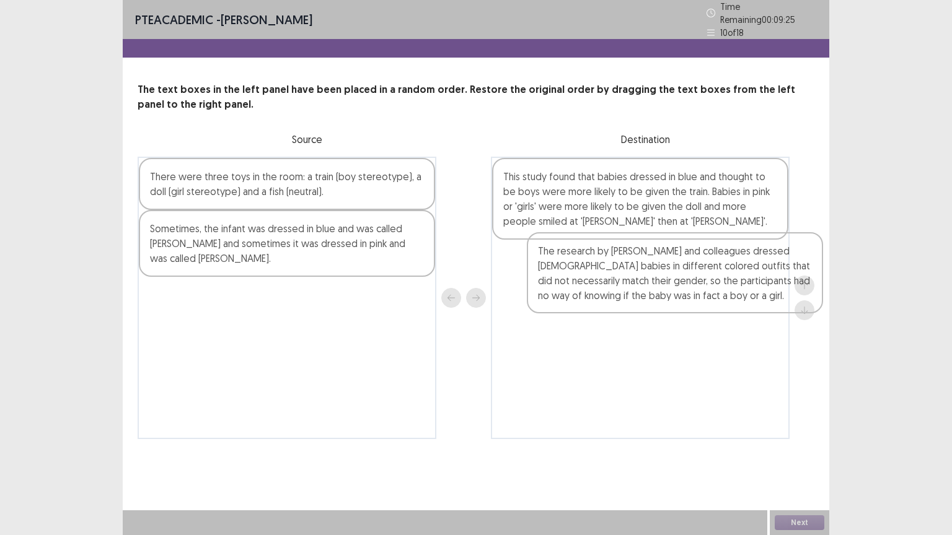
drag, startPoint x: 259, startPoint y: 218, endPoint x: 650, endPoint y: 301, distance: 399.9
click at [650, 301] on div "The research by [PERSON_NAME] and colleagues dressed [DEMOGRAPHIC_DATA] babies …" at bounding box center [476, 298] width 677 height 283
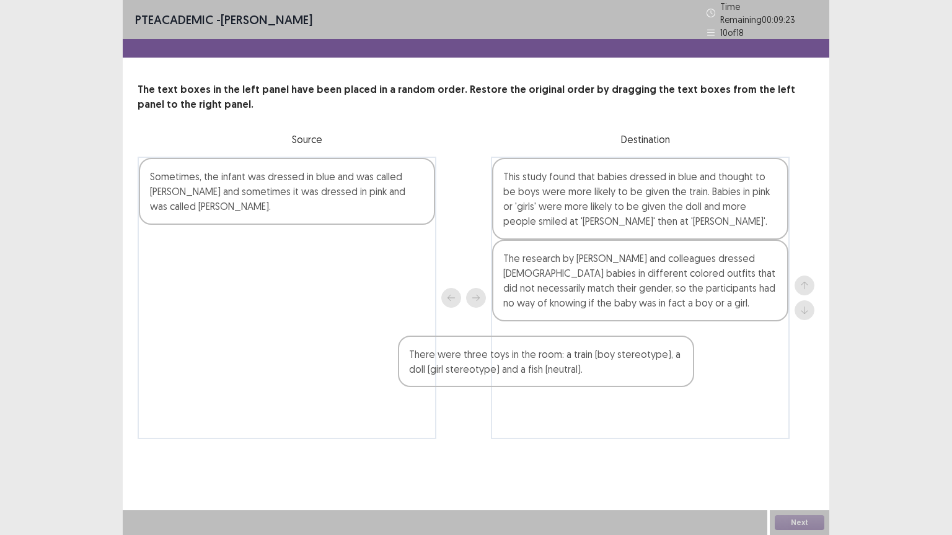
drag, startPoint x: 323, startPoint y: 181, endPoint x: 591, endPoint y: 362, distance: 323.7
click at [590, 366] on div "There were three toys in the room: a train (boy stereotype), a doll (girl stere…" at bounding box center [476, 298] width 677 height 283
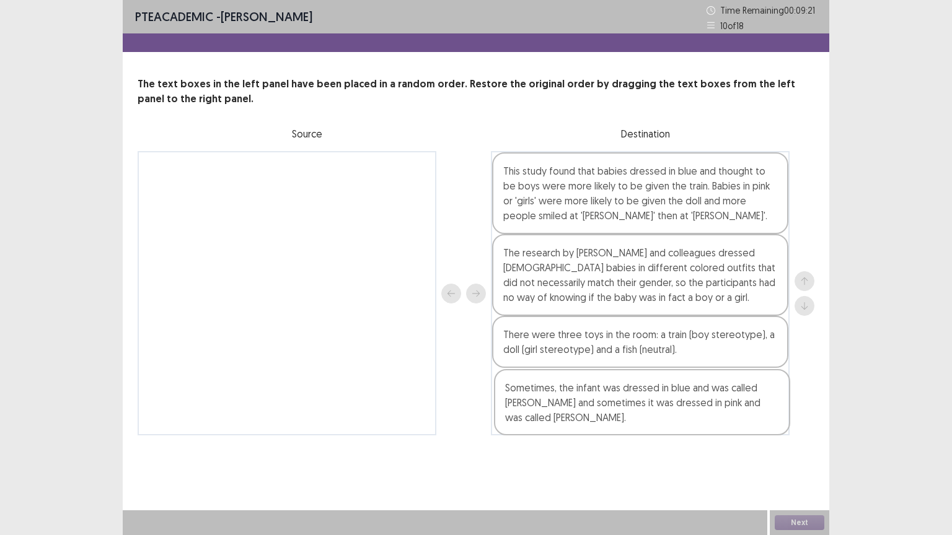
drag, startPoint x: 342, startPoint y: 196, endPoint x: 703, endPoint y: 416, distance: 423.0
click at [703, 416] on div "Sometimes, the infant was dressed in blue and was called [PERSON_NAME] and some…" at bounding box center [476, 293] width 677 height 284
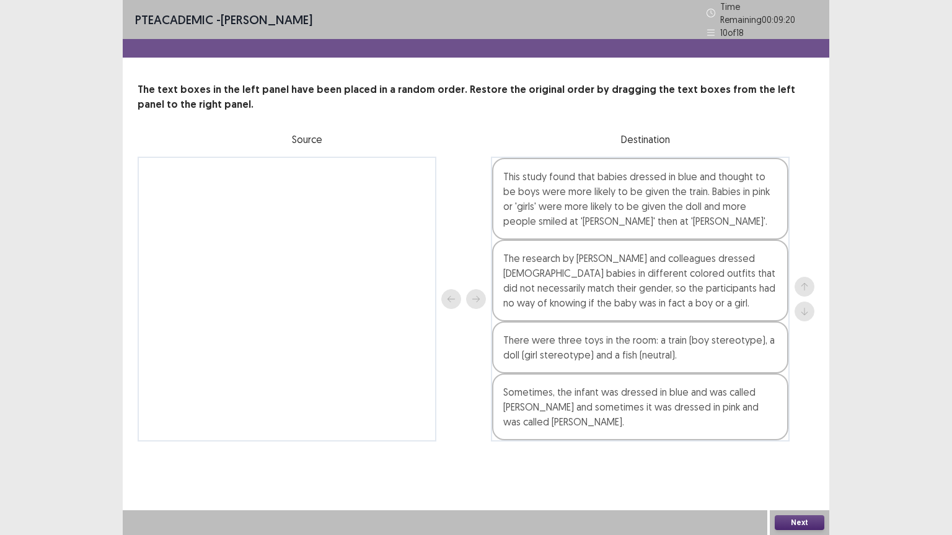
click at [784, 452] on button "Next" at bounding box center [800, 523] width 50 height 15
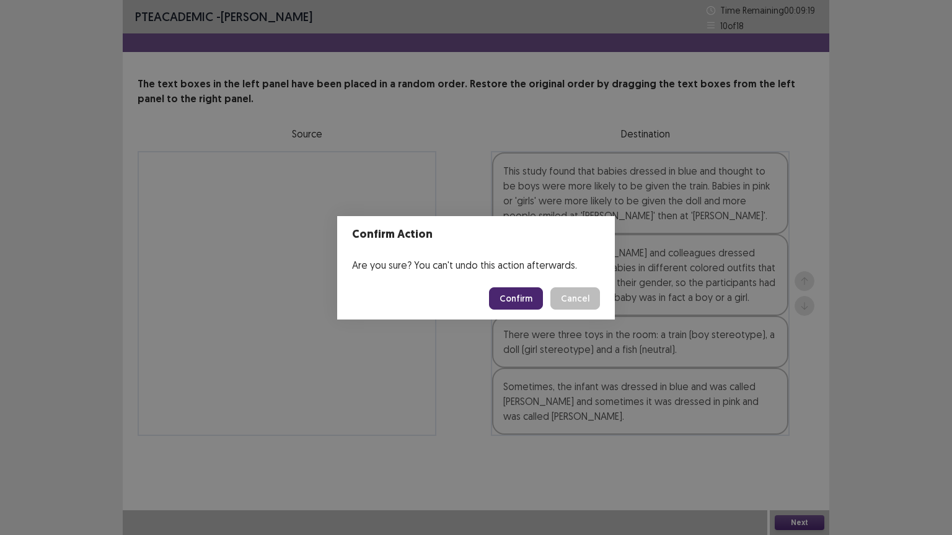
click at [523, 302] on button "Confirm" at bounding box center [516, 299] width 54 height 22
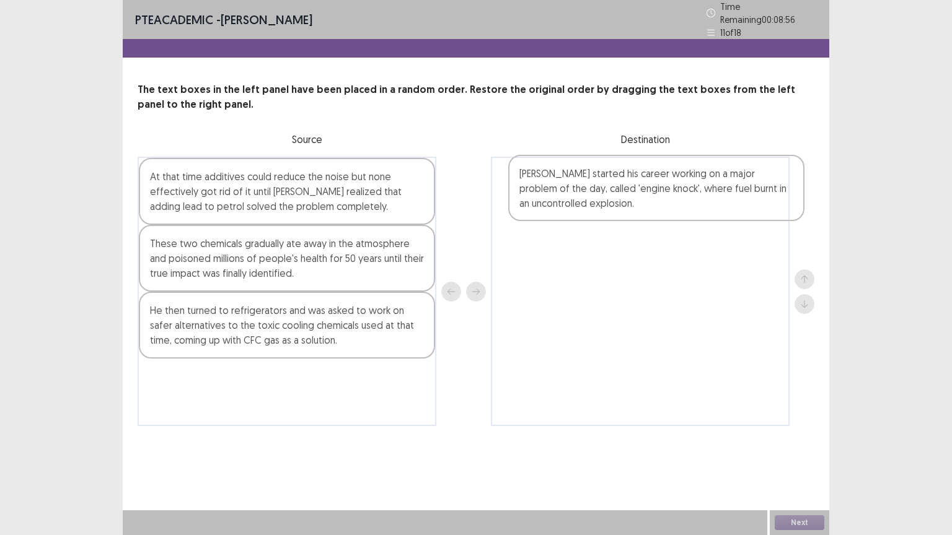
drag, startPoint x: 216, startPoint y: 203, endPoint x: 593, endPoint y: 206, distance: 377.4
click at [593, 206] on div "[PERSON_NAME] started his career working on a major problem of the day, called …" at bounding box center [476, 292] width 677 height 270
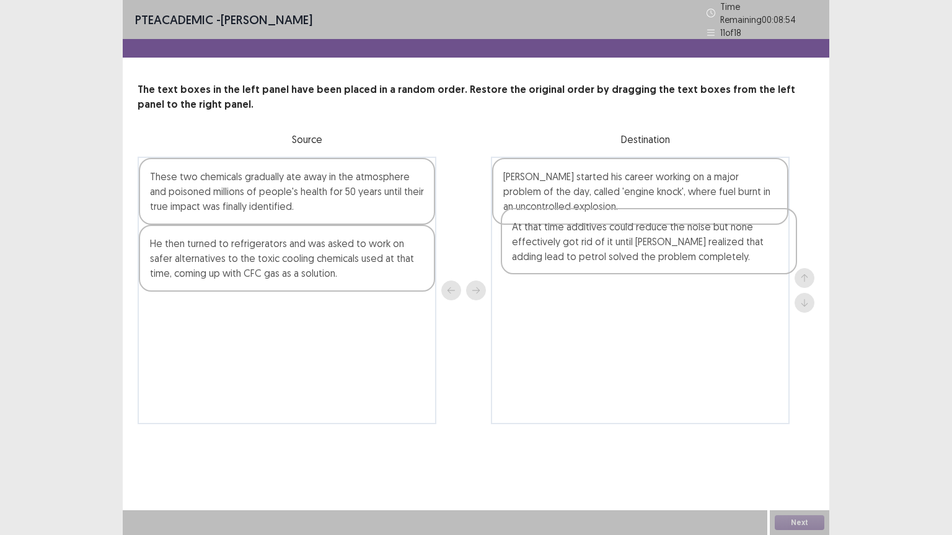
drag, startPoint x: 287, startPoint y: 198, endPoint x: 654, endPoint y: 260, distance: 372.7
click at [654, 260] on div "At that time additives could reduce the noise but none effectively got rid of i…" at bounding box center [476, 291] width 677 height 268
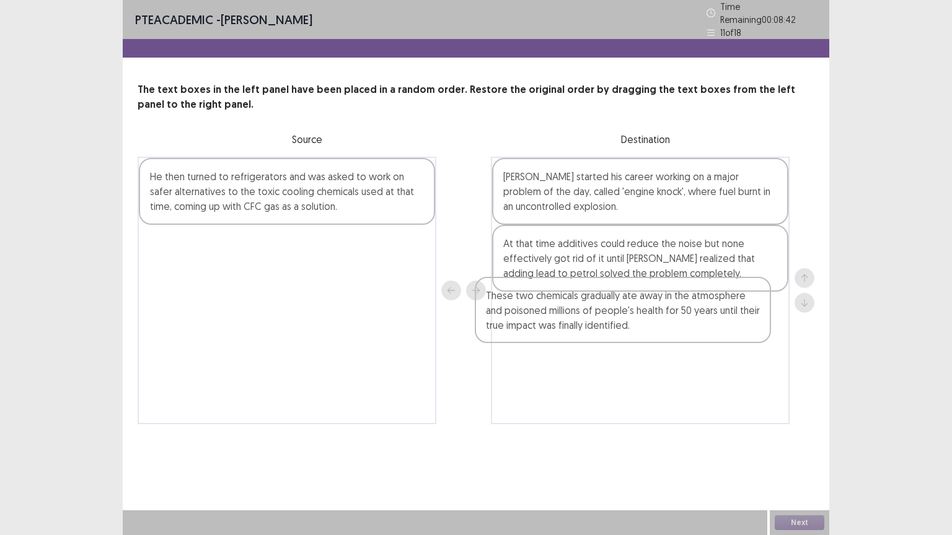
drag, startPoint x: 254, startPoint y: 201, endPoint x: 592, endPoint y: 330, distance: 361.7
click at [592, 330] on div "These two chemicals gradually ate away in the atmosphere and poisoned millions …" at bounding box center [476, 291] width 677 height 268
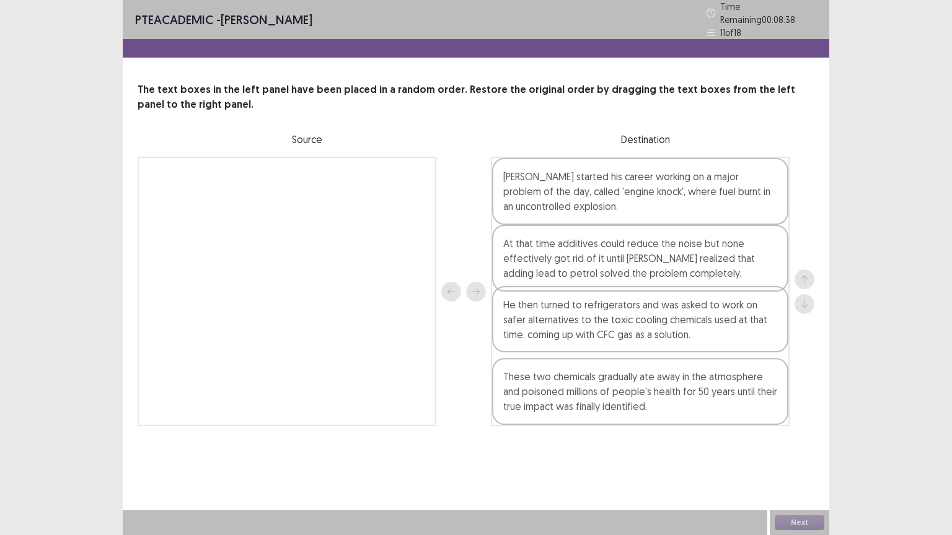
drag, startPoint x: 255, startPoint y: 187, endPoint x: 612, endPoint y: 330, distance: 384.6
click at [612, 330] on div "He then turned to refrigerators and was asked to work on safer alternatives to …" at bounding box center [476, 292] width 677 height 270
click at [786, 452] on button "Next" at bounding box center [800, 523] width 50 height 15
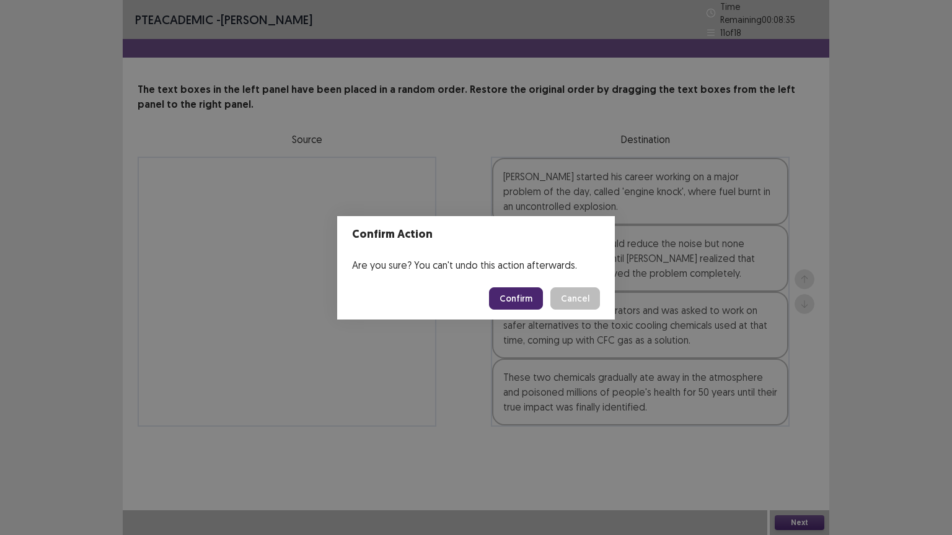
click at [526, 293] on button "Confirm" at bounding box center [516, 299] width 54 height 22
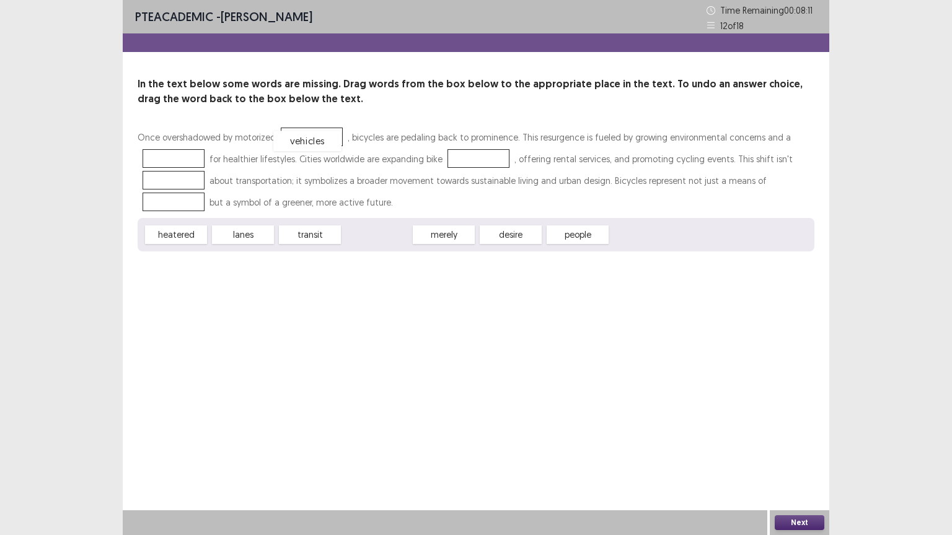
drag, startPoint x: 369, startPoint y: 233, endPoint x: 301, endPoint y: 139, distance: 116.1
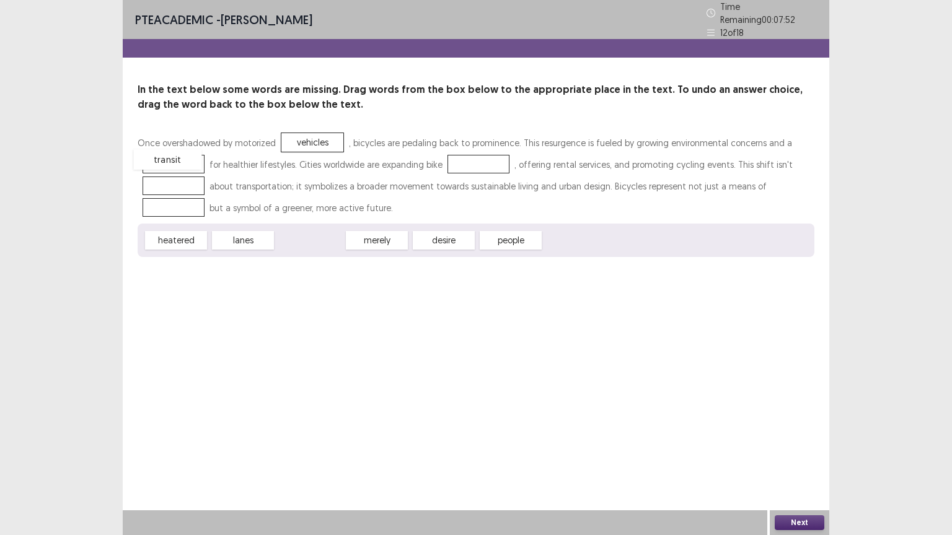
drag, startPoint x: 305, startPoint y: 235, endPoint x: 162, endPoint y: 156, distance: 163.1
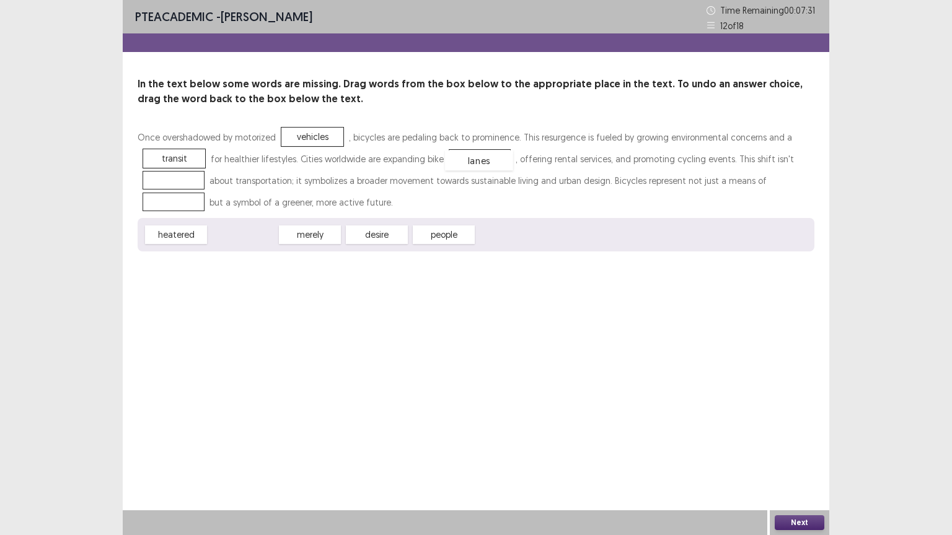
drag, startPoint x: 252, startPoint y: 235, endPoint x: 488, endPoint y: 160, distance: 247.7
drag, startPoint x: 302, startPoint y: 240, endPoint x: 169, endPoint y: 192, distance: 142.3
drag, startPoint x: 304, startPoint y: 238, endPoint x: 165, endPoint y: 212, distance: 141.8
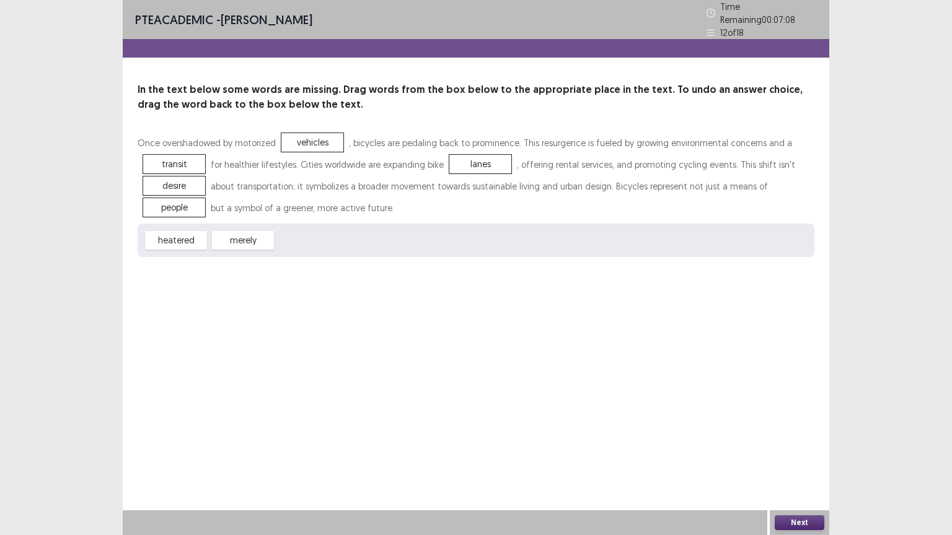
click at [785, 452] on button "Next" at bounding box center [800, 523] width 50 height 15
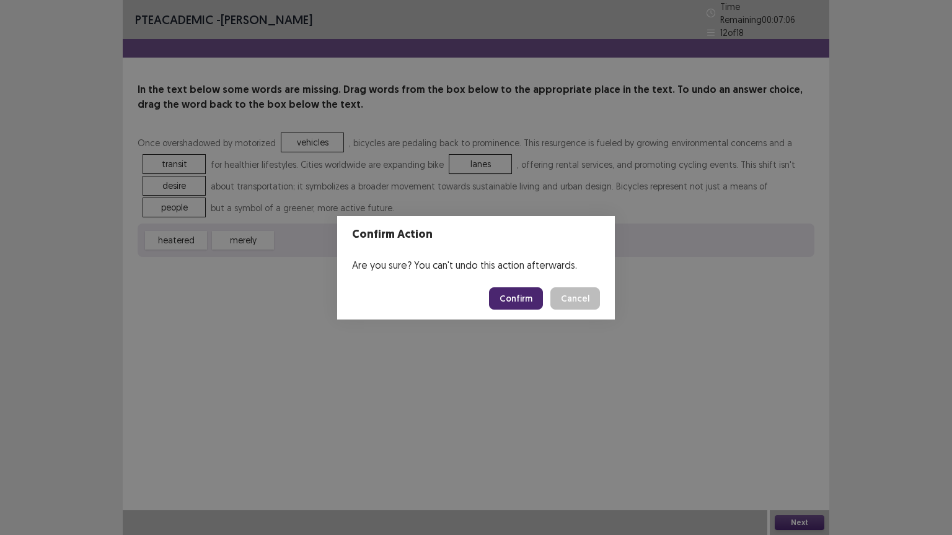
click at [511, 298] on button "Confirm" at bounding box center [516, 299] width 54 height 22
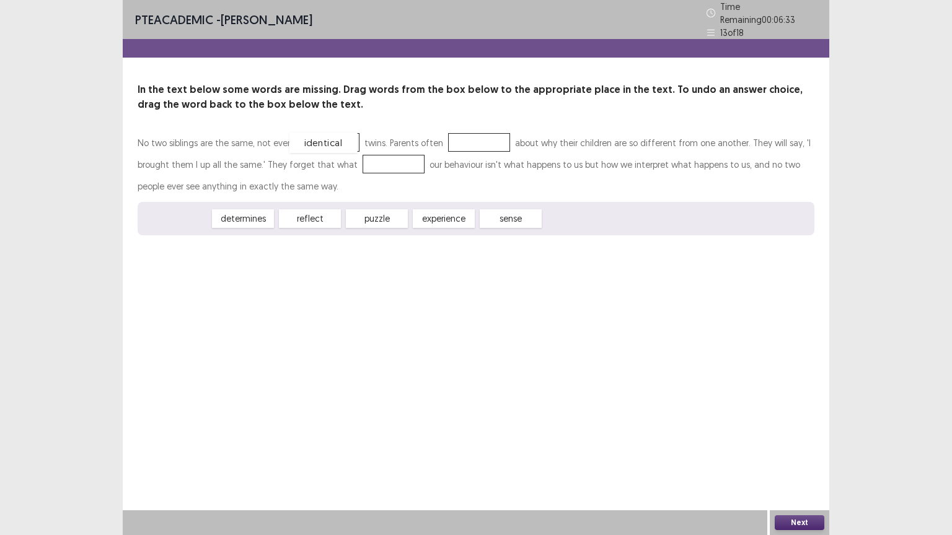
drag, startPoint x: 176, startPoint y: 216, endPoint x: 329, endPoint y: 155, distance: 164.7
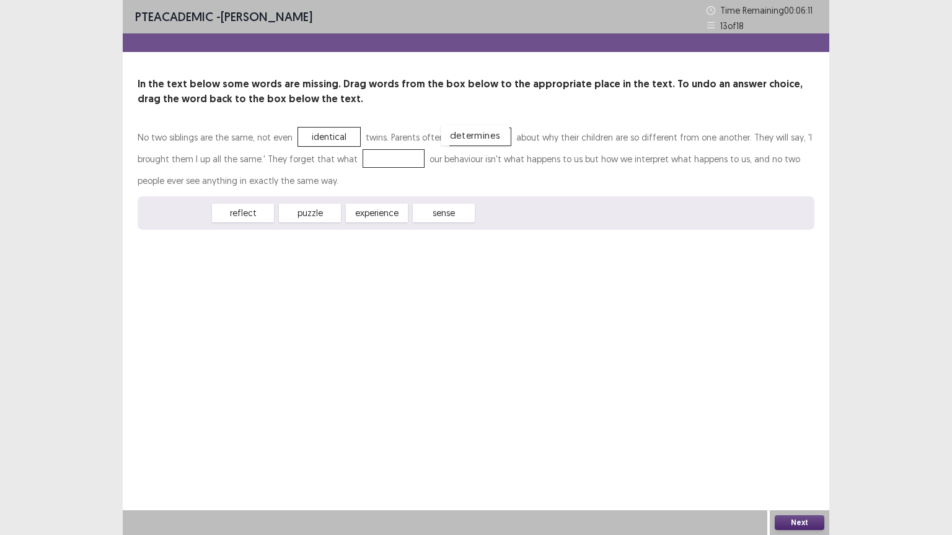
drag, startPoint x: 182, startPoint y: 220, endPoint x: 479, endPoint y: 142, distance: 306.9
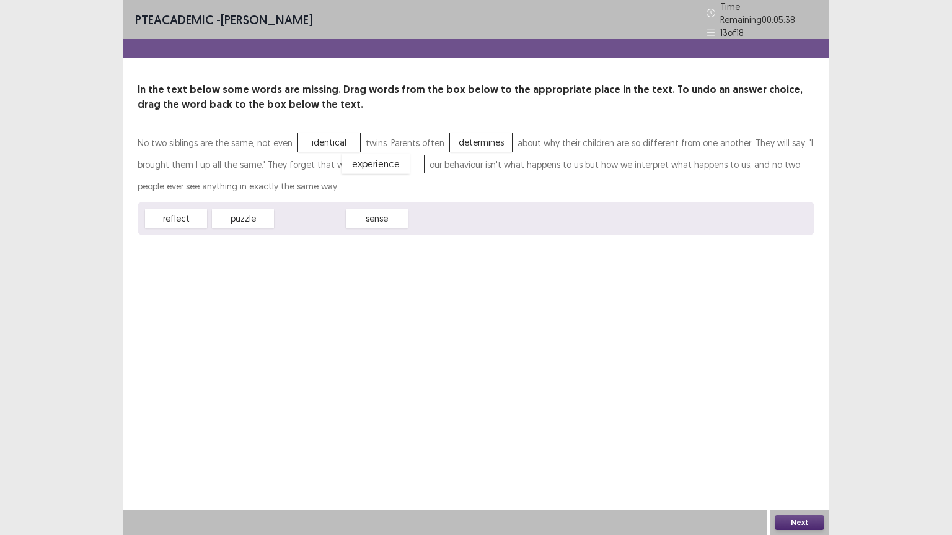
drag, startPoint x: 307, startPoint y: 209, endPoint x: 373, endPoint y: 154, distance: 85.8
click at [806, 452] on button "Next" at bounding box center [800, 523] width 50 height 15
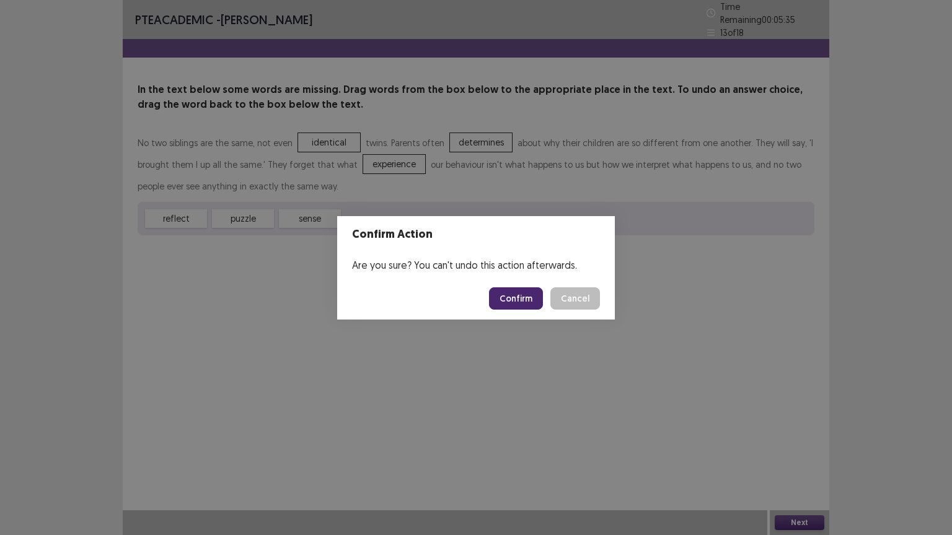
click at [517, 299] on button "Confirm" at bounding box center [516, 299] width 54 height 22
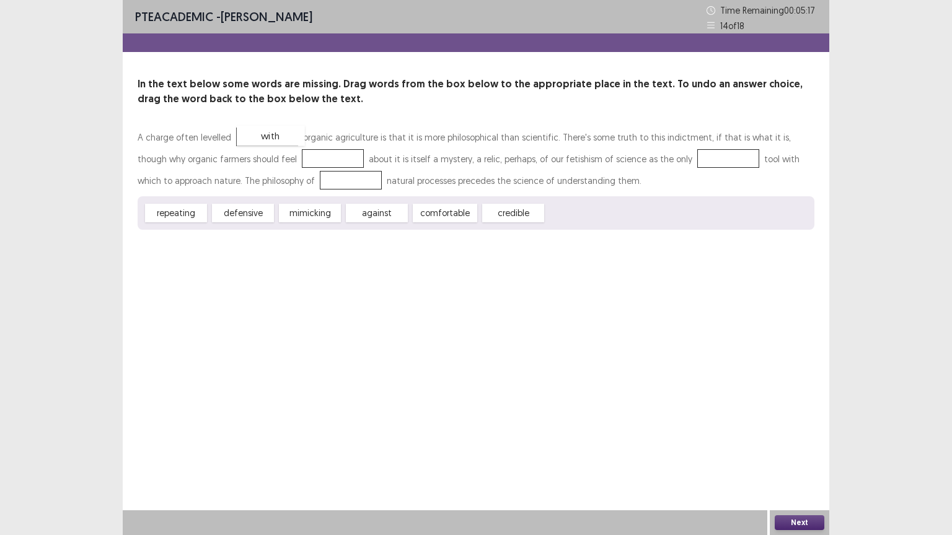
drag, startPoint x: 579, startPoint y: 218, endPoint x: 270, endPoint y: 138, distance: 319.3
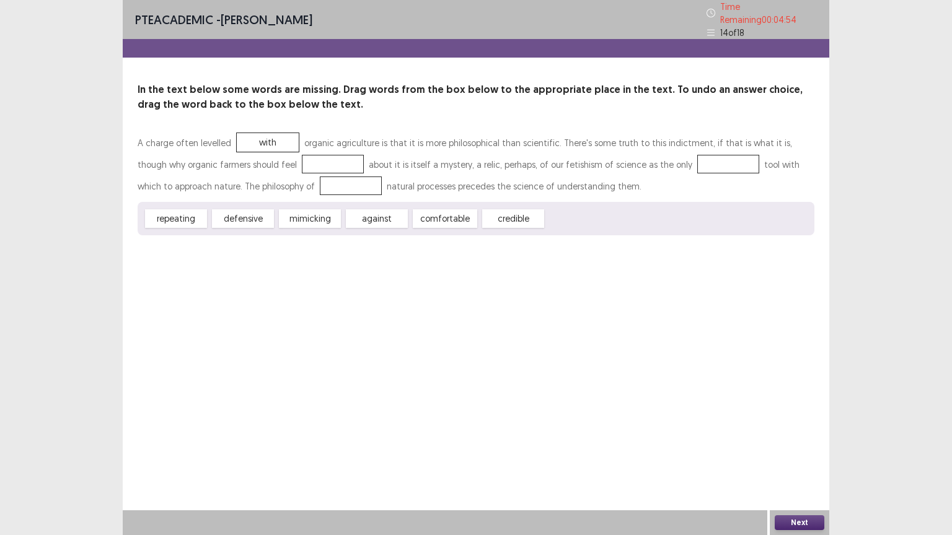
drag, startPoint x: 185, startPoint y: 215, endPoint x: 178, endPoint y: 198, distance: 18.6
click at [178, 202] on div "repeating defensive mimicking against comfortable credible" at bounding box center [476, 218] width 677 height 33
drag, startPoint x: 162, startPoint y: 216, endPoint x: 265, endPoint y: 162, distance: 116.1
drag, startPoint x: 374, startPoint y: 212, endPoint x: 657, endPoint y: 161, distance: 287.1
drag, startPoint x: 367, startPoint y: 214, endPoint x: 262, endPoint y: 186, distance: 109.6
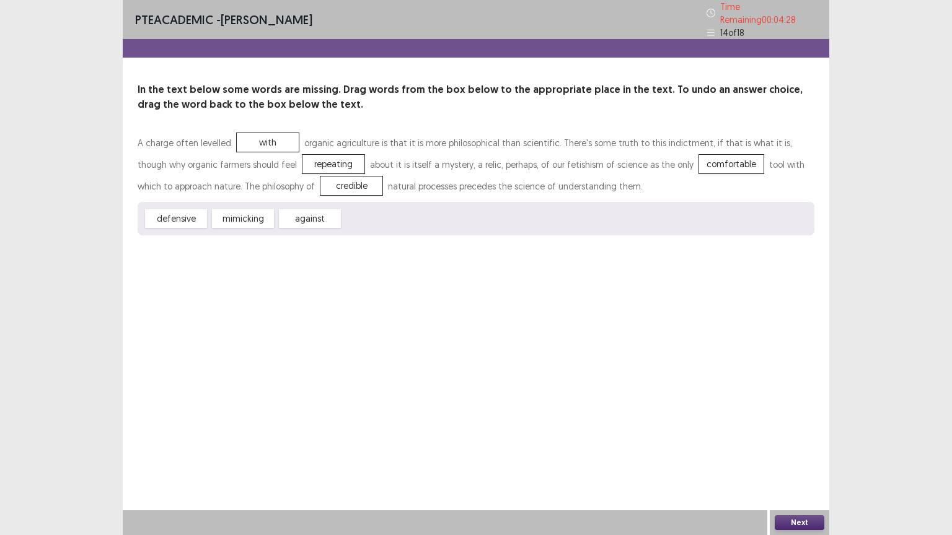
click at [800, 452] on button "Next" at bounding box center [800, 523] width 50 height 15
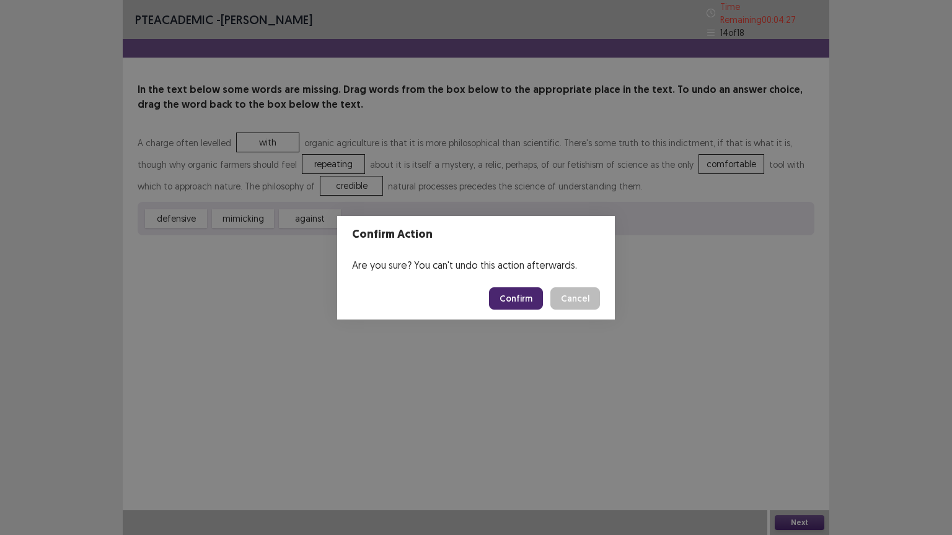
click at [508, 294] on button "Confirm" at bounding box center [516, 299] width 54 height 22
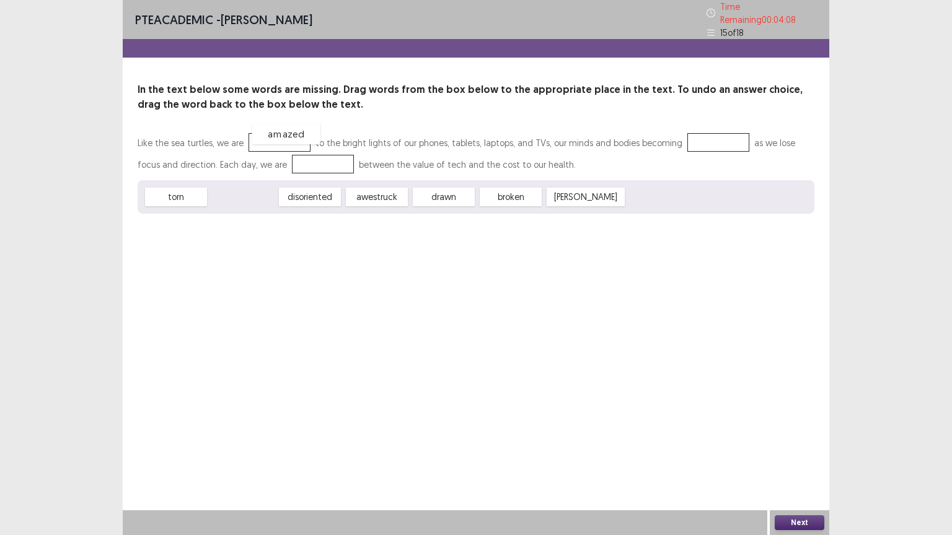
drag, startPoint x: 245, startPoint y: 195, endPoint x: 288, endPoint y: 131, distance: 76.3
drag, startPoint x: 247, startPoint y: 191, endPoint x: 708, endPoint y: 139, distance: 463.4
drag, startPoint x: 306, startPoint y: 188, endPoint x: 288, endPoint y: 154, distance: 39.4
click at [801, 452] on button "Next" at bounding box center [800, 523] width 50 height 15
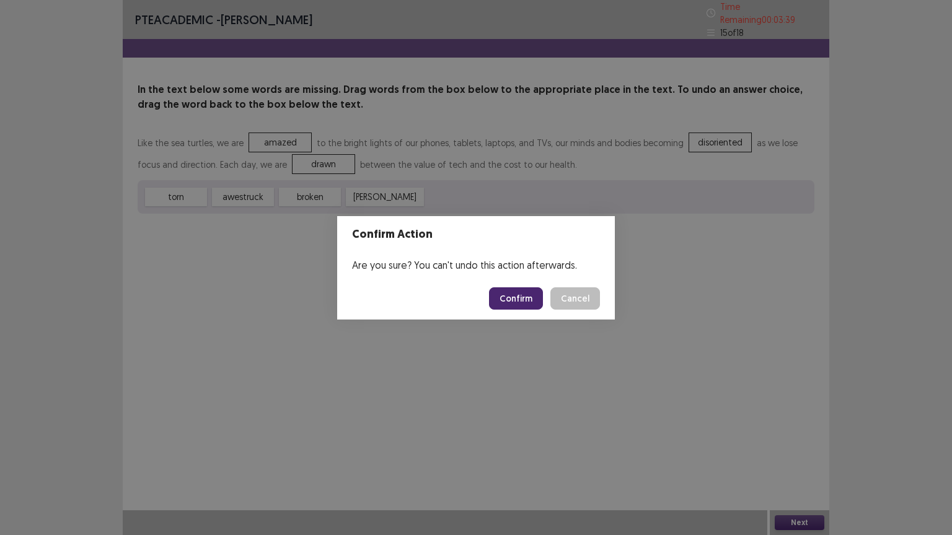
click at [513, 293] on button "Confirm" at bounding box center [516, 299] width 54 height 22
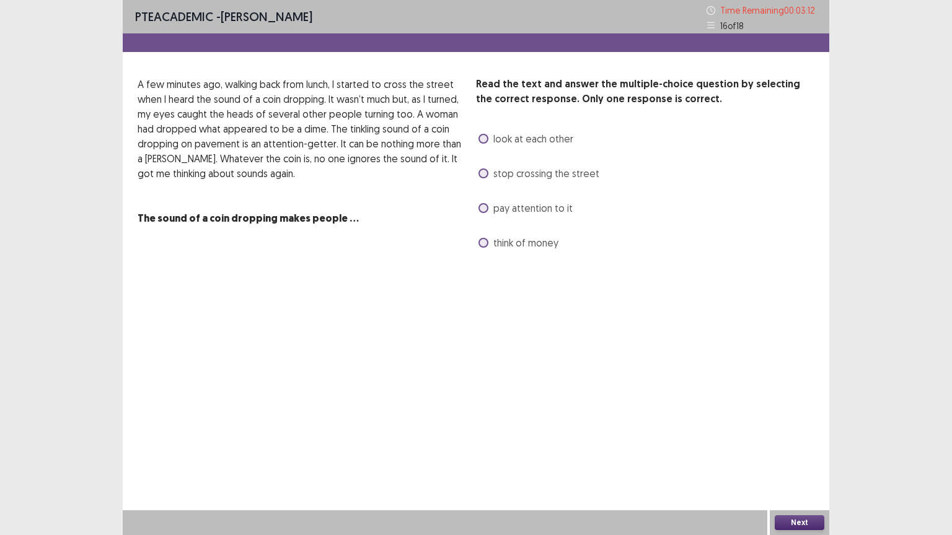
click at [486, 243] on span at bounding box center [483, 243] width 10 height 10
click at [780, 452] on button "Next" at bounding box center [800, 523] width 50 height 15
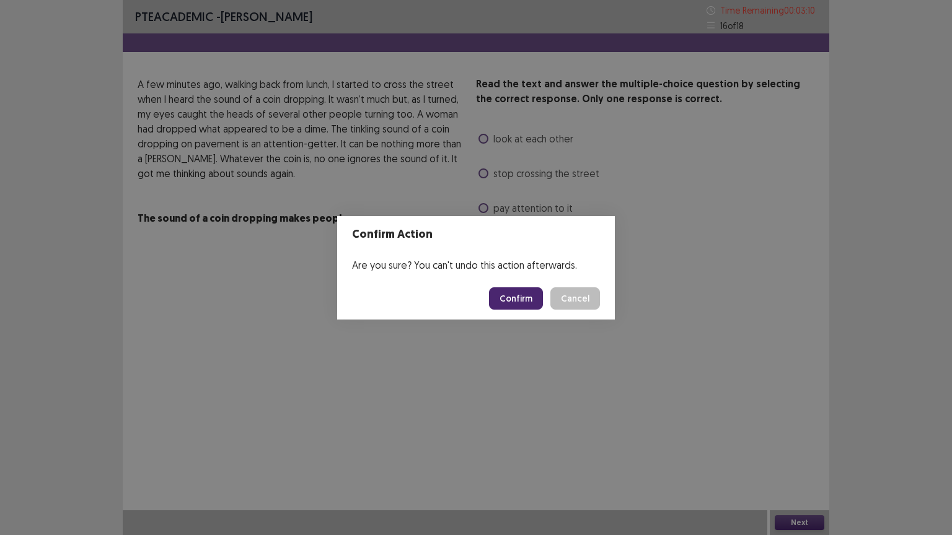
click at [520, 301] on button "Confirm" at bounding box center [516, 299] width 54 height 22
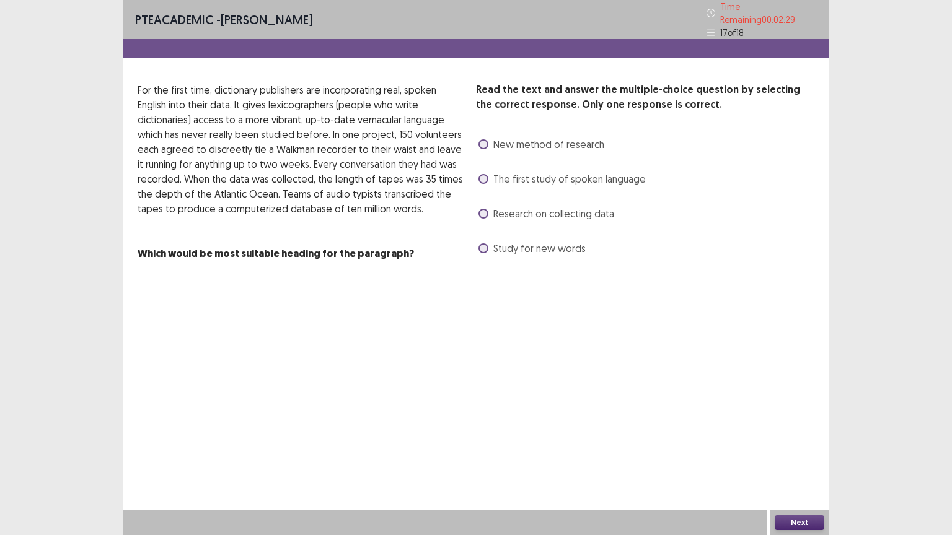
drag, startPoint x: 484, startPoint y: 212, endPoint x: 495, endPoint y: 218, distance: 11.9
click at [485, 212] on span at bounding box center [483, 214] width 10 height 10
click at [786, 452] on button "Next" at bounding box center [800, 523] width 50 height 15
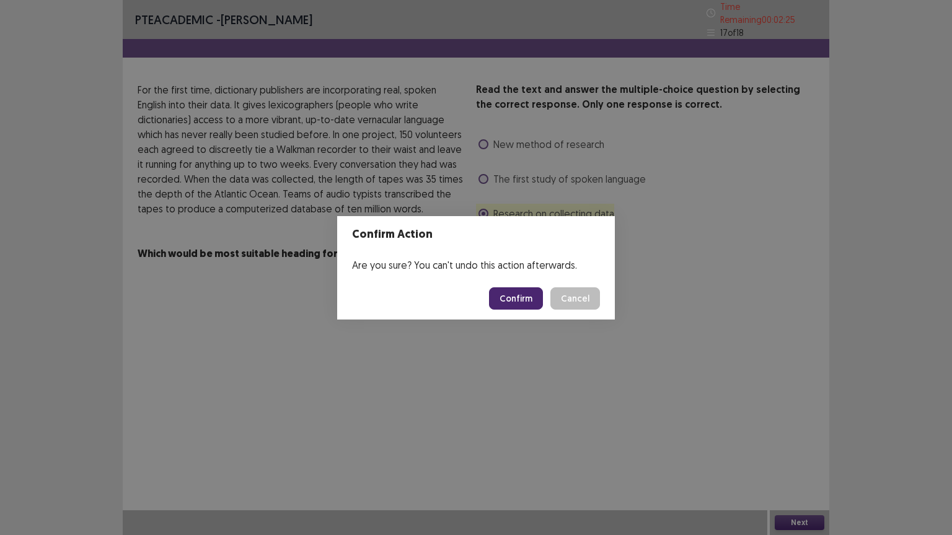
click at [502, 297] on button "Confirm" at bounding box center [516, 299] width 54 height 22
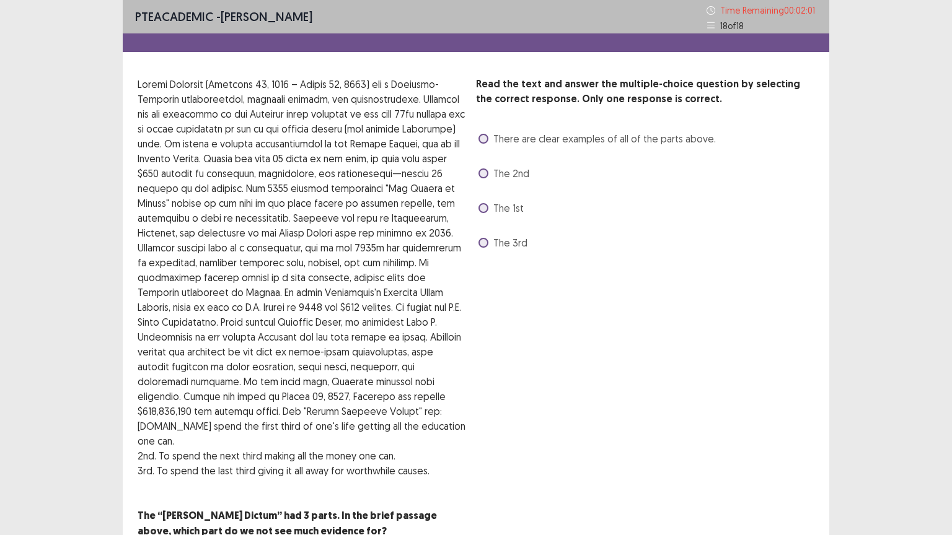
click at [483, 209] on span at bounding box center [483, 208] width 10 height 10
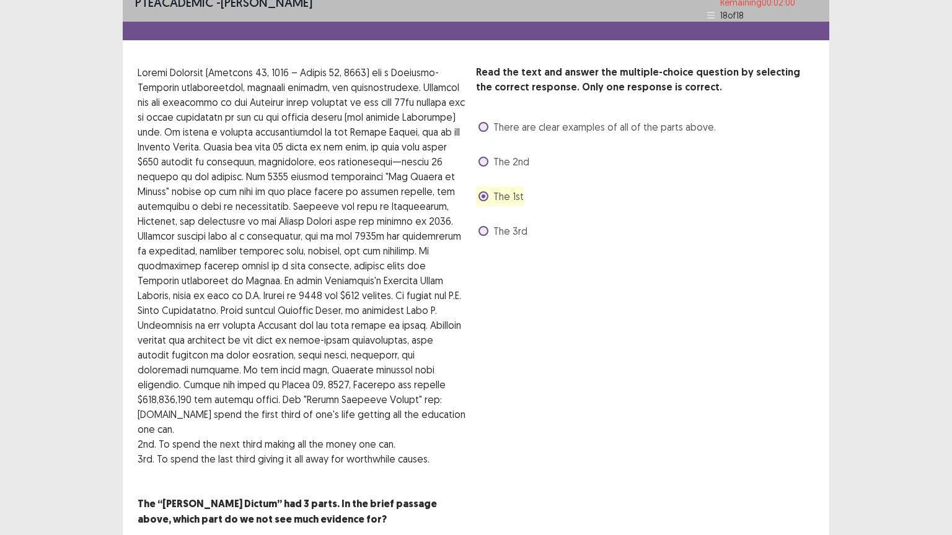
scroll to position [27, 0]
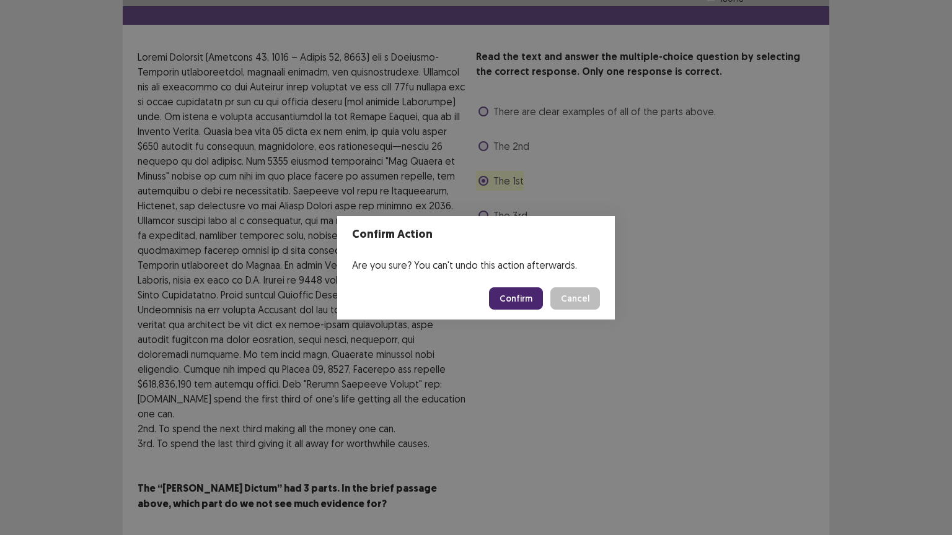
click at [517, 300] on button "Confirm" at bounding box center [516, 299] width 54 height 22
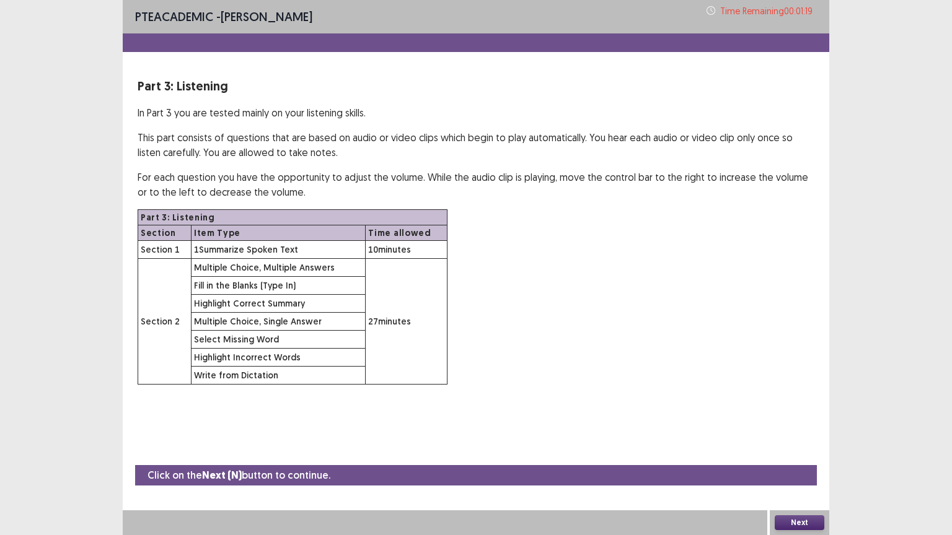
click at [808, 452] on button "Next" at bounding box center [800, 523] width 50 height 15
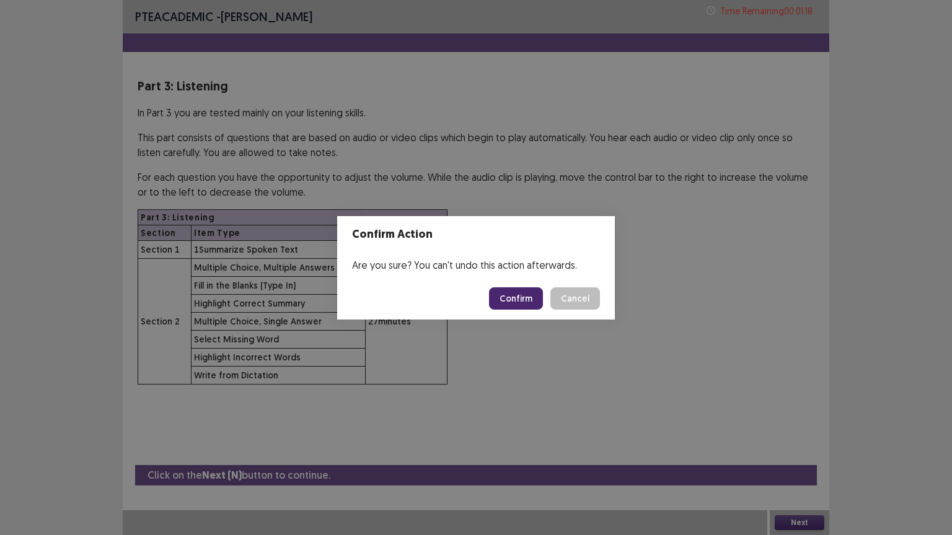
click at [529, 304] on button "Confirm" at bounding box center [516, 299] width 54 height 22
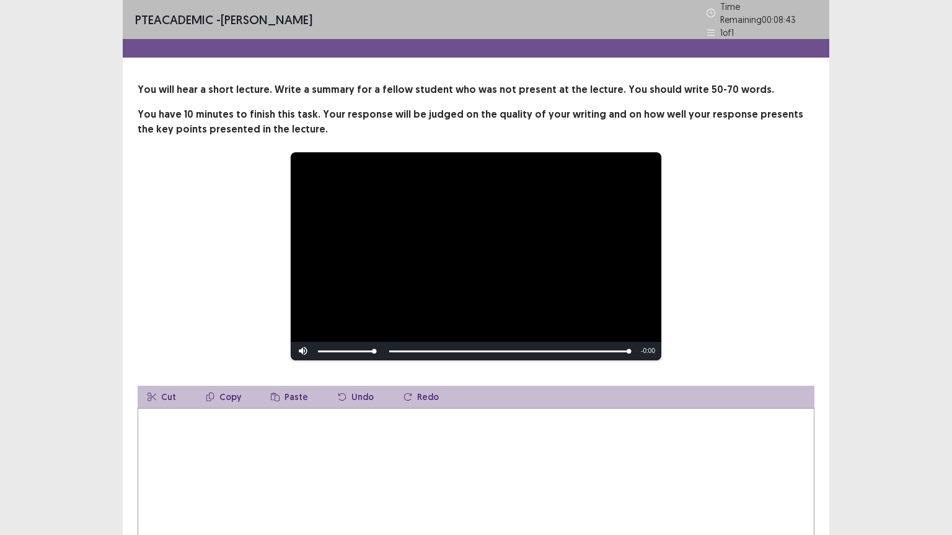
click at [166, 425] on textarea at bounding box center [476, 476] width 677 height 136
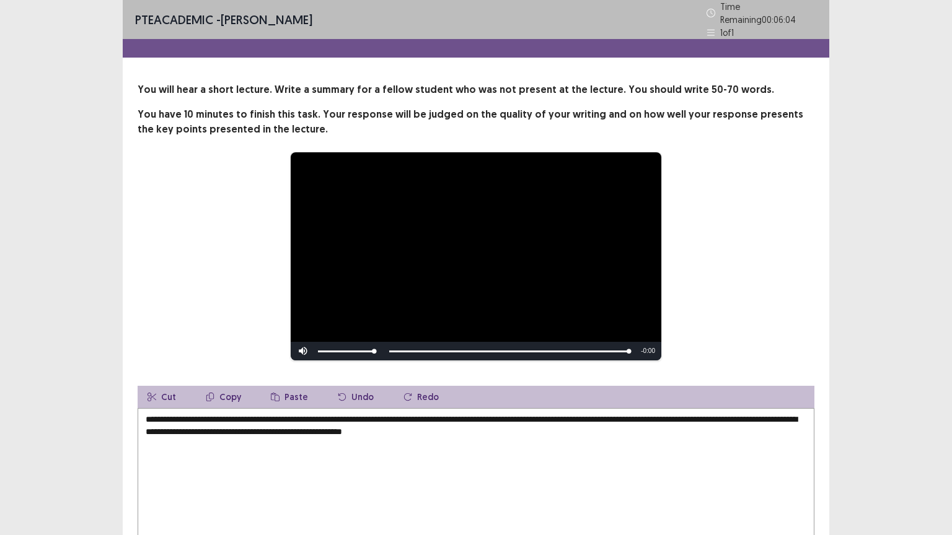
click at [492, 426] on textarea "**********" at bounding box center [476, 476] width 677 height 136
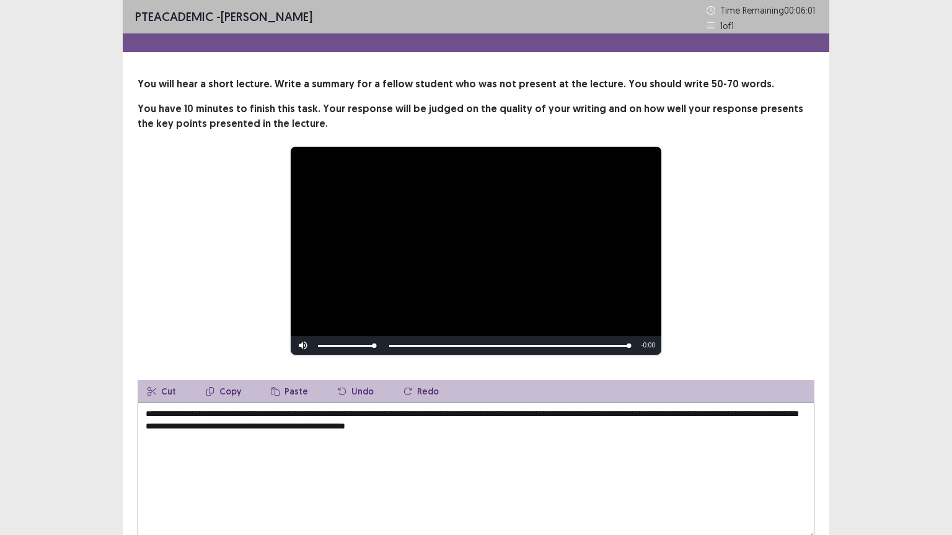
click at [532, 425] on textarea "**********" at bounding box center [476, 471] width 677 height 136
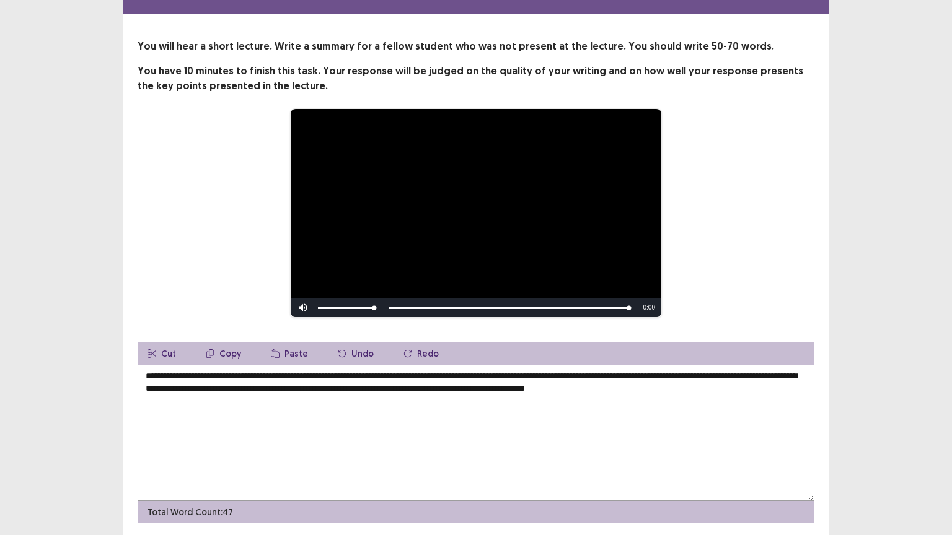
scroll to position [81, 0]
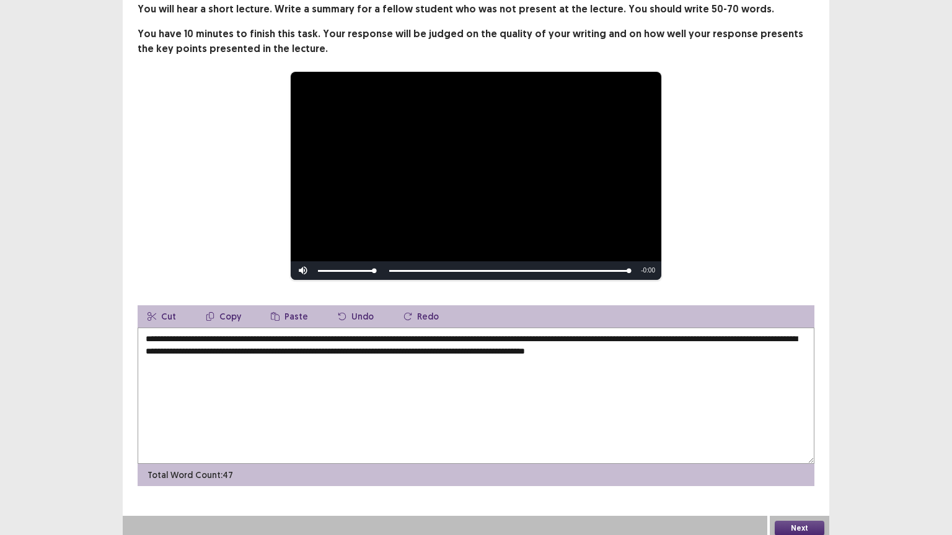
click at [553, 345] on textarea "**********" at bounding box center [476, 396] width 677 height 136
click at [556, 346] on textarea "**********" at bounding box center [476, 396] width 677 height 136
click at [635, 345] on textarea "**********" at bounding box center [476, 396] width 677 height 136
type textarea "**********"
click at [788, 452] on button "Next" at bounding box center [800, 528] width 50 height 15
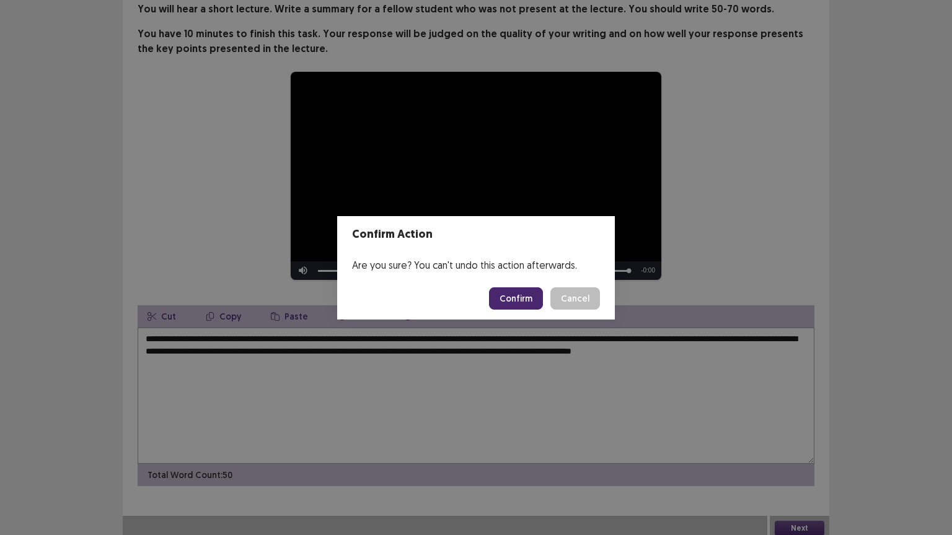
click at [510, 292] on button "Confirm" at bounding box center [516, 299] width 54 height 22
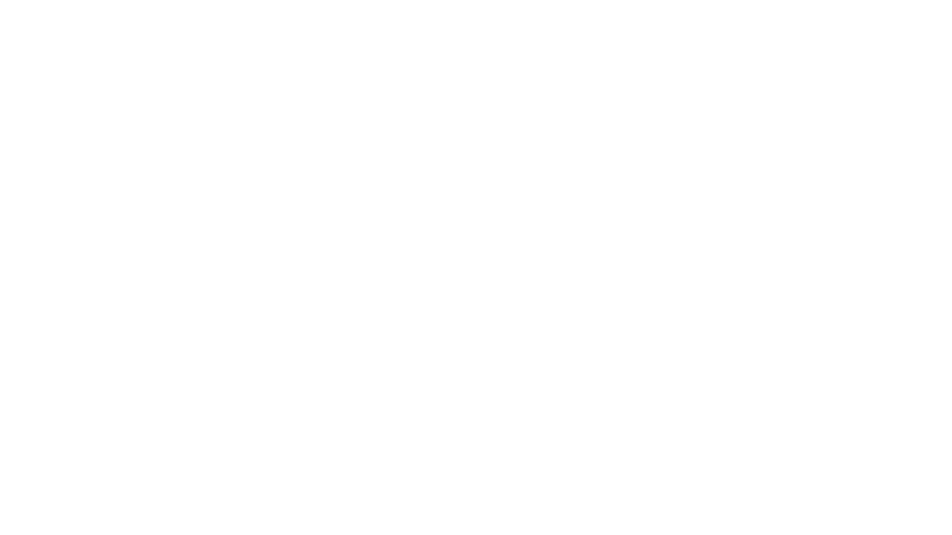
scroll to position [0, 0]
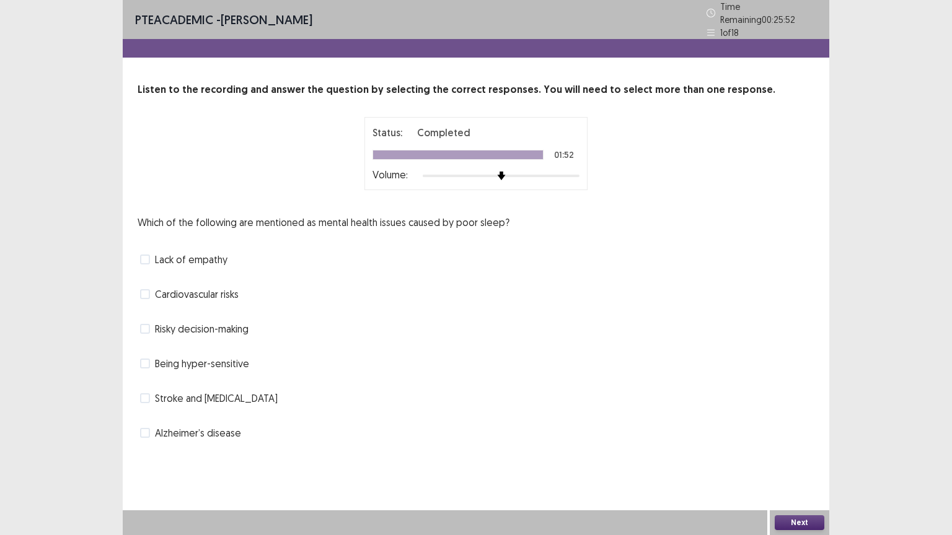
click at [206, 252] on span "Lack of empathy" at bounding box center [191, 259] width 73 height 15
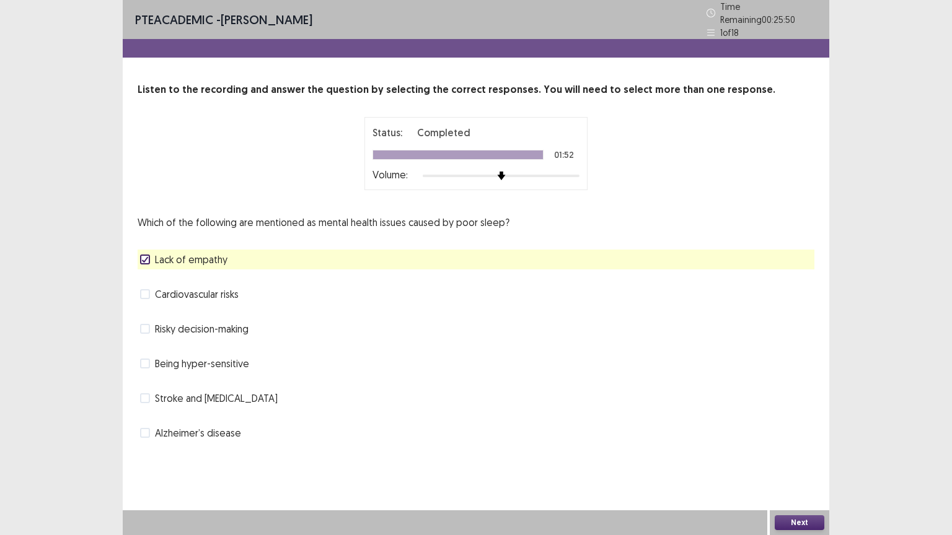
click at [809, 452] on button "Next" at bounding box center [800, 523] width 50 height 15
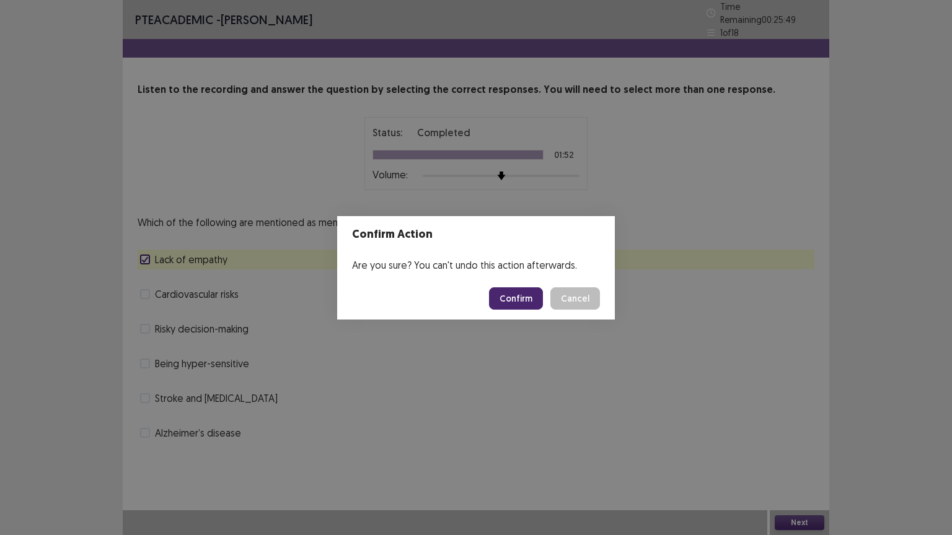
click at [507, 295] on button "Confirm" at bounding box center [516, 299] width 54 height 22
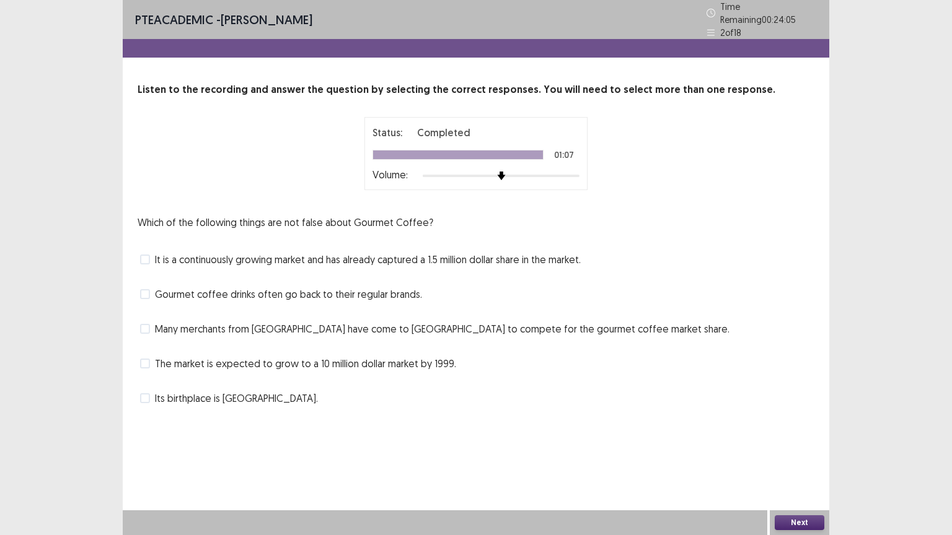
click at [199, 292] on span "Gourmet coffee drinks often go back to their regular brands." at bounding box center [288, 294] width 267 height 15
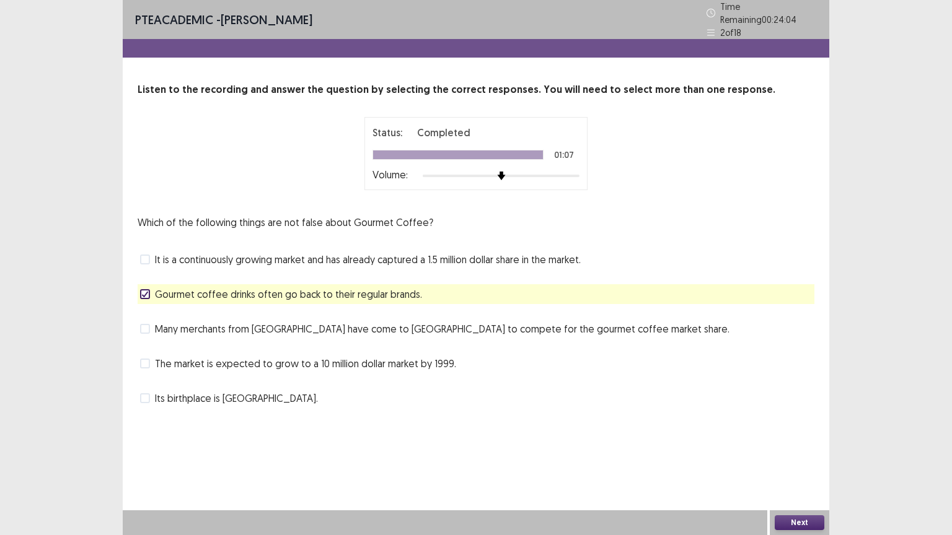
click at [806, 452] on button "Next" at bounding box center [800, 523] width 50 height 15
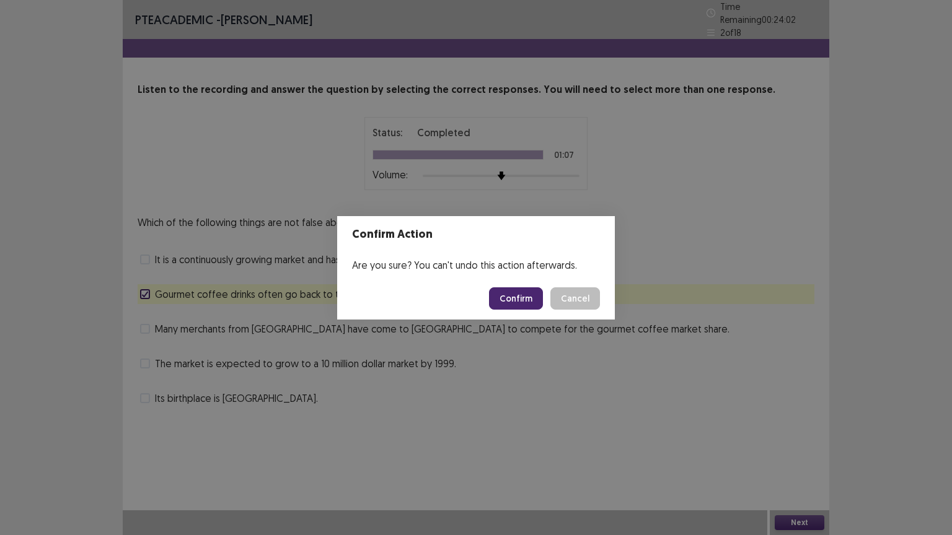
click at [523, 292] on button "Confirm" at bounding box center [516, 299] width 54 height 22
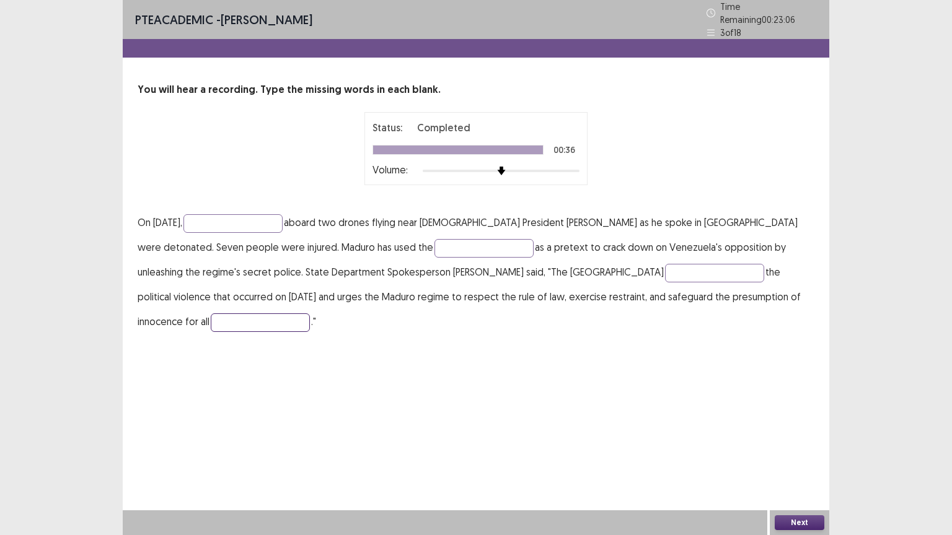
click at [310, 314] on input "text" at bounding box center [260, 323] width 99 height 19
type input "*******"
click at [219, 214] on input "text" at bounding box center [232, 223] width 99 height 19
type input "*********"
click at [434, 245] on input "text" at bounding box center [483, 248] width 99 height 19
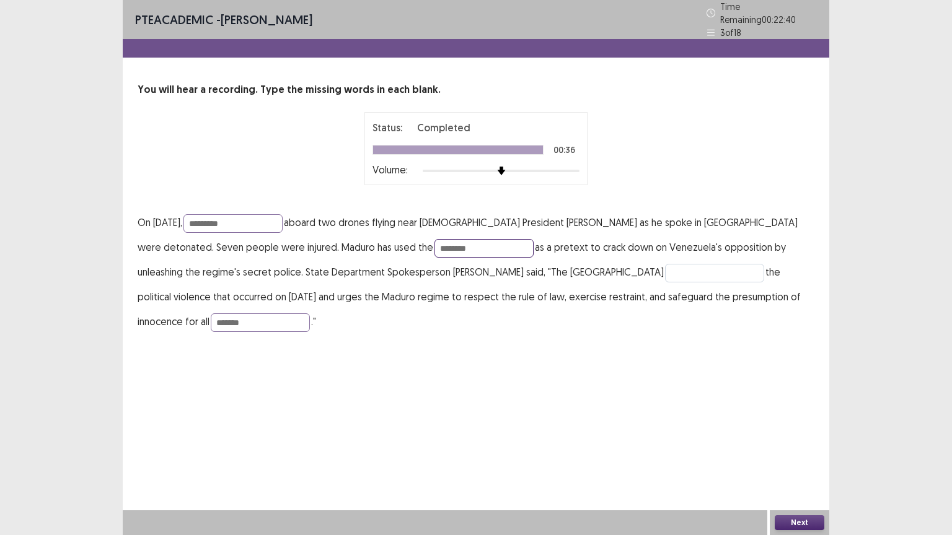
type input "********"
click at [665, 269] on input "text" at bounding box center [714, 273] width 99 height 19
type input "********"
click at [797, 452] on button "Next" at bounding box center [800, 523] width 50 height 15
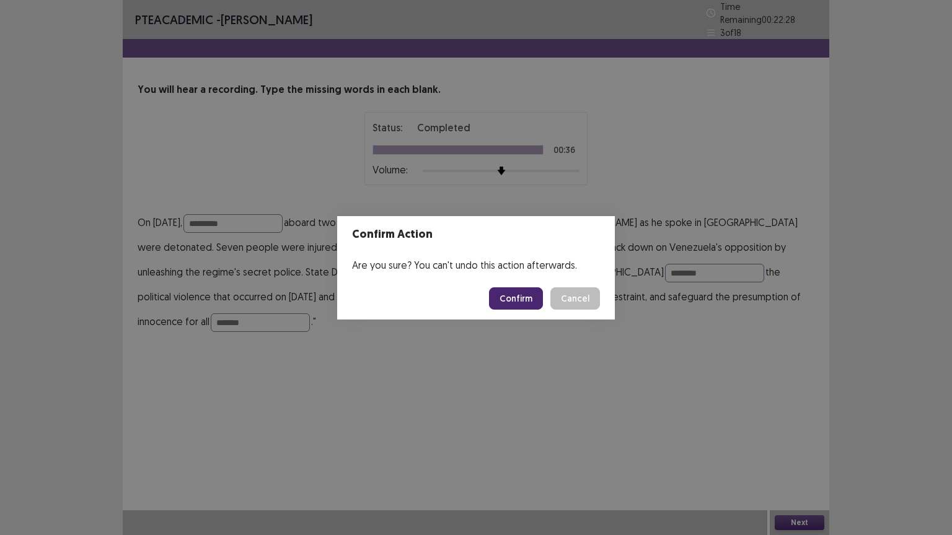
click at [527, 298] on button "Confirm" at bounding box center [516, 299] width 54 height 22
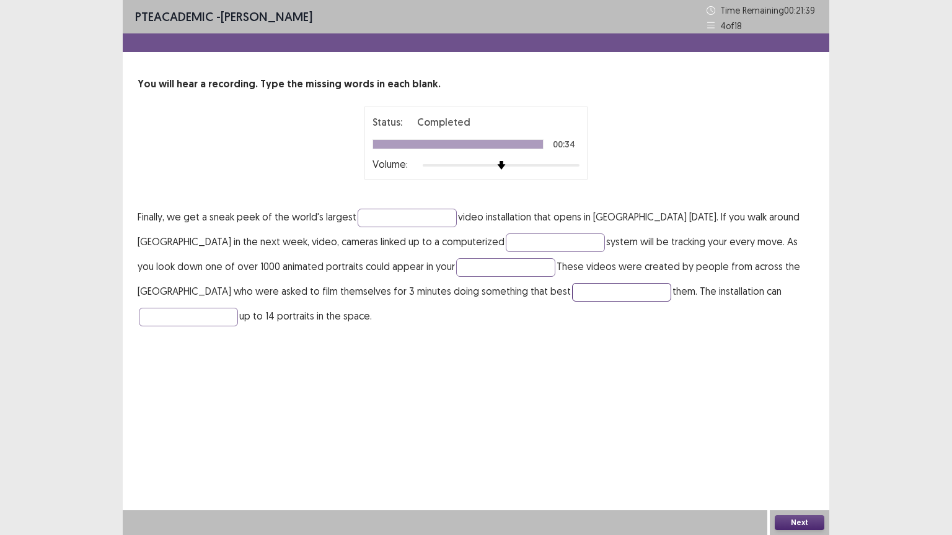
click at [572, 292] on input "text" at bounding box center [621, 292] width 99 height 19
type input "*********"
click at [238, 308] on input "text" at bounding box center [188, 317] width 99 height 19
type input "*******"
click at [396, 216] on input "text" at bounding box center [407, 218] width 99 height 19
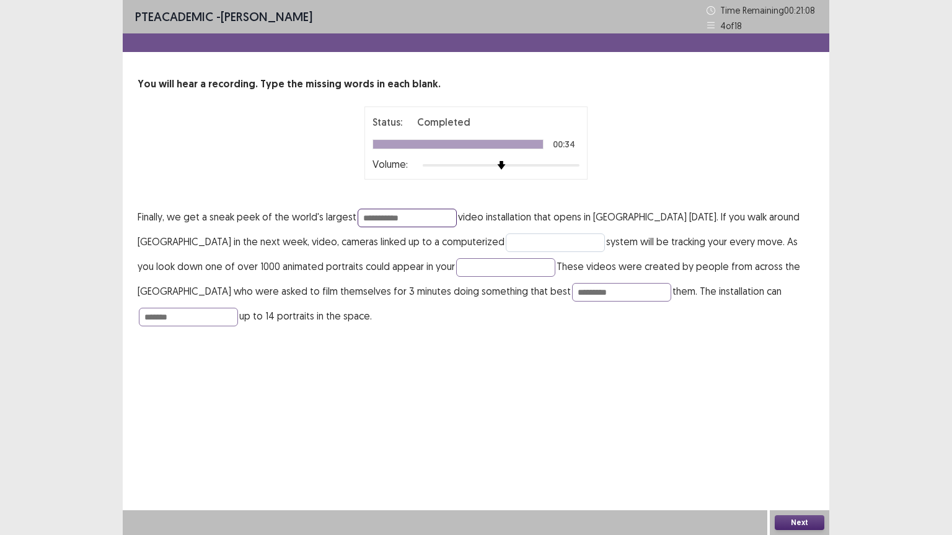
type input "**********"
click at [506, 246] on input "text" at bounding box center [555, 243] width 99 height 19
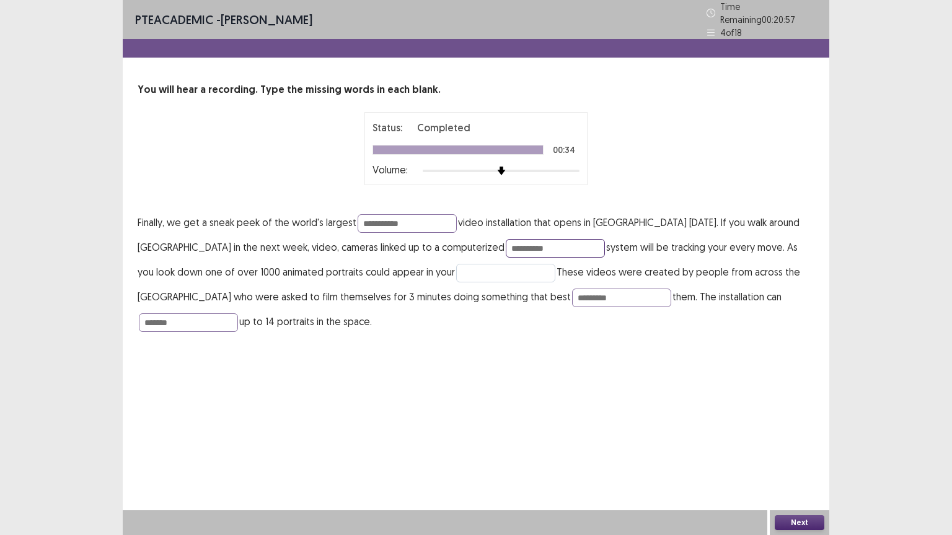
type input "**********"
click at [456, 269] on input "text" at bounding box center [505, 273] width 99 height 19
type input "******"
click at [791, 452] on button "Next" at bounding box center [800, 523] width 50 height 15
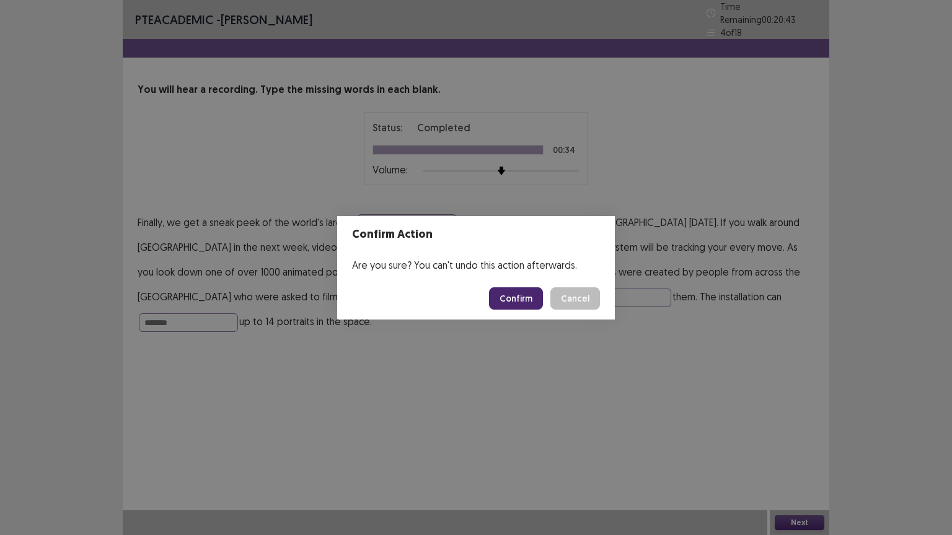
click at [516, 293] on button "Confirm" at bounding box center [516, 299] width 54 height 22
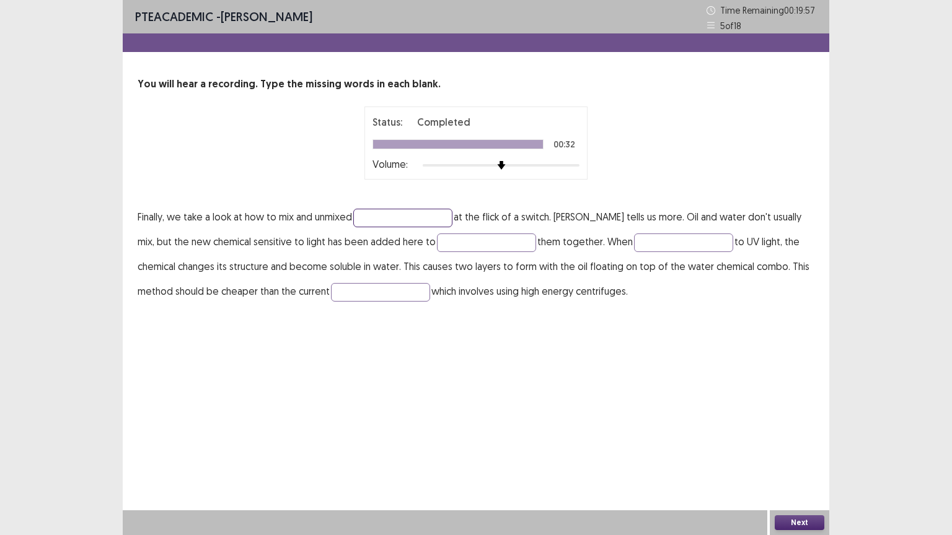
click at [371, 211] on input "text" at bounding box center [402, 218] width 99 height 19
type input "******"
click at [437, 244] on input "text" at bounding box center [486, 243] width 99 height 19
type input "*"
type input "*****"
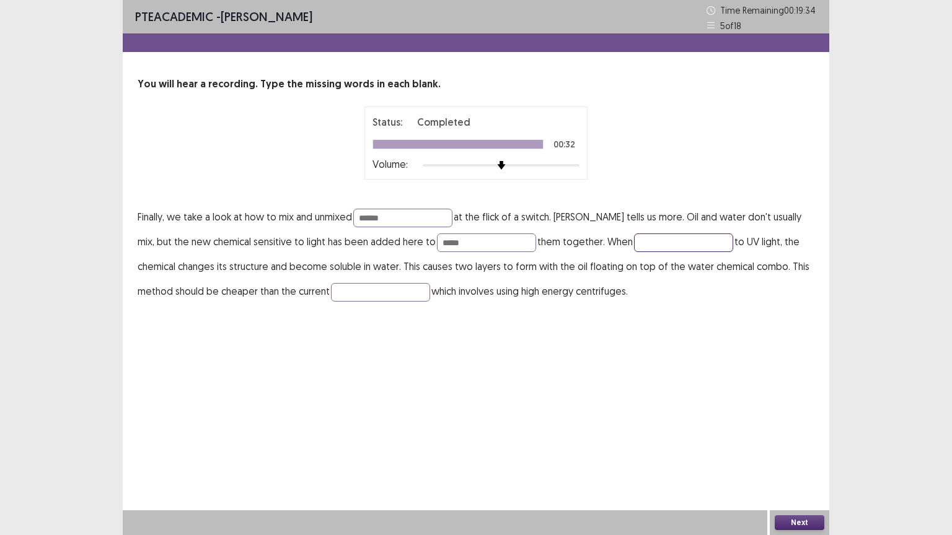
click at [634, 237] on input "text" at bounding box center [683, 243] width 99 height 19
type input "*******"
click at [361, 283] on input "text" at bounding box center [380, 292] width 99 height 19
type input "**********"
click at [804, 452] on button "Next" at bounding box center [800, 523] width 50 height 15
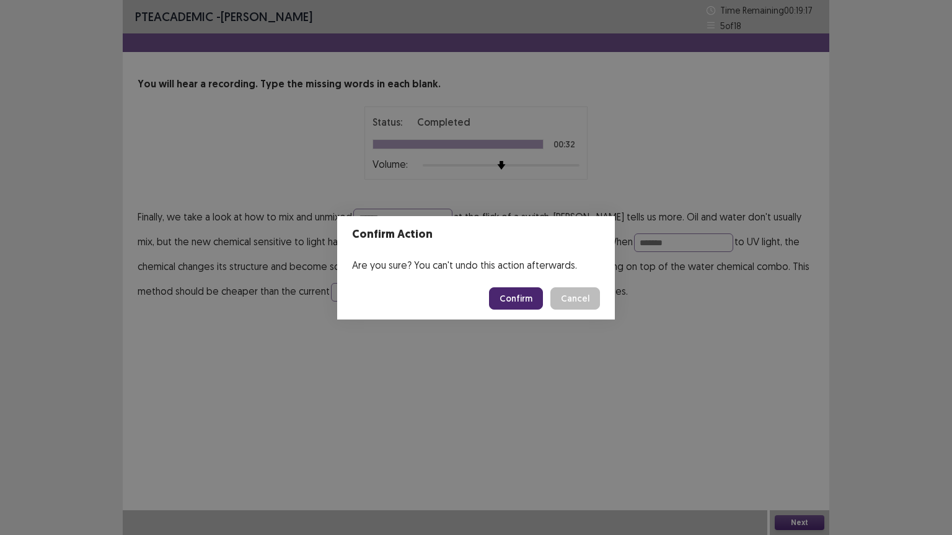
click at [521, 300] on button "Confirm" at bounding box center [516, 299] width 54 height 22
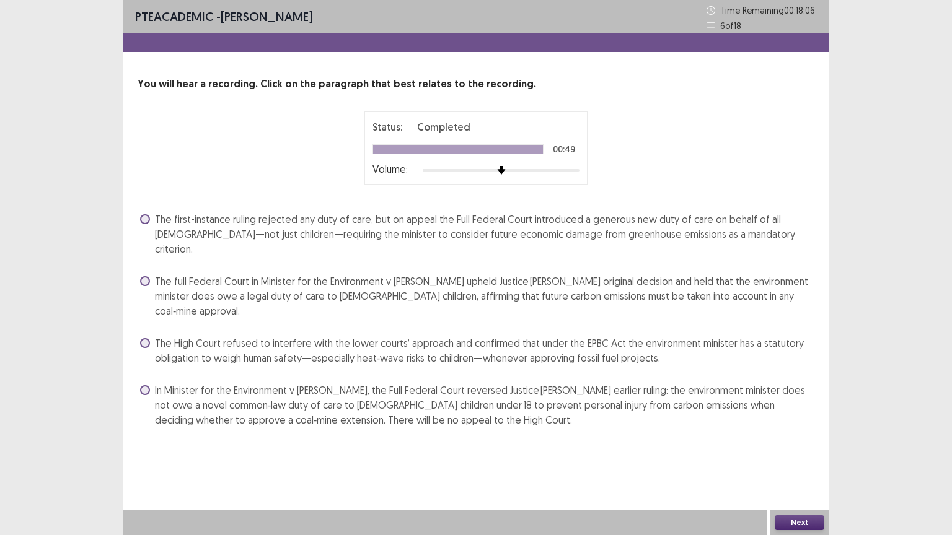
click at [143, 385] on span at bounding box center [145, 390] width 10 height 10
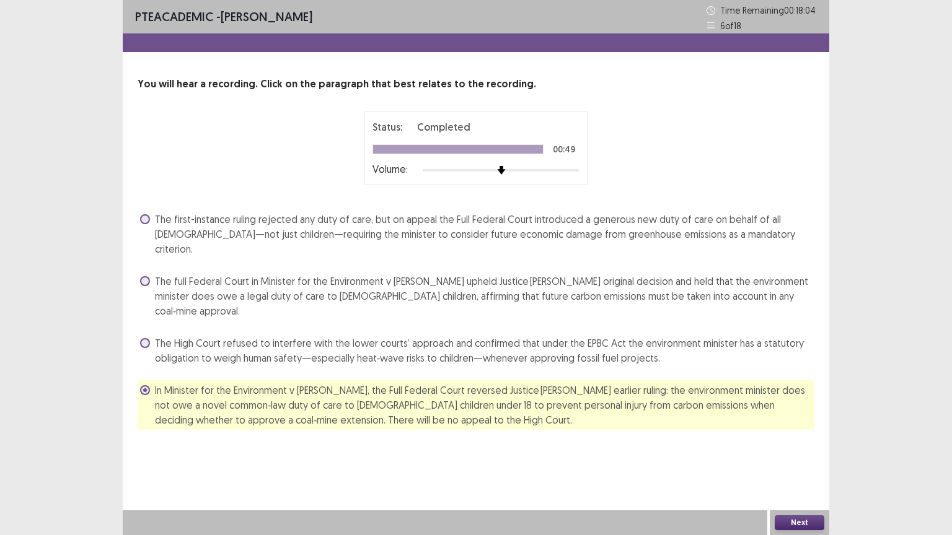
click at [788, 452] on button "Next" at bounding box center [800, 523] width 50 height 15
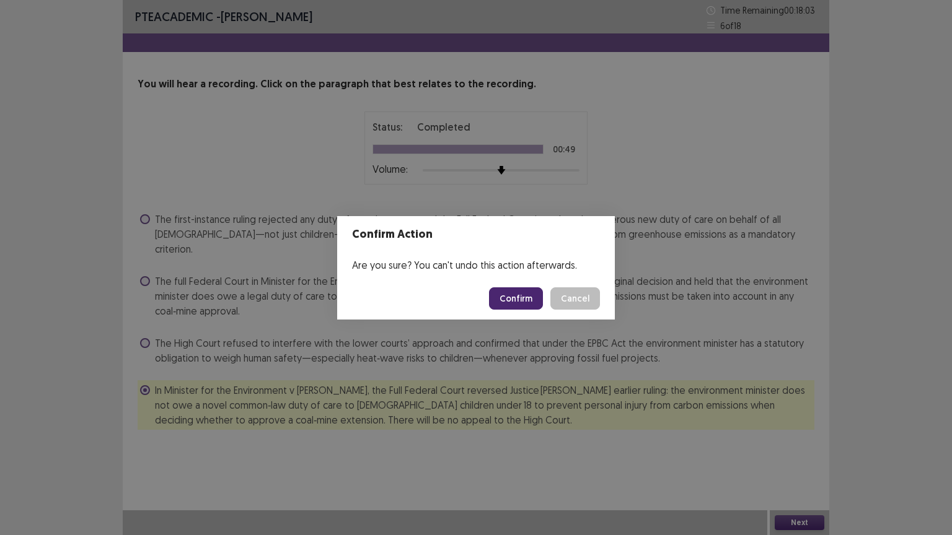
click at [506, 296] on button "Confirm" at bounding box center [516, 299] width 54 height 22
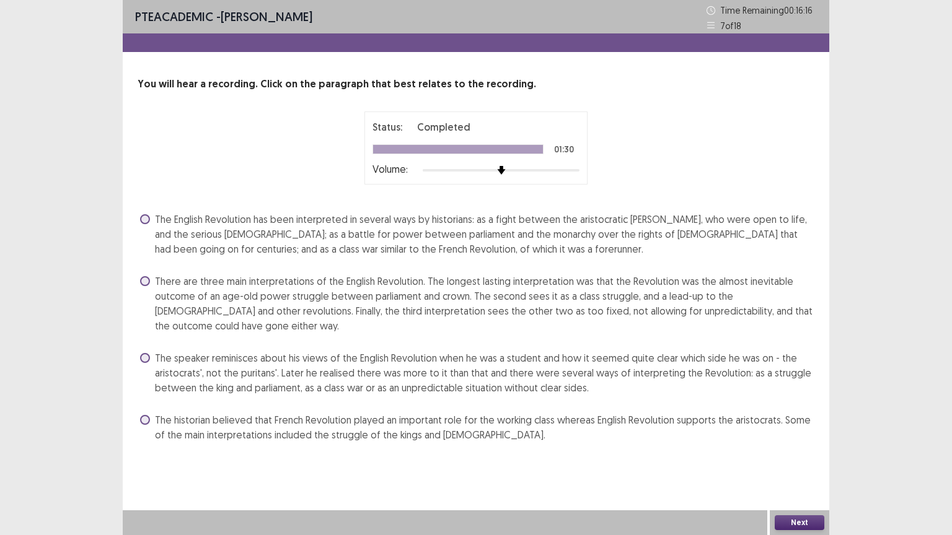
click at [149, 280] on span at bounding box center [145, 281] width 10 height 10
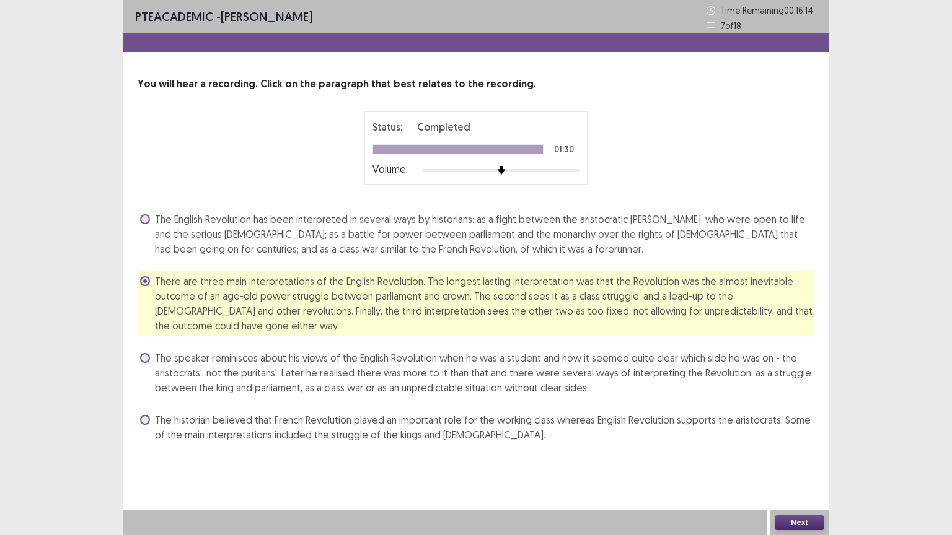
click at [798, 452] on button "Next" at bounding box center [800, 523] width 50 height 15
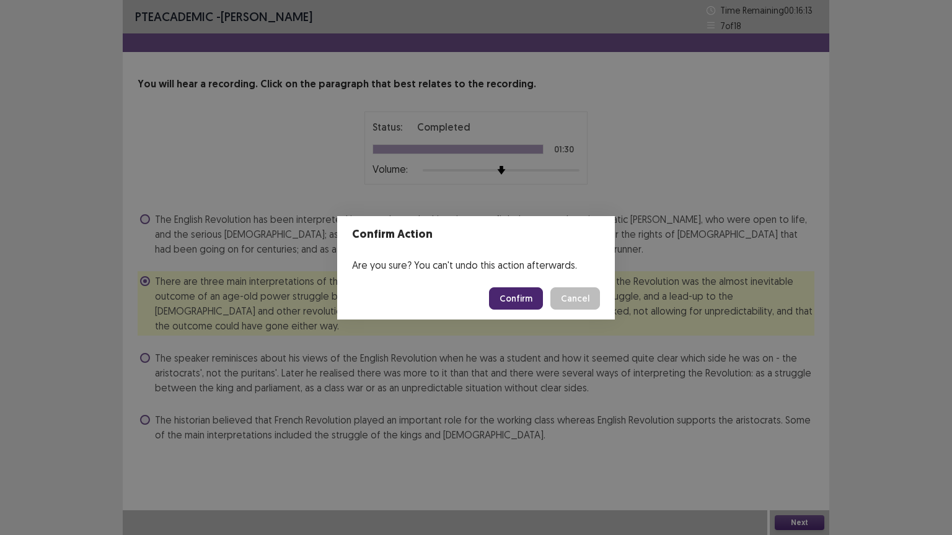
click at [515, 297] on button "Confirm" at bounding box center [516, 299] width 54 height 22
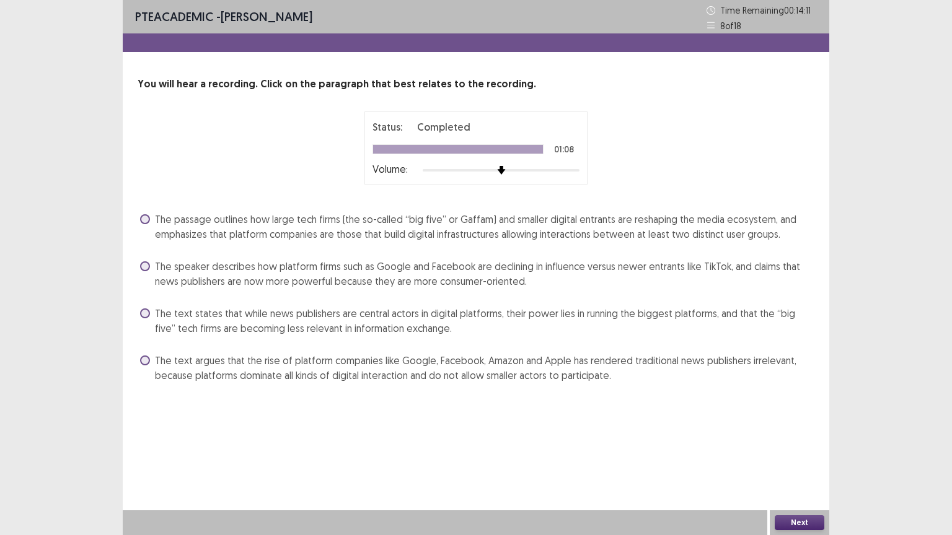
click at [146, 312] on span at bounding box center [145, 314] width 10 height 10
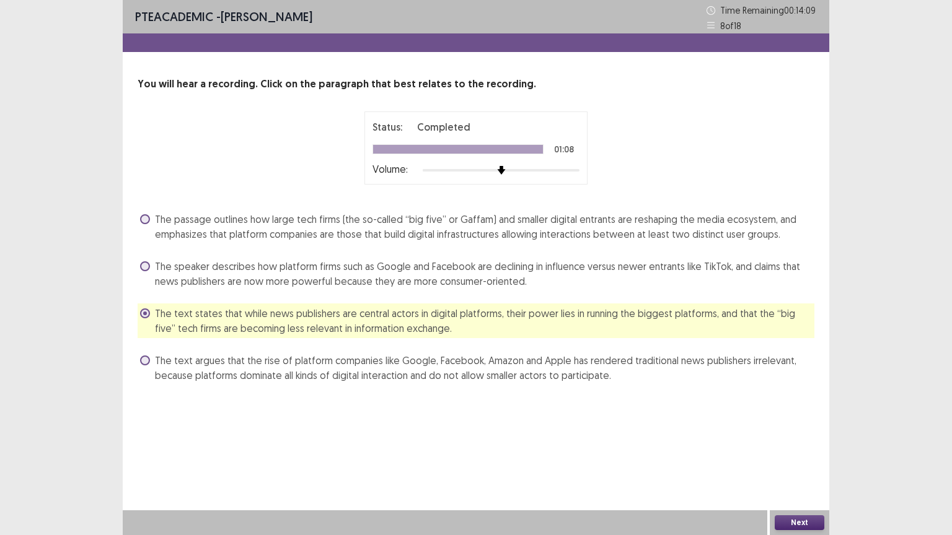
click at [801, 452] on button "Next" at bounding box center [800, 523] width 50 height 15
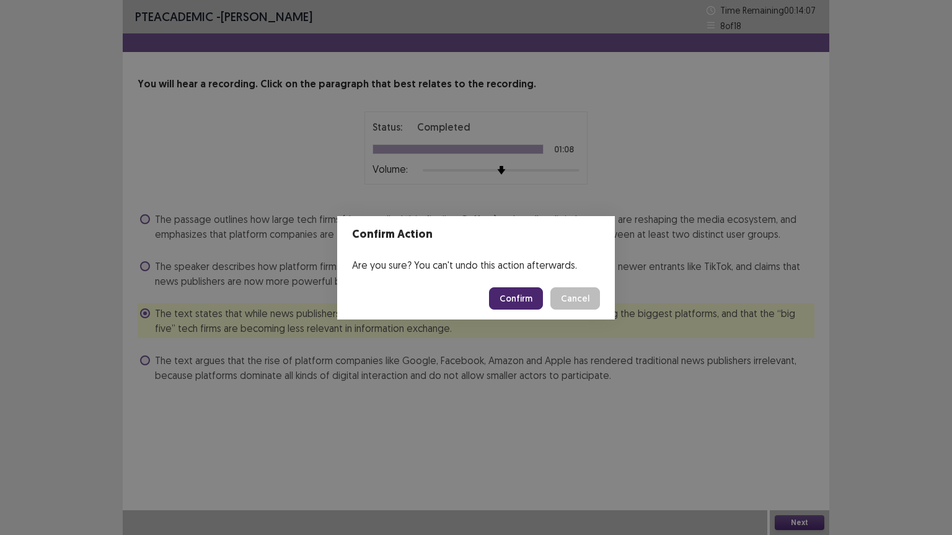
click at [518, 298] on button "Confirm" at bounding box center [516, 299] width 54 height 22
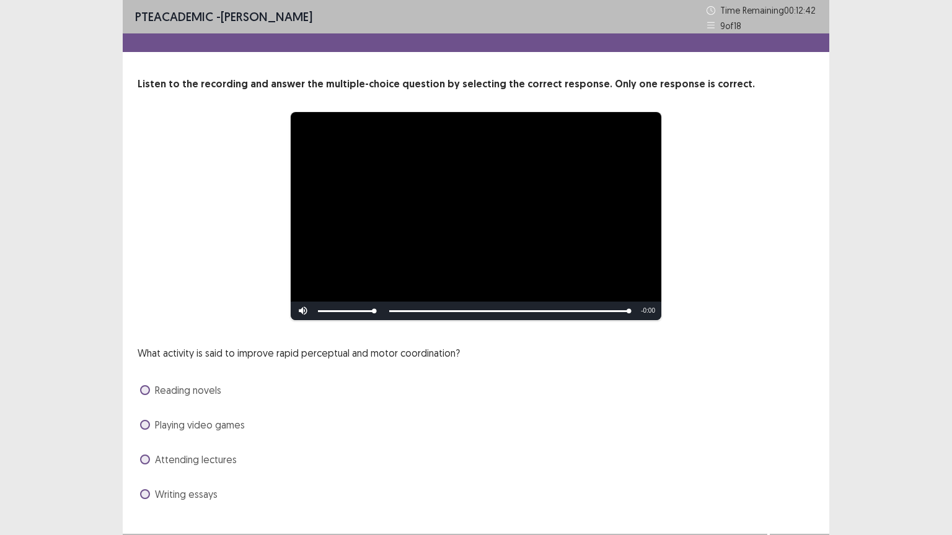
click at [149, 424] on span at bounding box center [145, 425] width 10 height 10
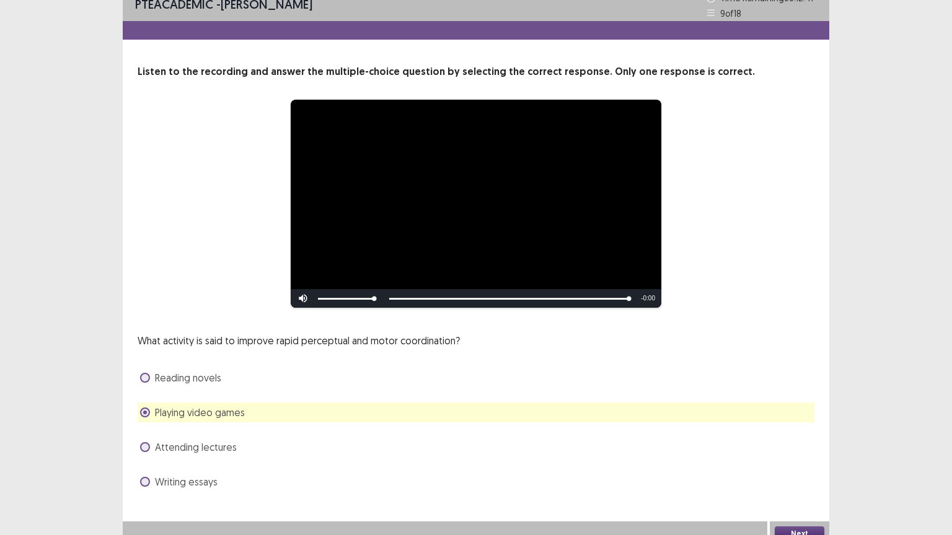
scroll to position [24, 0]
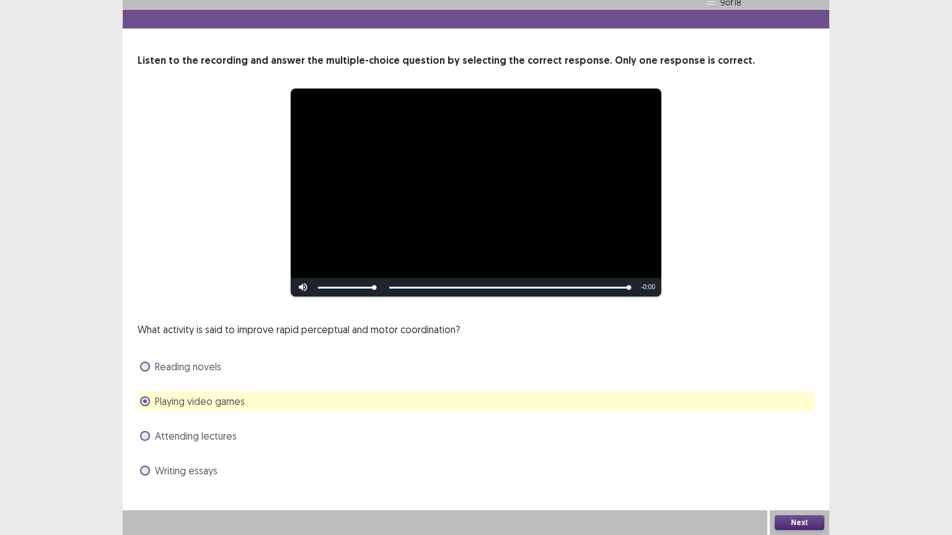
click at [798, 452] on button "Next" at bounding box center [800, 523] width 50 height 15
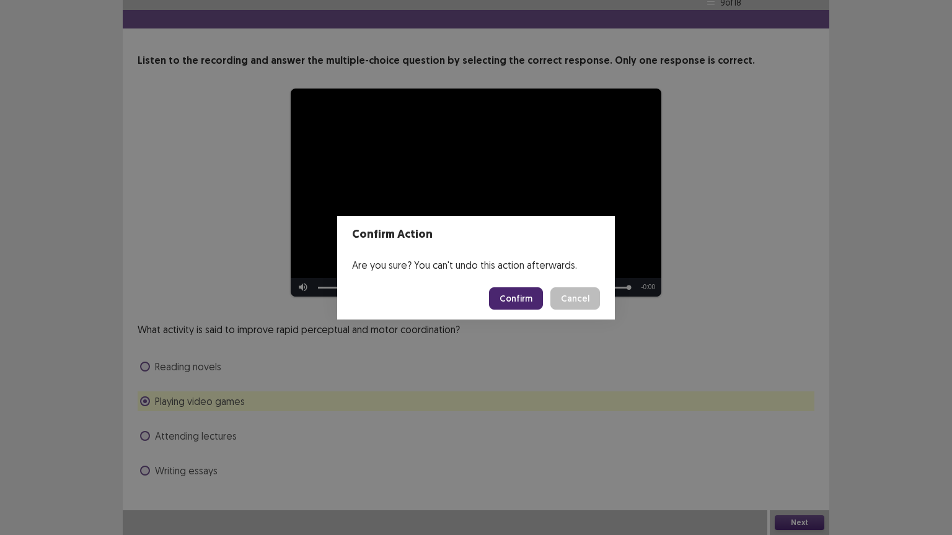
click at [522, 301] on button "Confirm" at bounding box center [516, 299] width 54 height 22
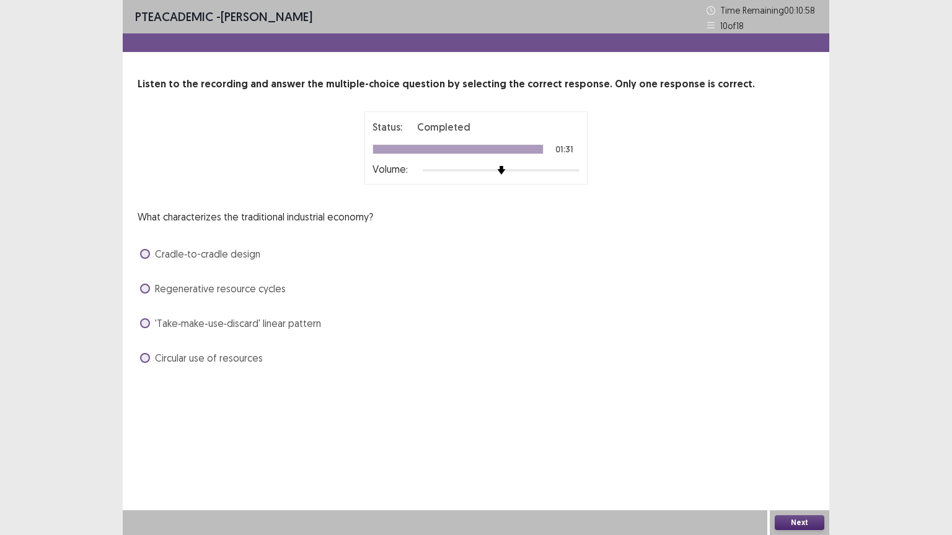
drag, startPoint x: 143, startPoint y: 356, endPoint x: 144, endPoint y: 345, distance: 11.2
click at [144, 354] on span at bounding box center [145, 358] width 10 height 10
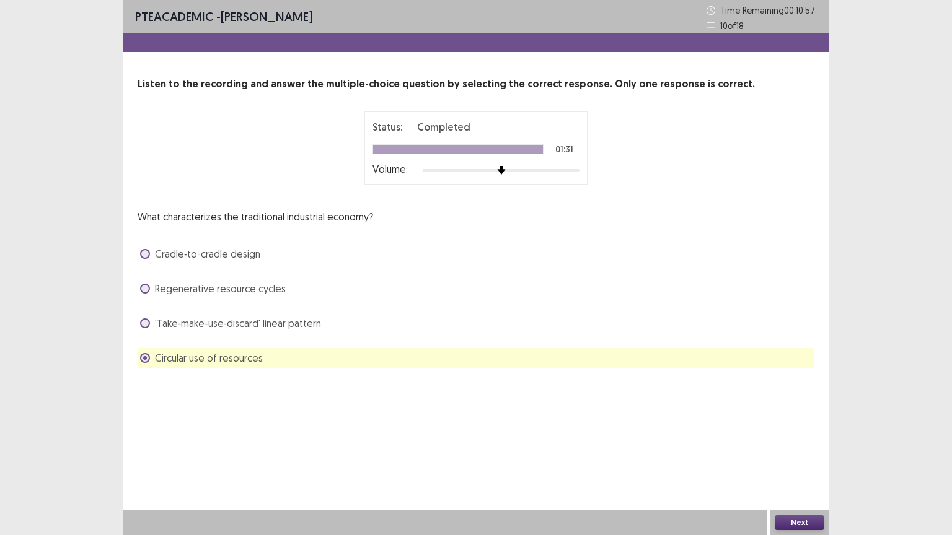
click at [144, 288] on span at bounding box center [145, 289] width 10 height 10
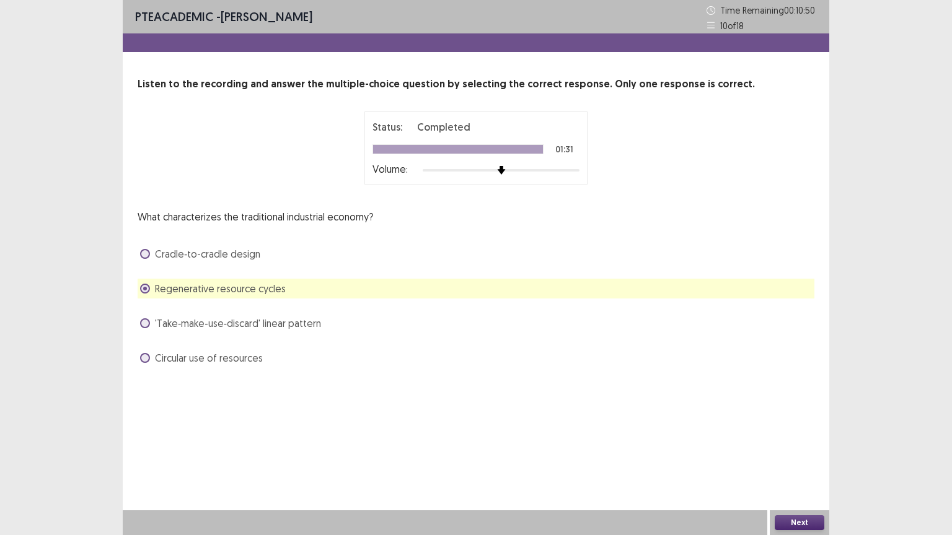
click at [141, 356] on span at bounding box center [145, 358] width 10 height 10
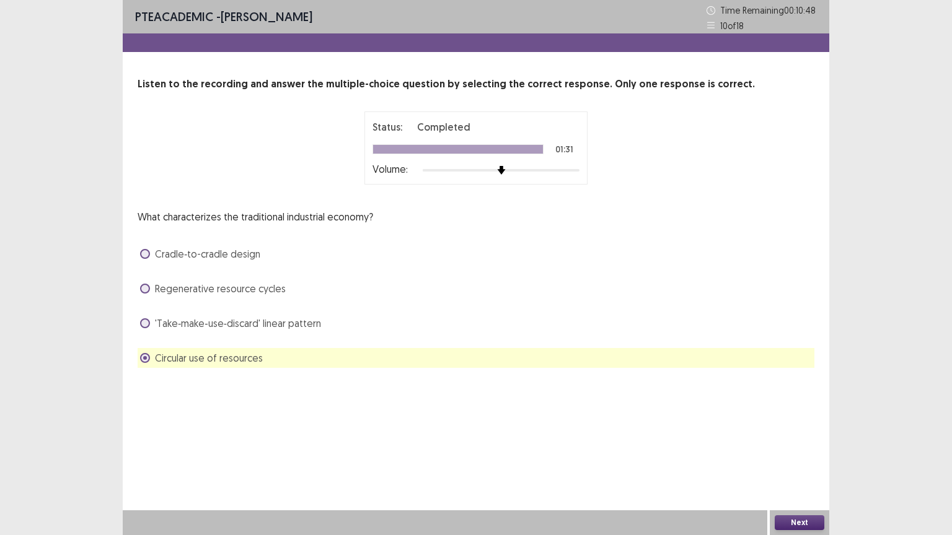
click at [786, 452] on button "Next" at bounding box center [800, 523] width 50 height 15
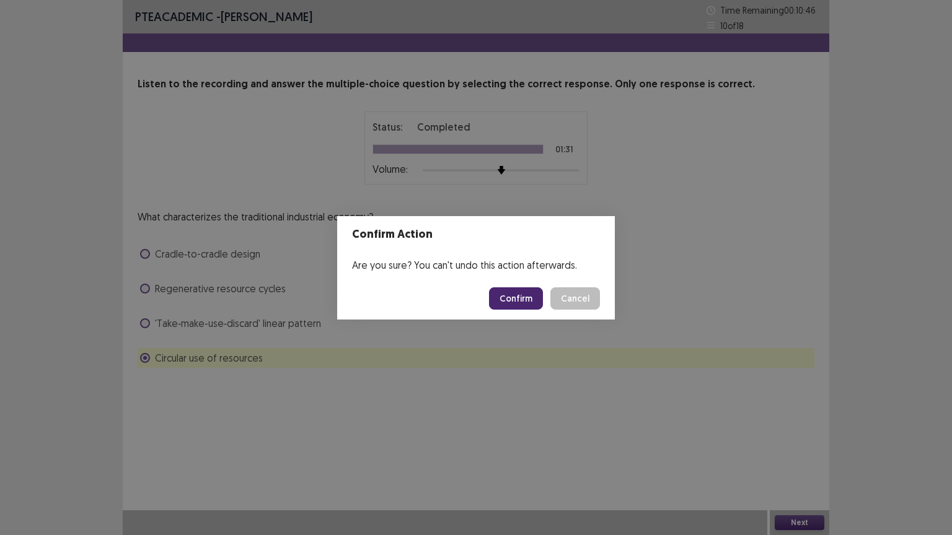
click at [516, 294] on button "Confirm" at bounding box center [516, 299] width 54 height 22
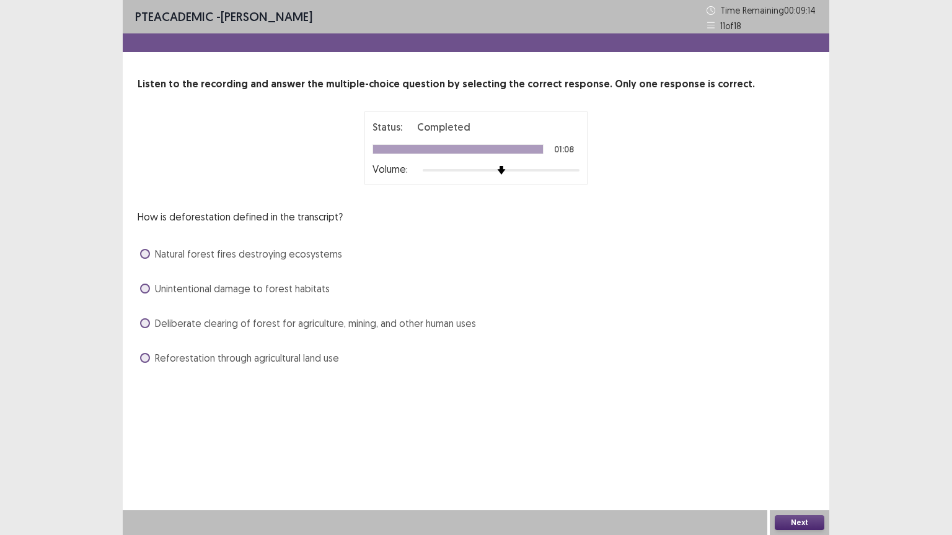
click at [149, 325] on span at bounding box center [145, 324] width 10 height 10
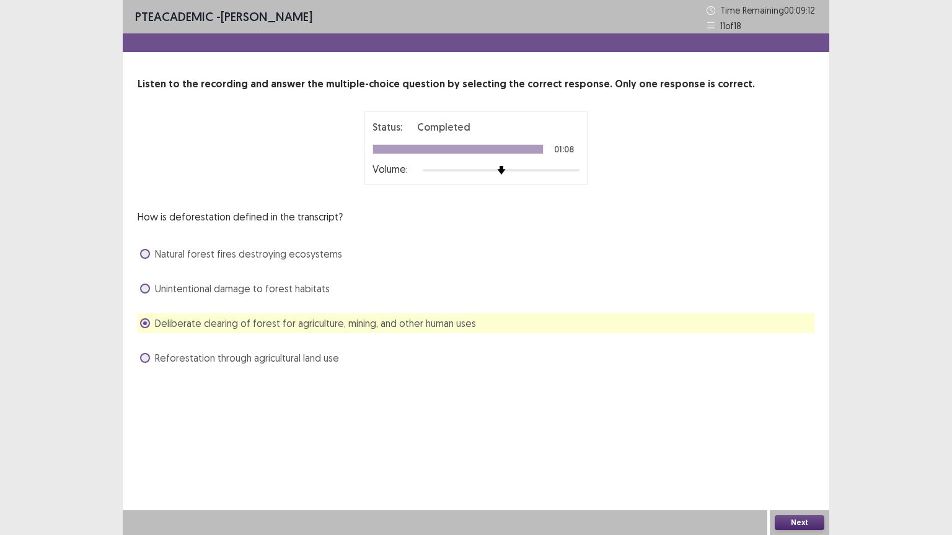
click at [802, 452] on button "Next" at bounding box center [800, 523] width 50 height 15
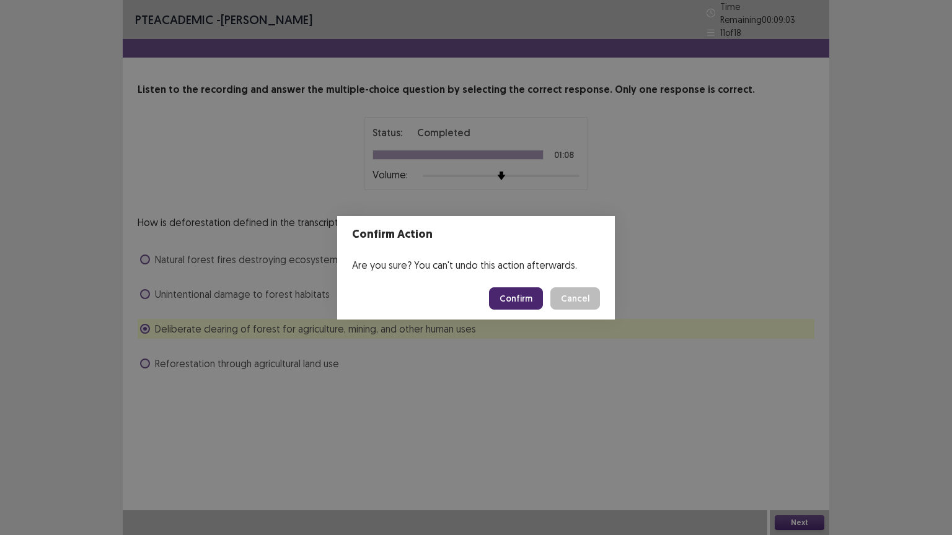
click at [483, 353] on div "Confirm Action Are you sure? You can't undo this action afterwards. Confirm Can…" at bounding box center [476, 267] width 952 height 535
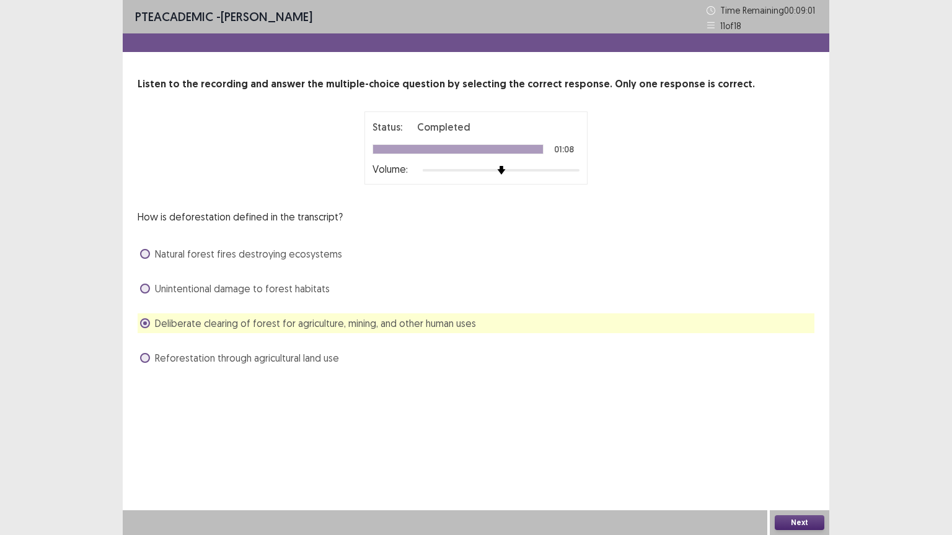
click at [141, 356] on span at bounding box center [145, 358] width 10 height 10
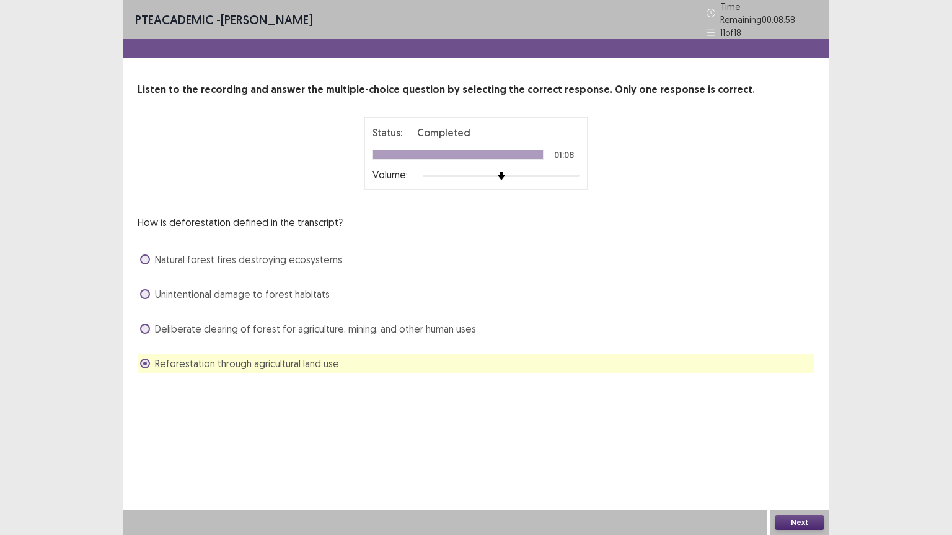
click at [786, 452] on button "Next" at bounding box center [800, 523] width 50 height 15
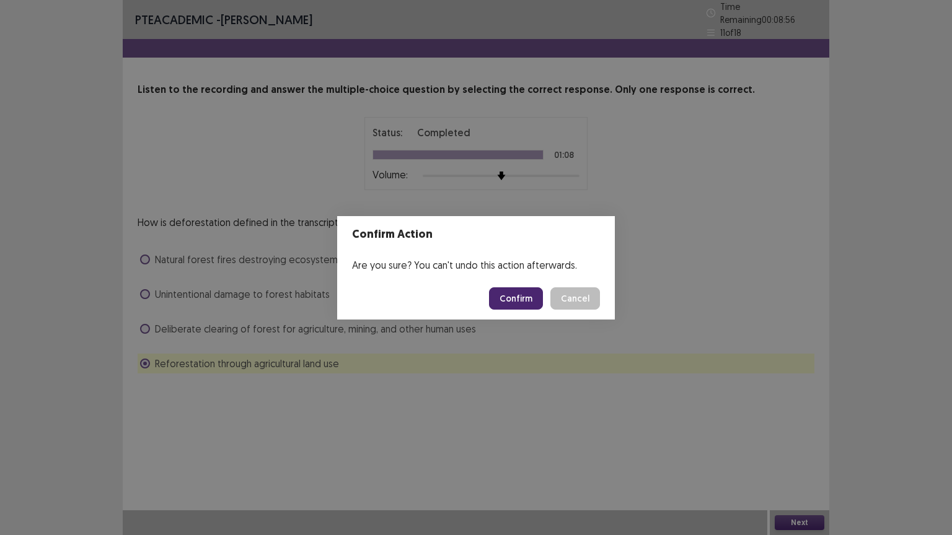
click at [146, 319] on div "Confirm Action Are you sure? You can't undo this action afterwards. Confirm Can…" at bounding box center [476, 267] width 952 height 535
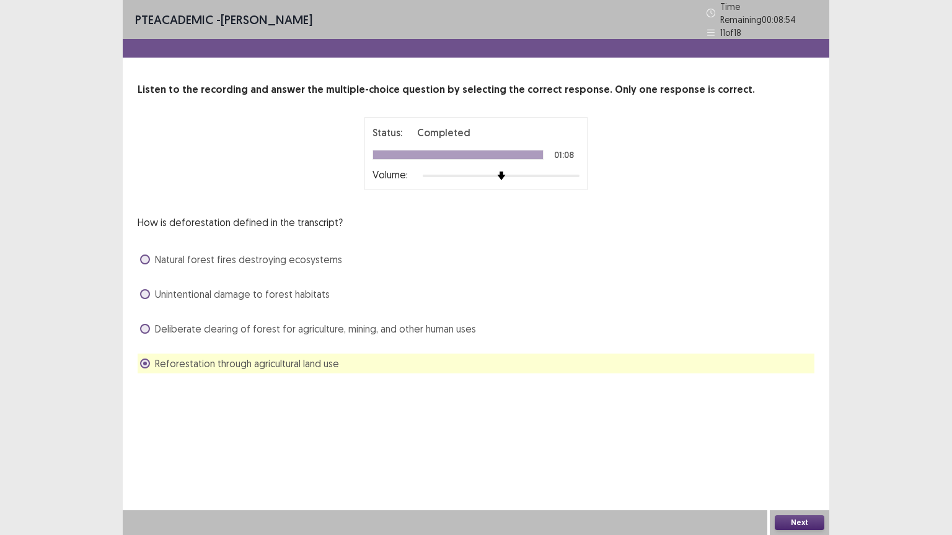
click at [144, 324] on span at bounding box center [145, 329] width 10 height 10
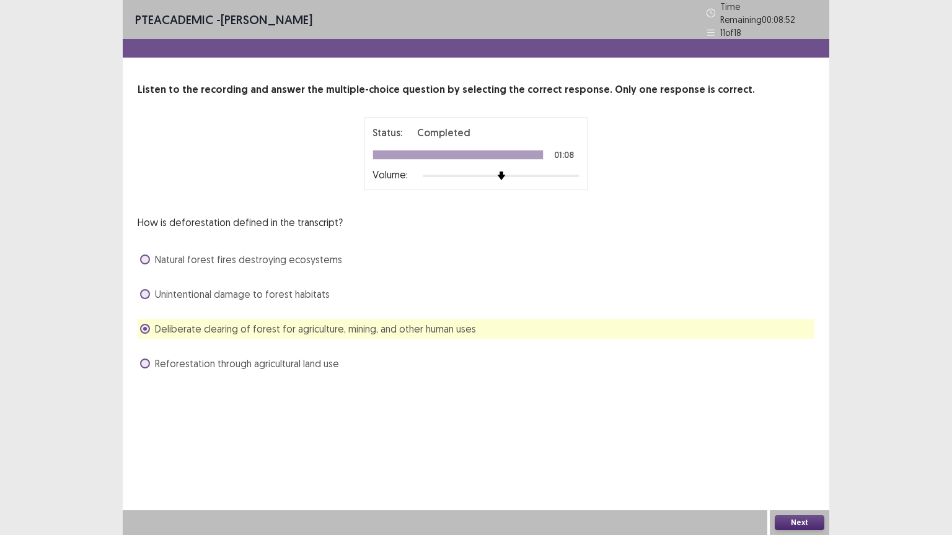
click at [792, 452] on button "Next" at bounding box center [800, 523] width 50 height 15
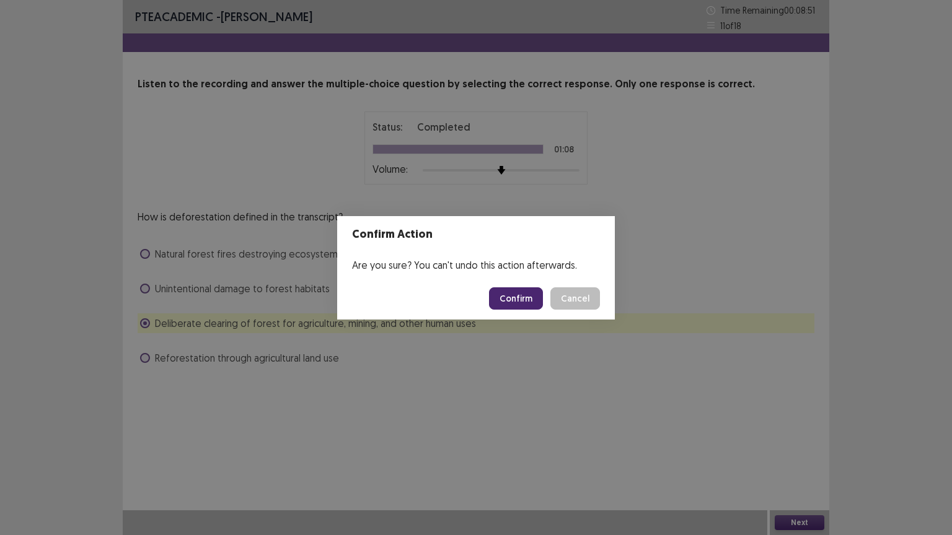
click at [527, 300] on button "Confirm" at bounding box center [516, 299] width 54 height 22
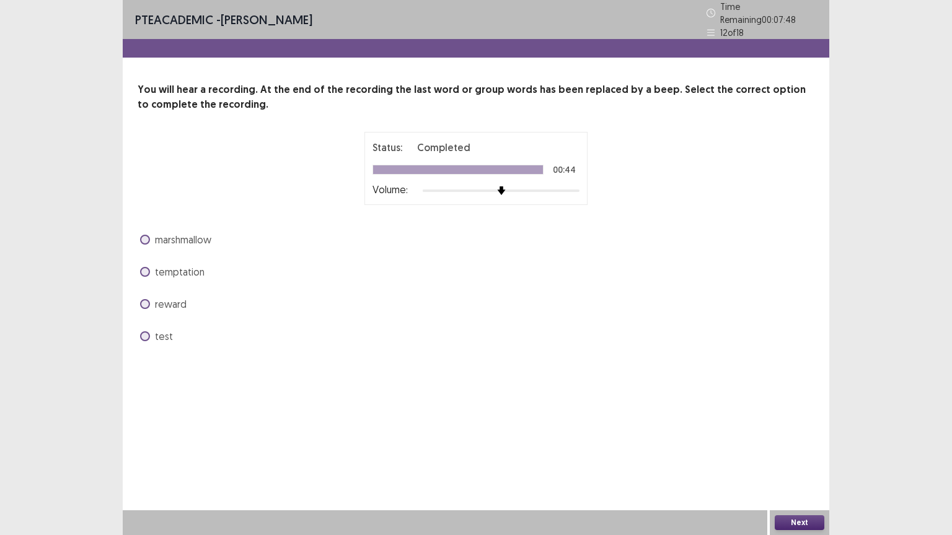
click at [157, 302] on span "reward" at bounding box center [171, 304] width 32 height 15
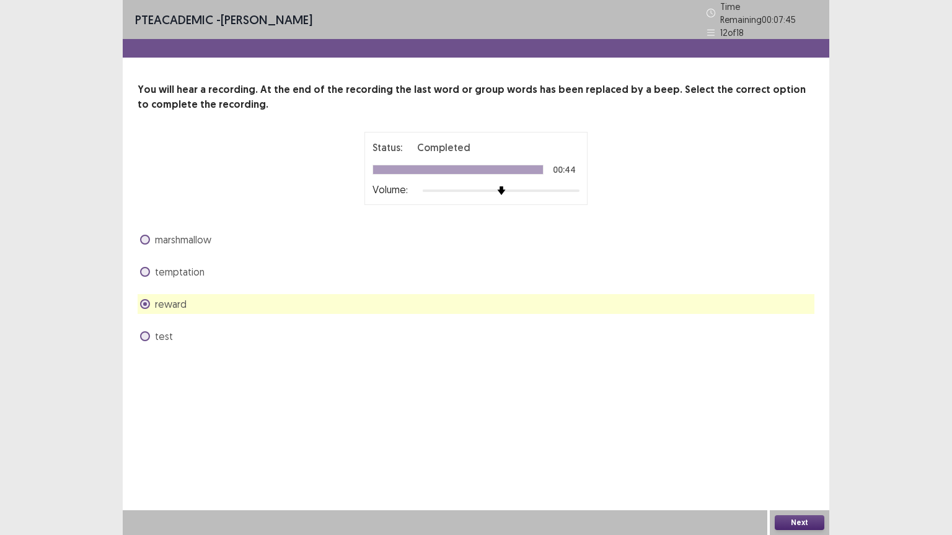
click at [807, 452] on button "Next" at bounding box center [800, 523] width 50 height 15
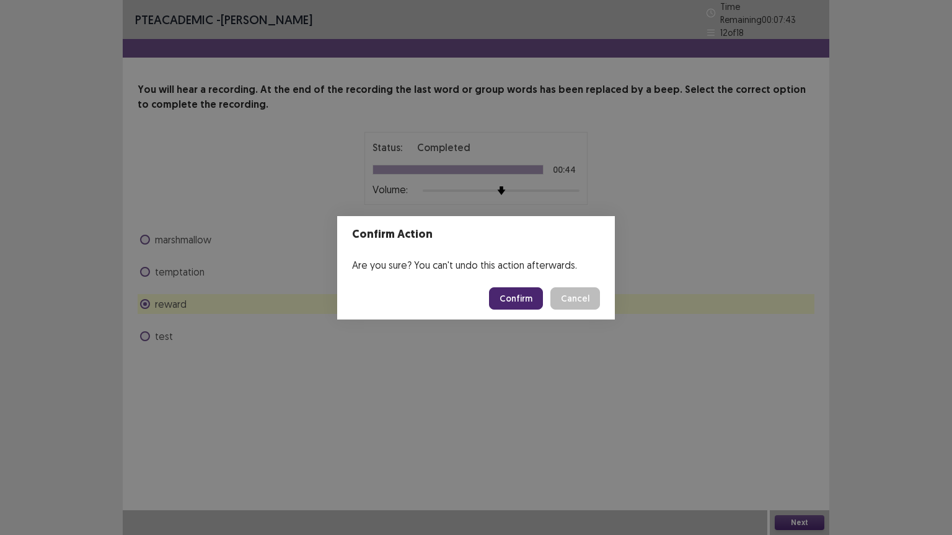
click at [514, 297] on button "Confirm" at bounding box center [516, 299] width 54 height 22
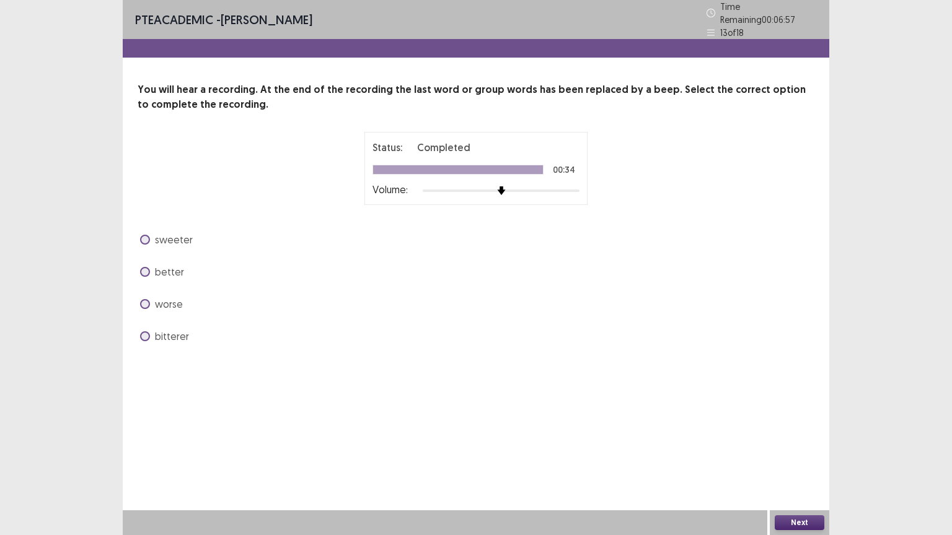
click at [144, 267] on span at bounding box center [145, 272] width 10 height 10
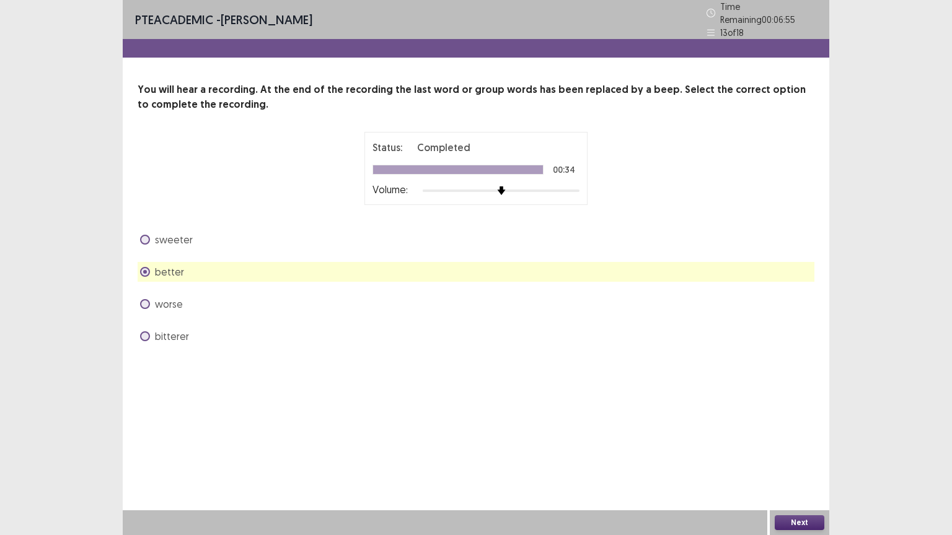
click at [796, 452] on button "Next" at bounding box center [800, 523] width 50 height 15
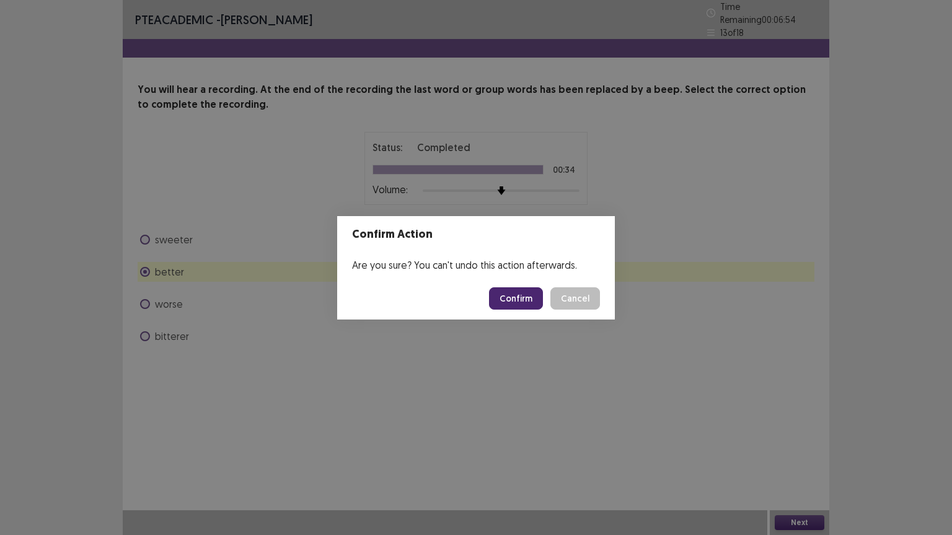
click at [511, 296] on button "Confirm" at bounding box center [516, 299] width 54 height 22
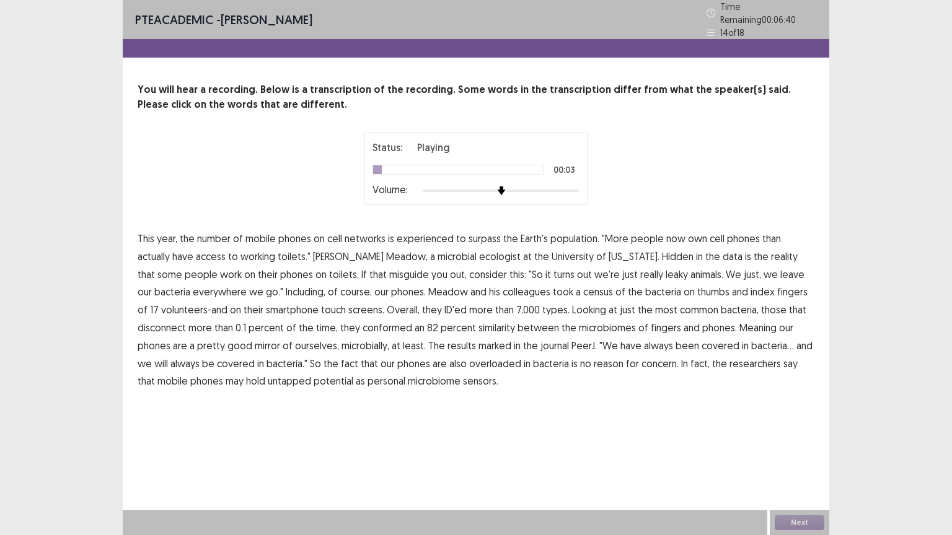
click at [434, 234] on span "experienced" at bounding box center [425, 238] width 57 height 15
click at [389, 270] on span "misguide" at bounding box center [409, 274] width 40 height 15
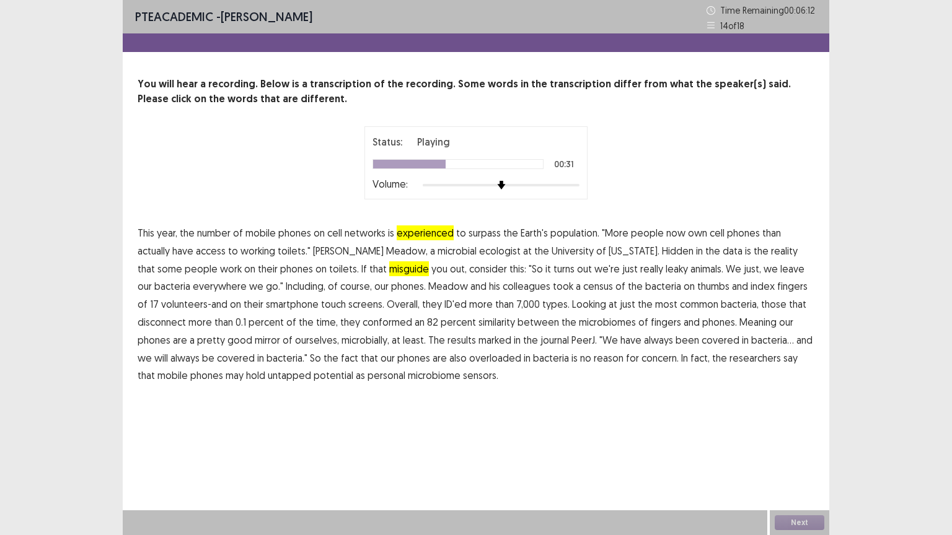
click at [583, 290] on span "census" at bounding box center [598, 286] width 30 height 15
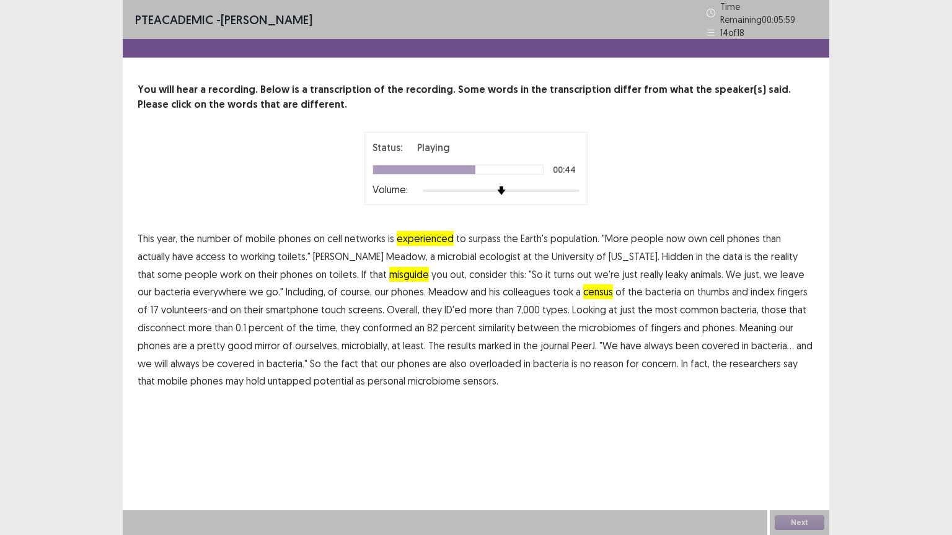
click at [186, 320] on span "disconnect" at bounding box center [162, 327] width 48 height 15
click at [478, 343] on span "marked" at bounding box center [494, 345] width 33 height 15
click at [469, 356] on span "overloaded" at bounding box center [495, 363] width 52 height 15
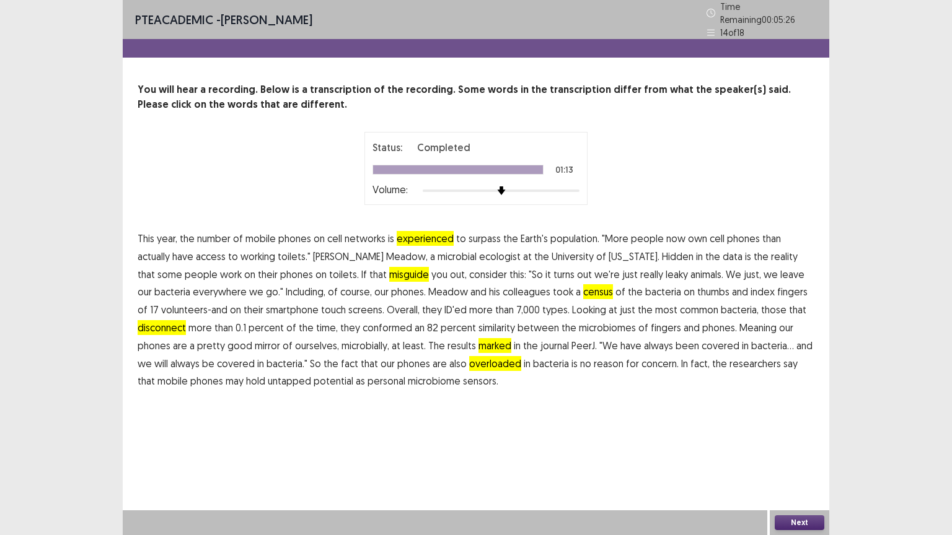
click at [790, 452] on button "Next" at bounding box center [800, 523] width 50 height 15
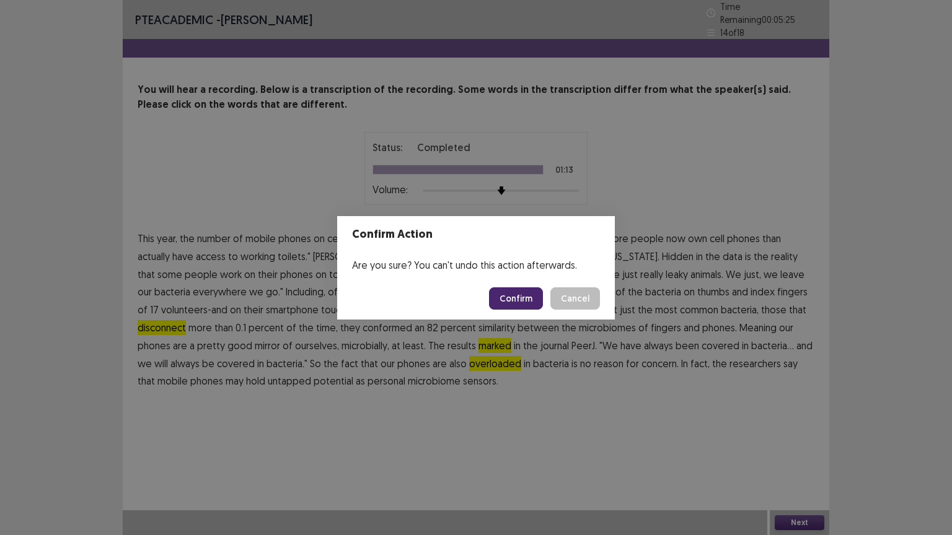
click at [514, 301] on button "Confirm" at bounding box center [516, 299] width 54 height 22
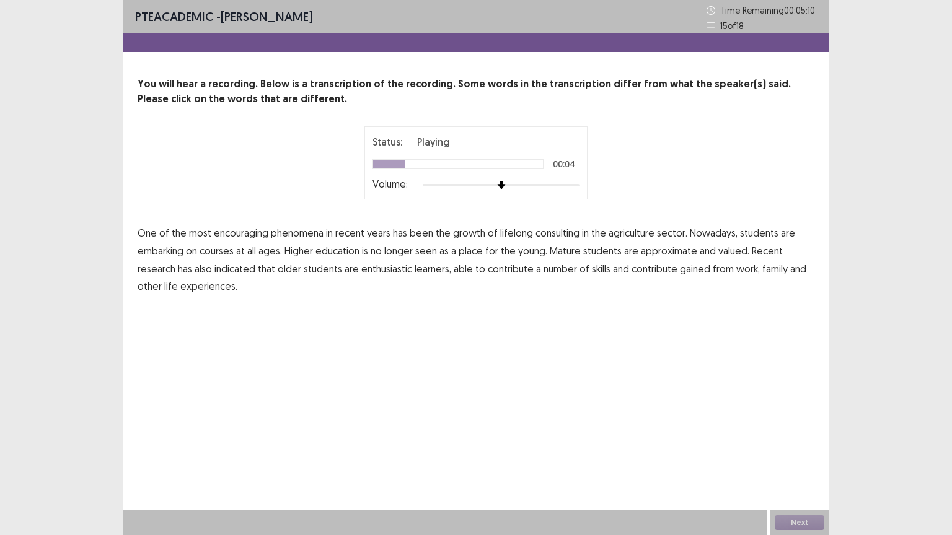
click at [559, 234] on span "consulting" at bounding box center [557, 233] width 44 height 15
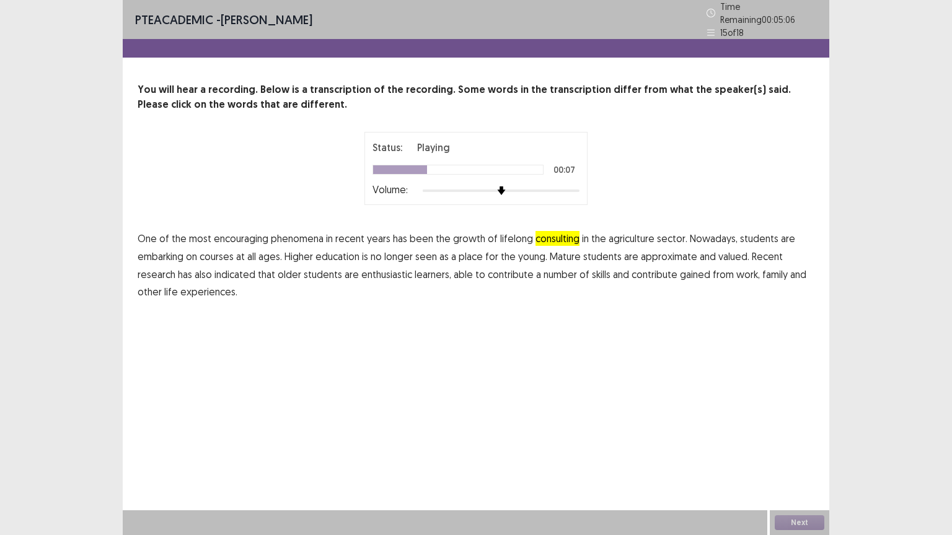
drag, startPoint x: 630, startPoint y: 233, endPoint x: 708, endPoint y: 237, distance: 78.2
click at [631, 232] on span "agriculture" at bounding box center [632, 238] width 46 height 15
drag, startPoint x: 680, startPoint y: 254, endPoint x: 755, endPoint y: 246, distance: 75.4
click at [690, 252] on span "approximate" at bounding box center [669, 256] width 56 height 15
click at [654, 273] on span "contribute" at bounding box center [654, 274] width 46 height 15
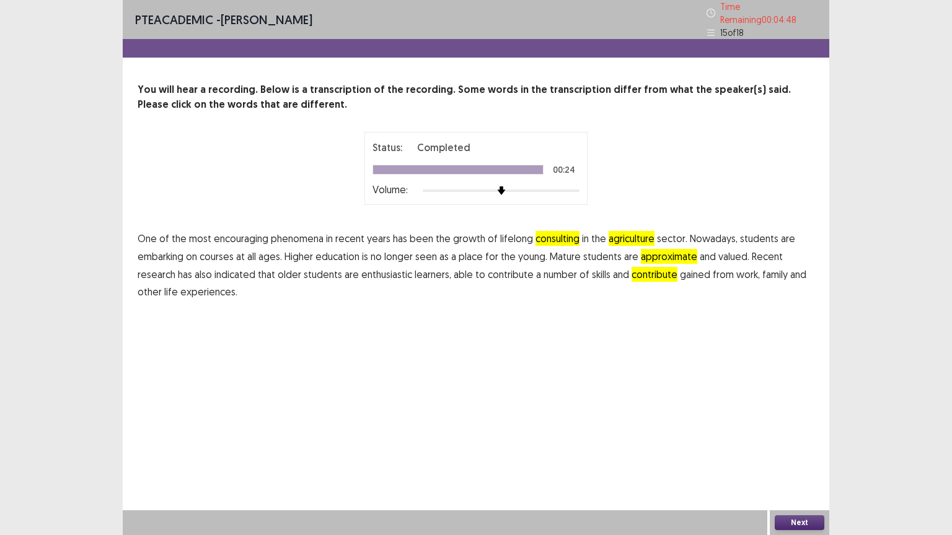
click at [802, 452] on button "Next" at bounding box center [800, 523] width 50 height 15
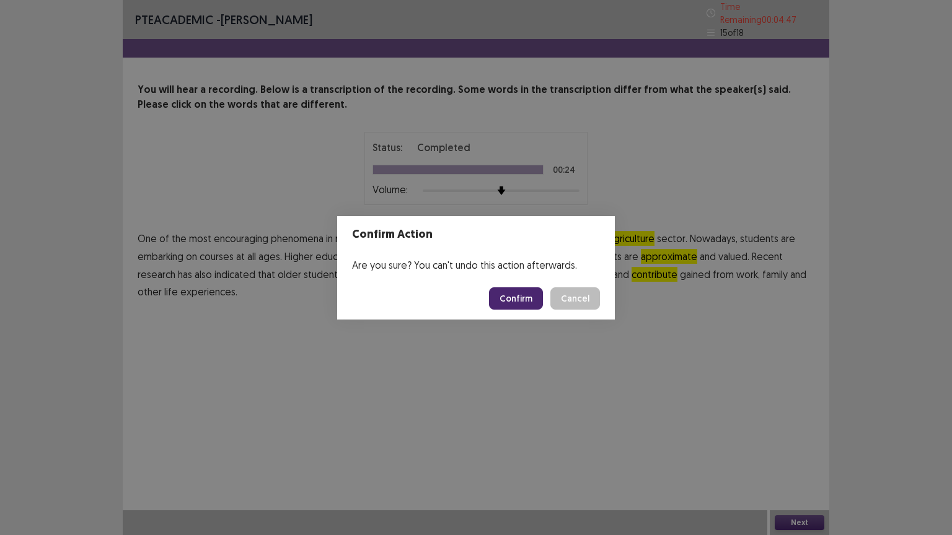
click at [508, 300] on button "Confirm" at bounding box center [516, 299] width 54 height 22
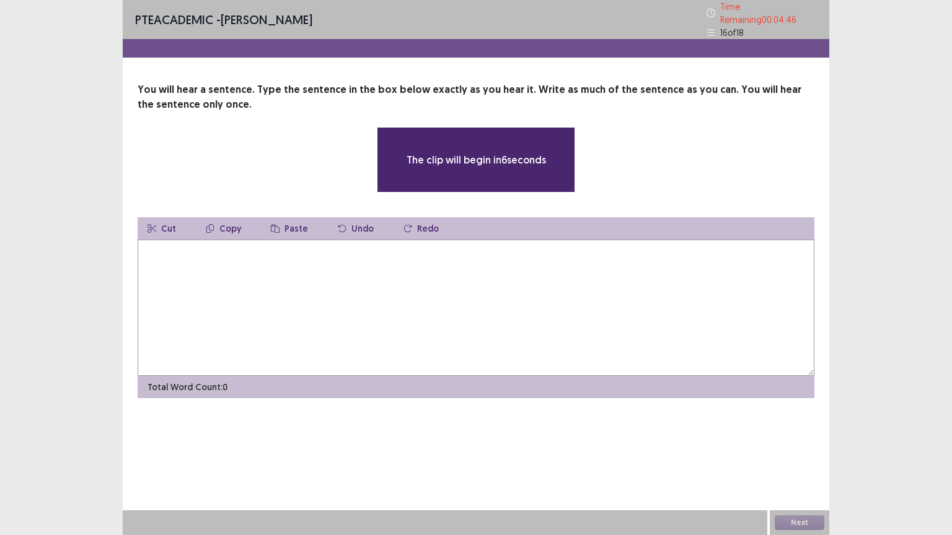
click at [218, 266] on textarea at bounding box center [476, 308] width 677 height 136
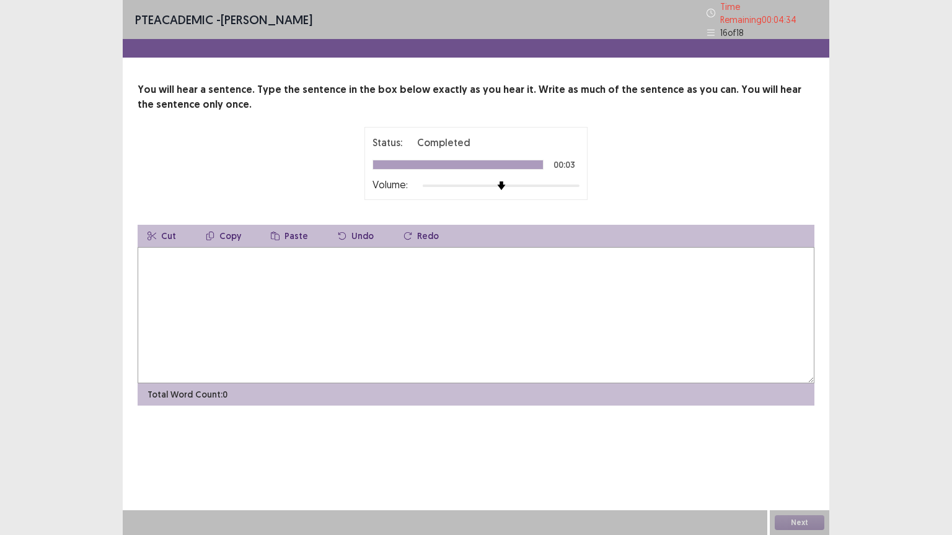
click at [157, 258] on textarea at bounding box center [476, 315] width 677 height 136
click at [150, 253] on textarea "**********" at bounding box center [476, 315] width 677 height 136
click at [158, 250] on textarea "**********" at bounding box center [476, 315] width 677 height 136
click at [285, 316] on textarea "**********" at bounding box center [476, 315] width 677 height 136
click at [229, 255] on textarea "**********" at bounding box center [476, 315] width 677 height 136
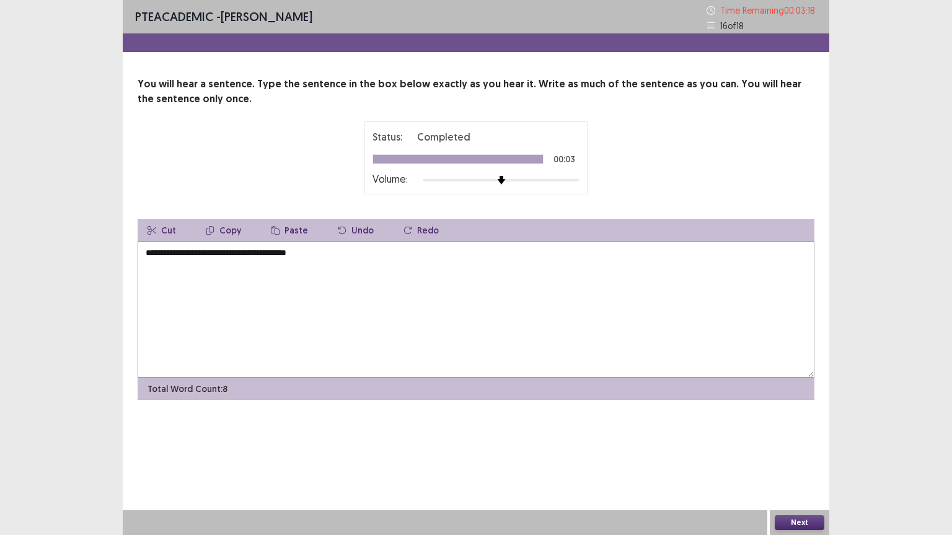
click at [319, 255] on textarea "**********" at bounding box center [476, 310] width 677 height 136
type textarea "**********"
click at [788, 452] on button "Next" at bounding box center [800, 523] width 50 height 15
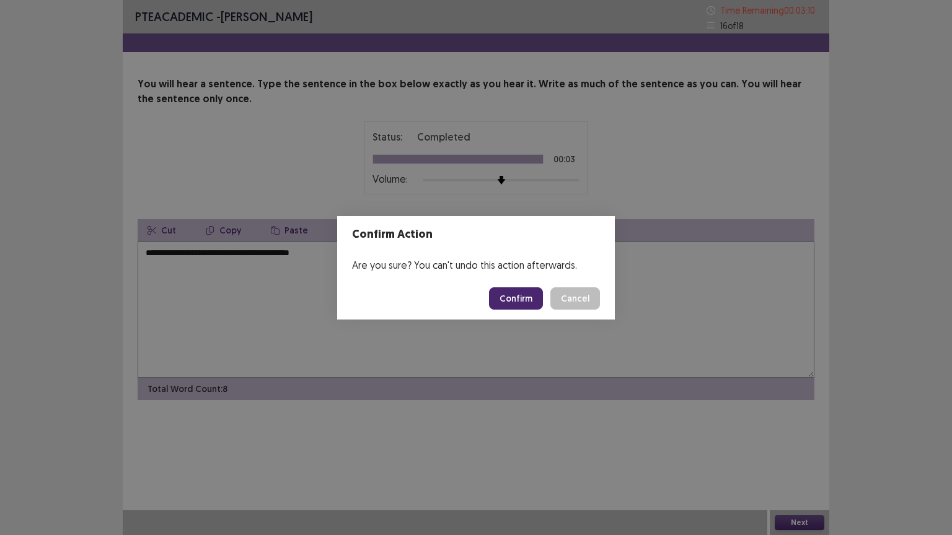
click at [521, 293] on button "Confirm" at bounding box center [516, 299] width 54 height 22
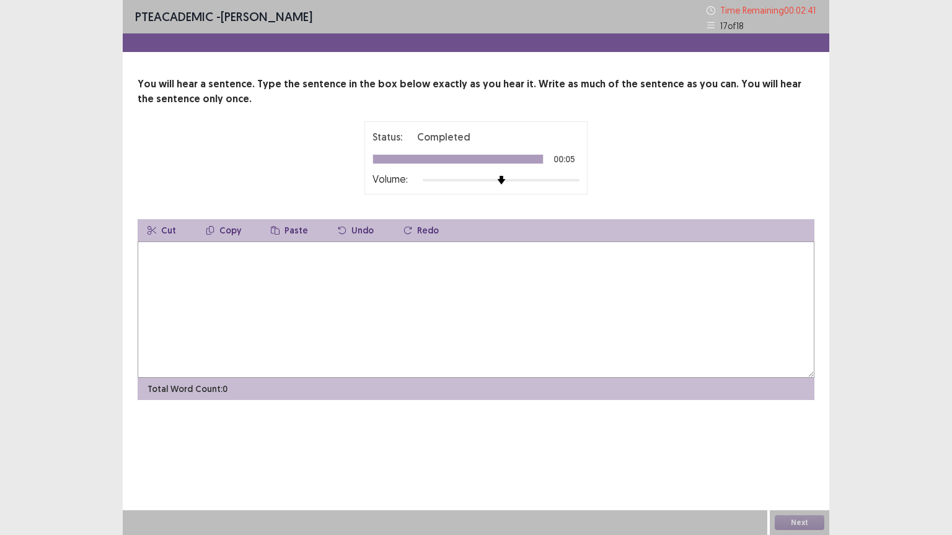
click at [199, 270] on textarea at bounding box center [476, 310] width 677 height 136
type textarea "**********"
click at [801, 452] on button "Next" at bounding box center [800, 523] width 50 height 15
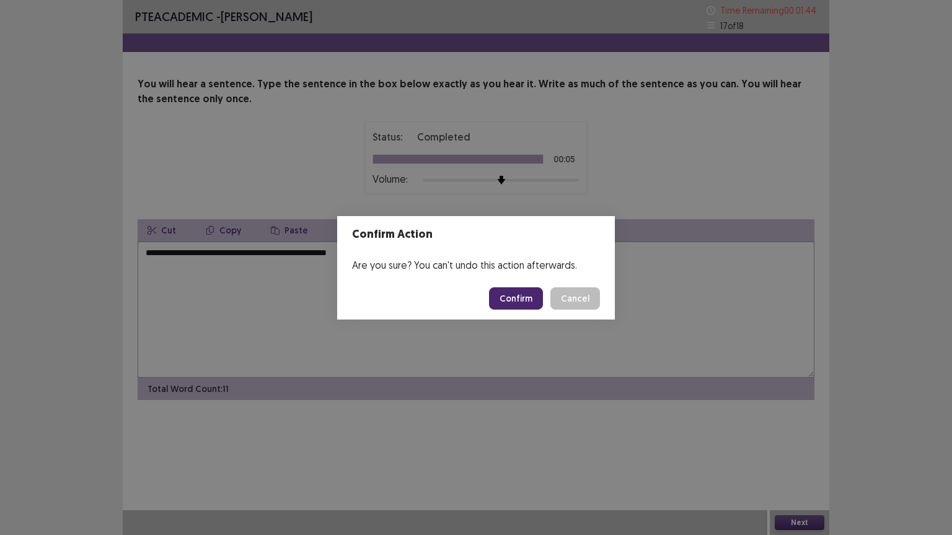
click at [514, 293] on button "Confirm" at bounding box center [516, 299] width 54 height 22
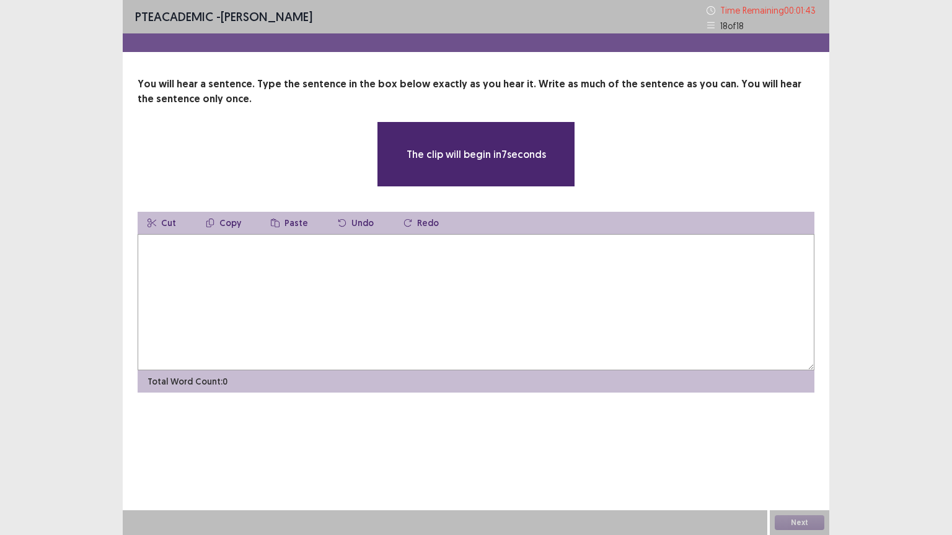
click at [270, 270] on textarea at bounding box center [476, 302] width 677 height 136
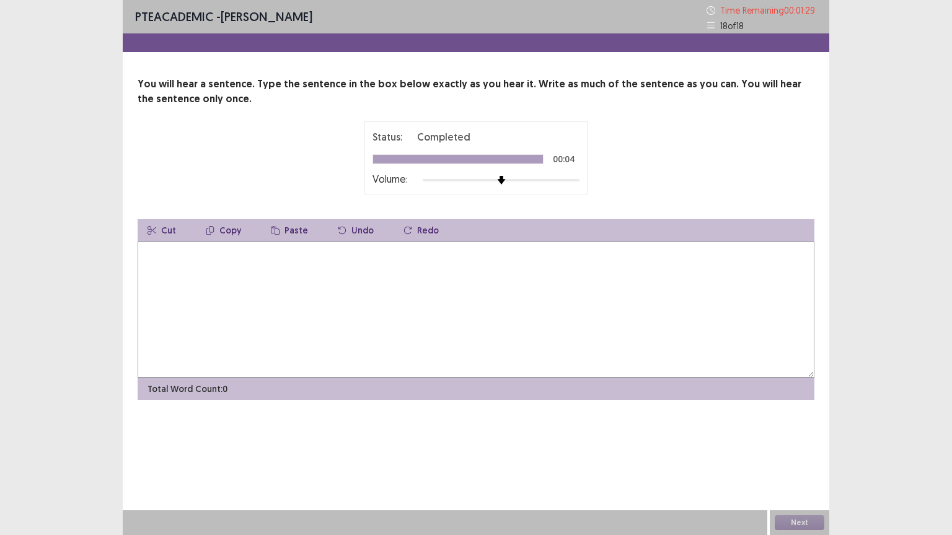
click at [172, 266] on textarea at bounding box center [476, 310] width 677 height 136
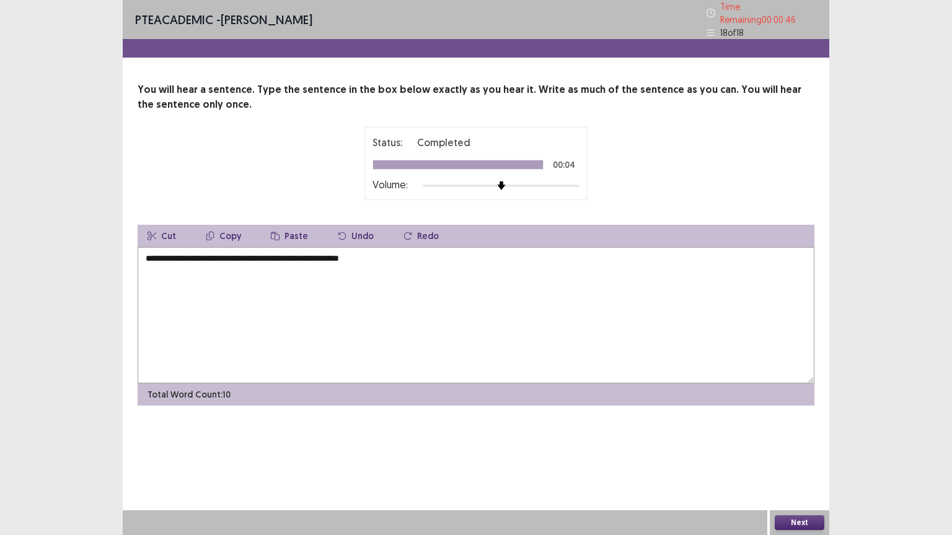
type textarea "**********"
click at [812, 452] on button "Next" at bounding box center [800, 523] width 50 height 15
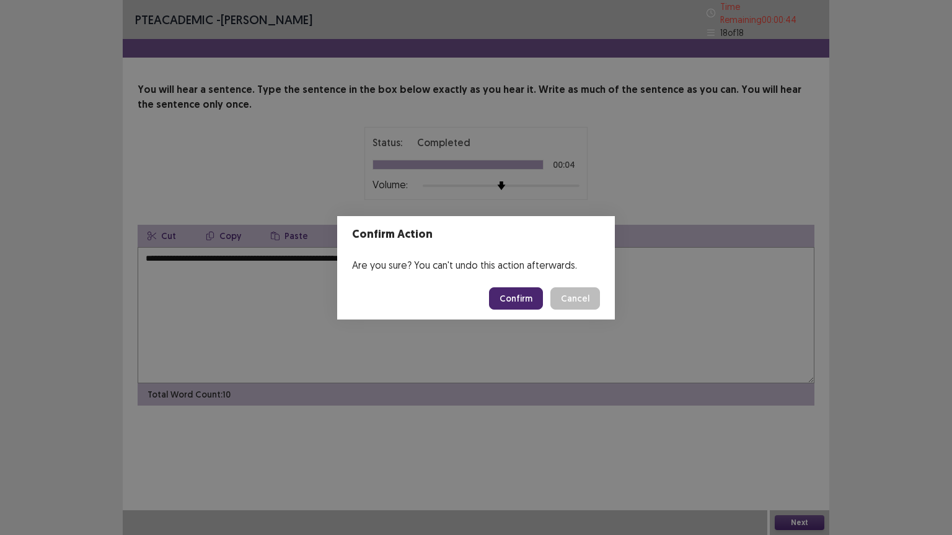
click at [516, 299] on button "Confirm" at bounding box center [516, 299] width 54 height 22
